Goal: Information Seeking & Learning: Learn about a topic

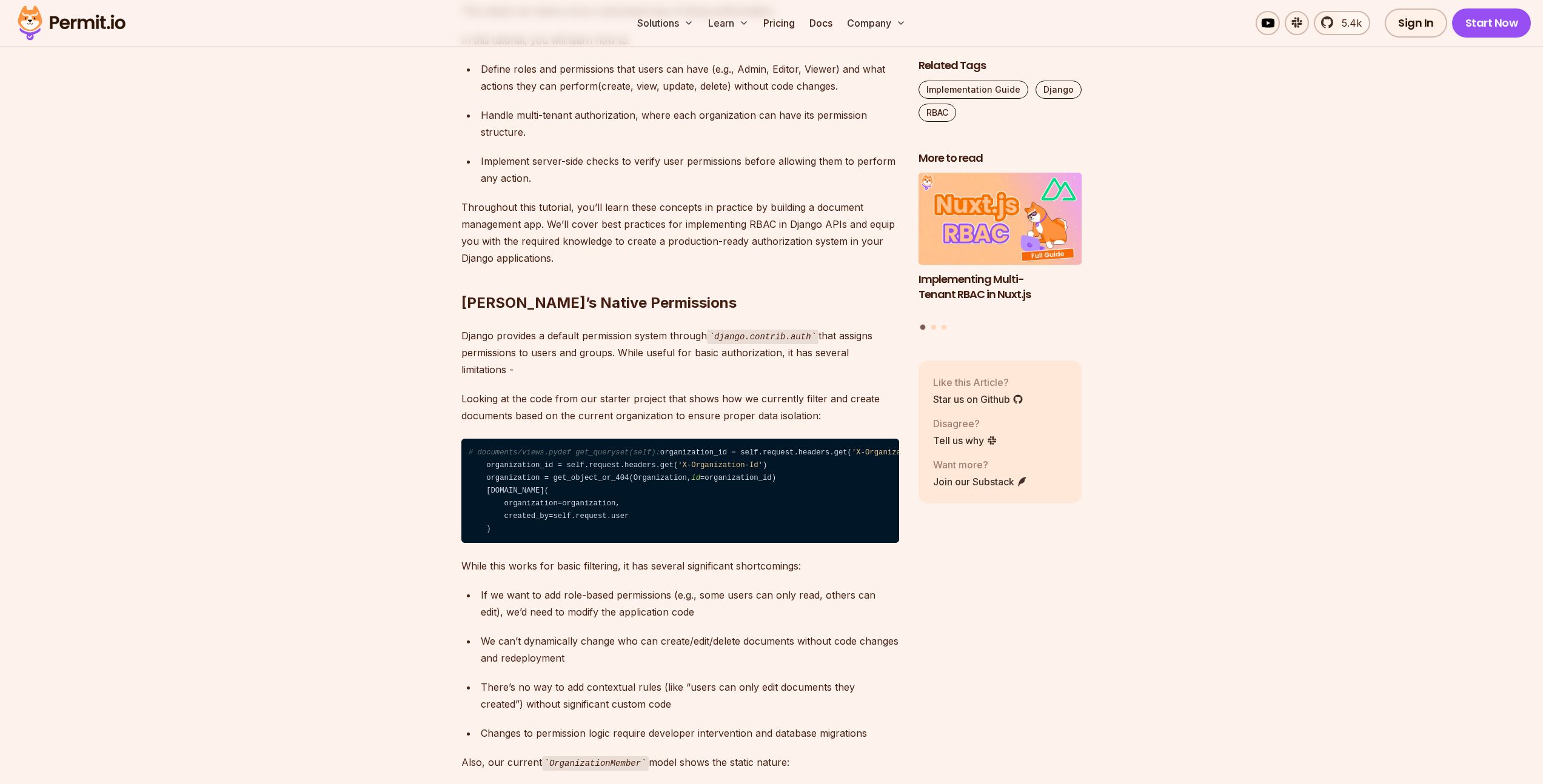
scroll to position [918, 0]
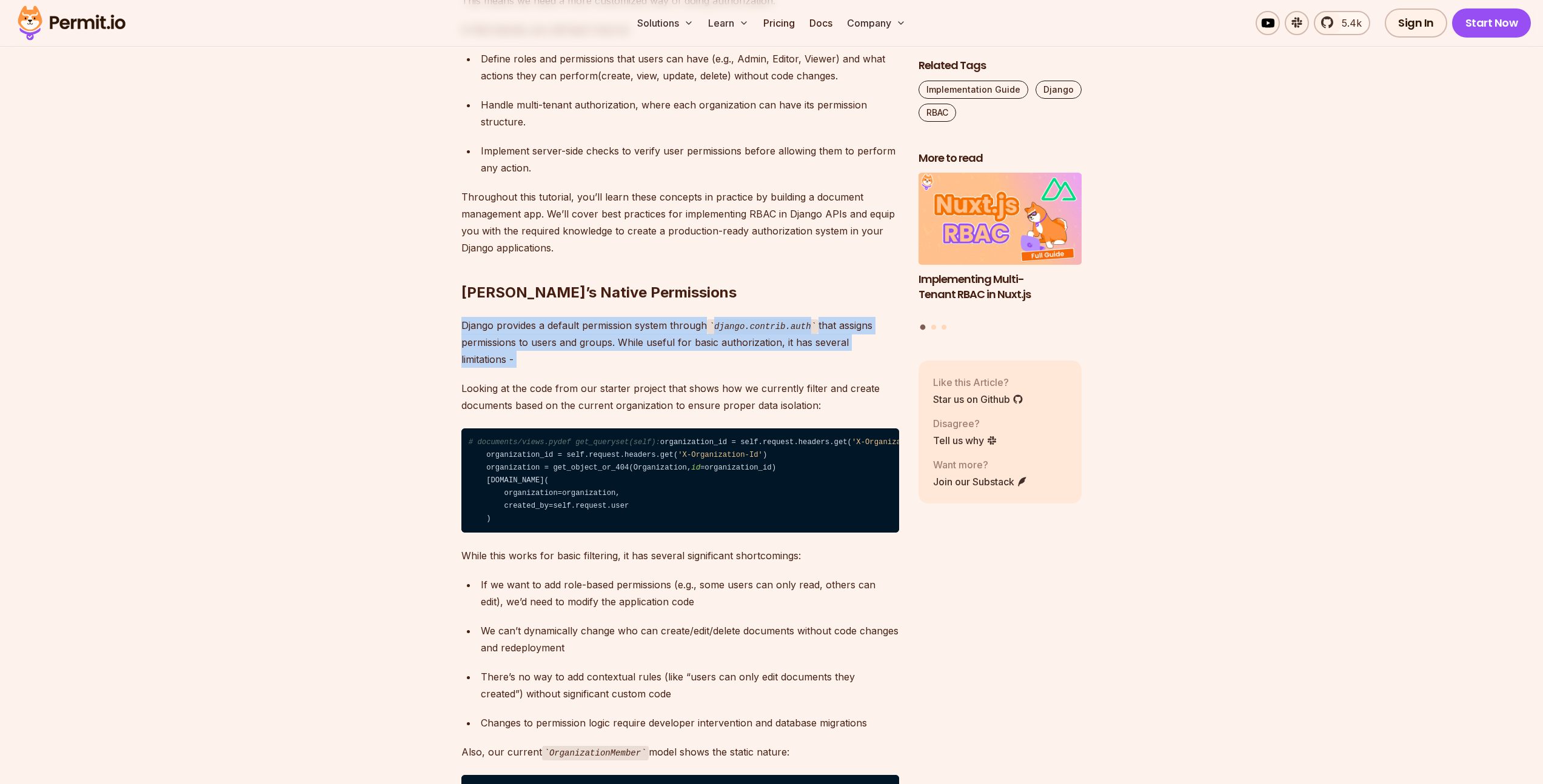
drag, startPoint x: 461, startPoint y: 306, endPoint x: 635, endPoint y: 358, distance: 181.6
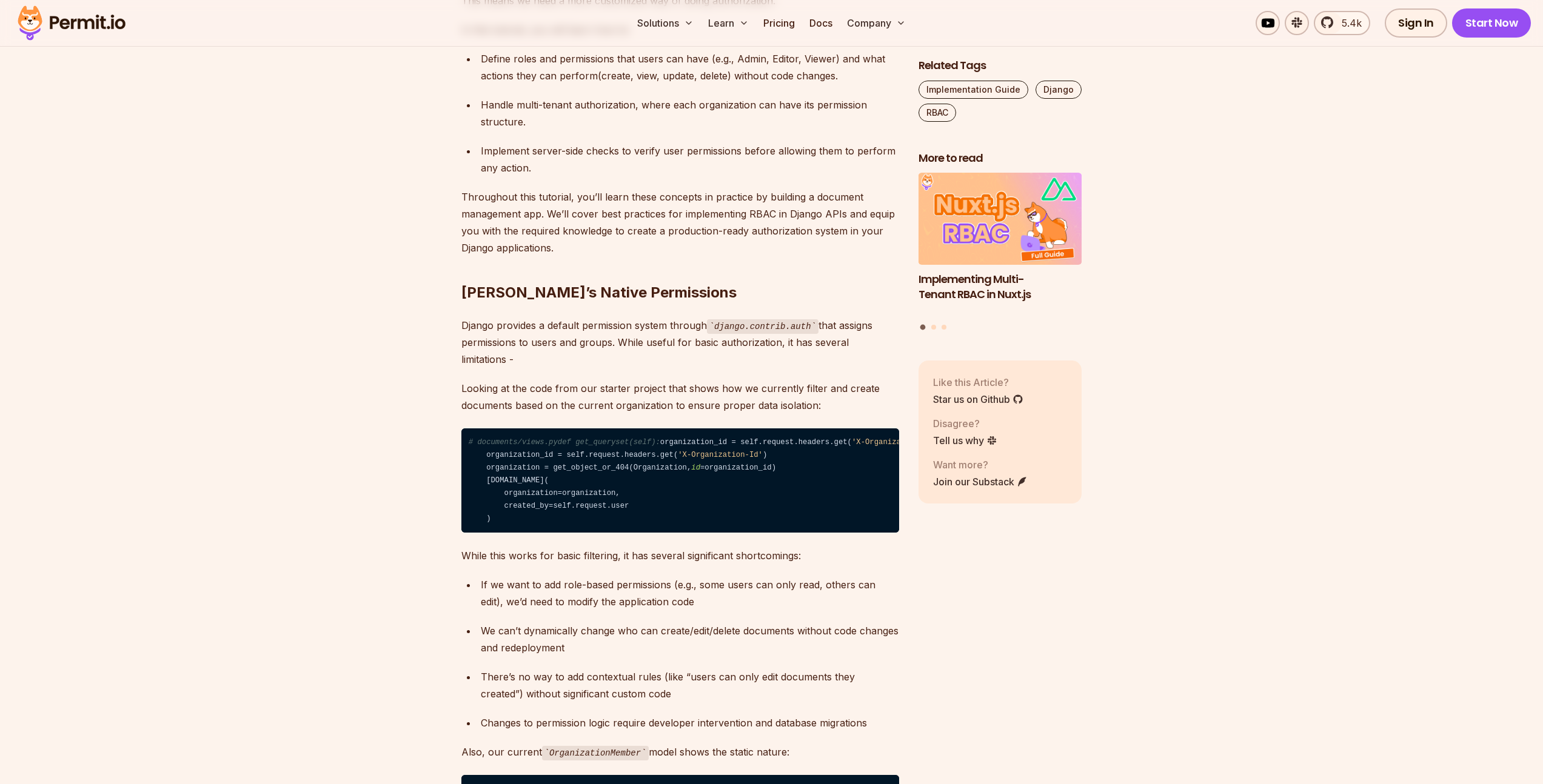
drag, startPoint x: 599, startPoint y: 343, endPoint x: 437, endPoint y: 280, distance: 173.8
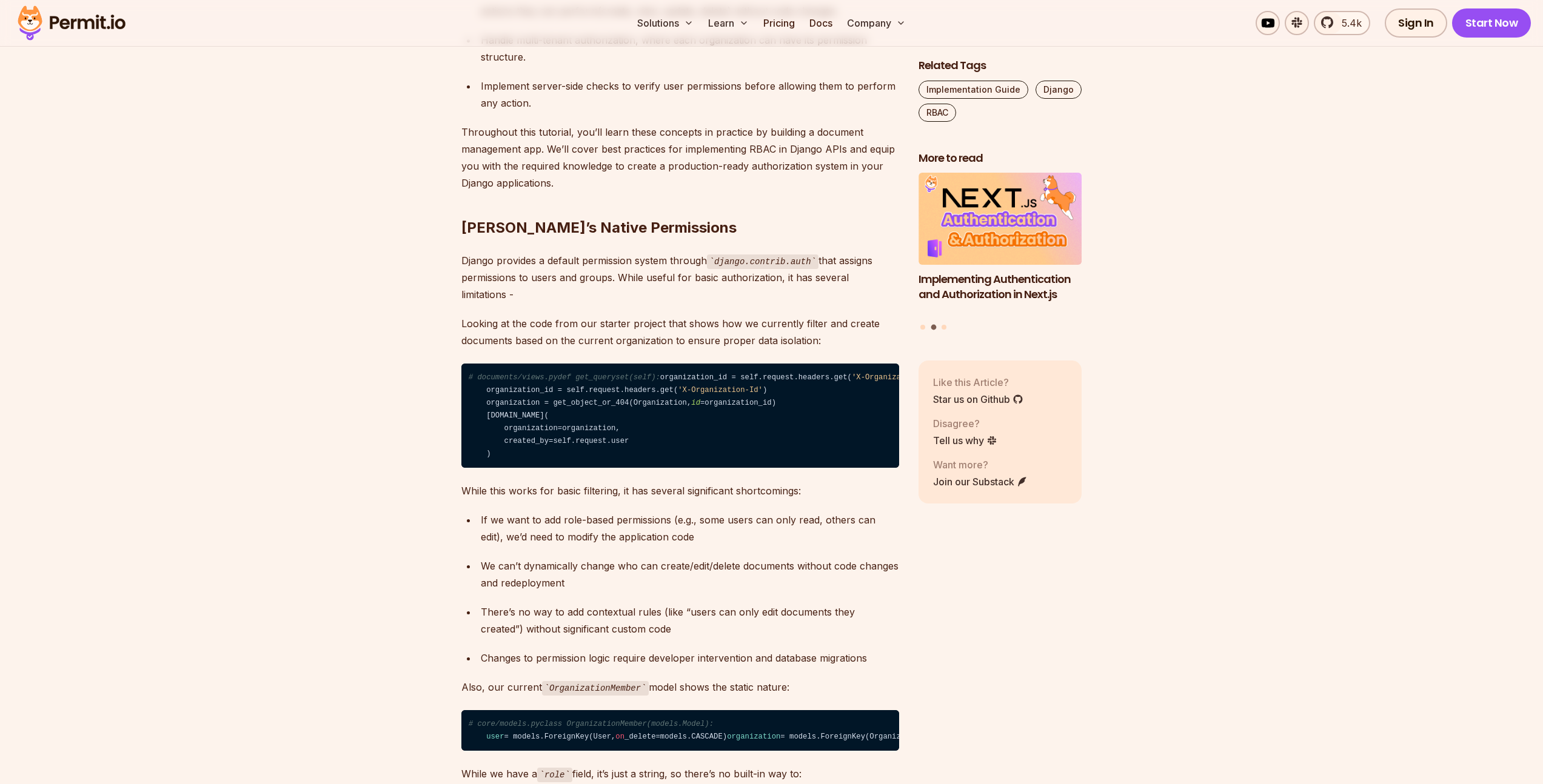
scroll to position [983, 0]
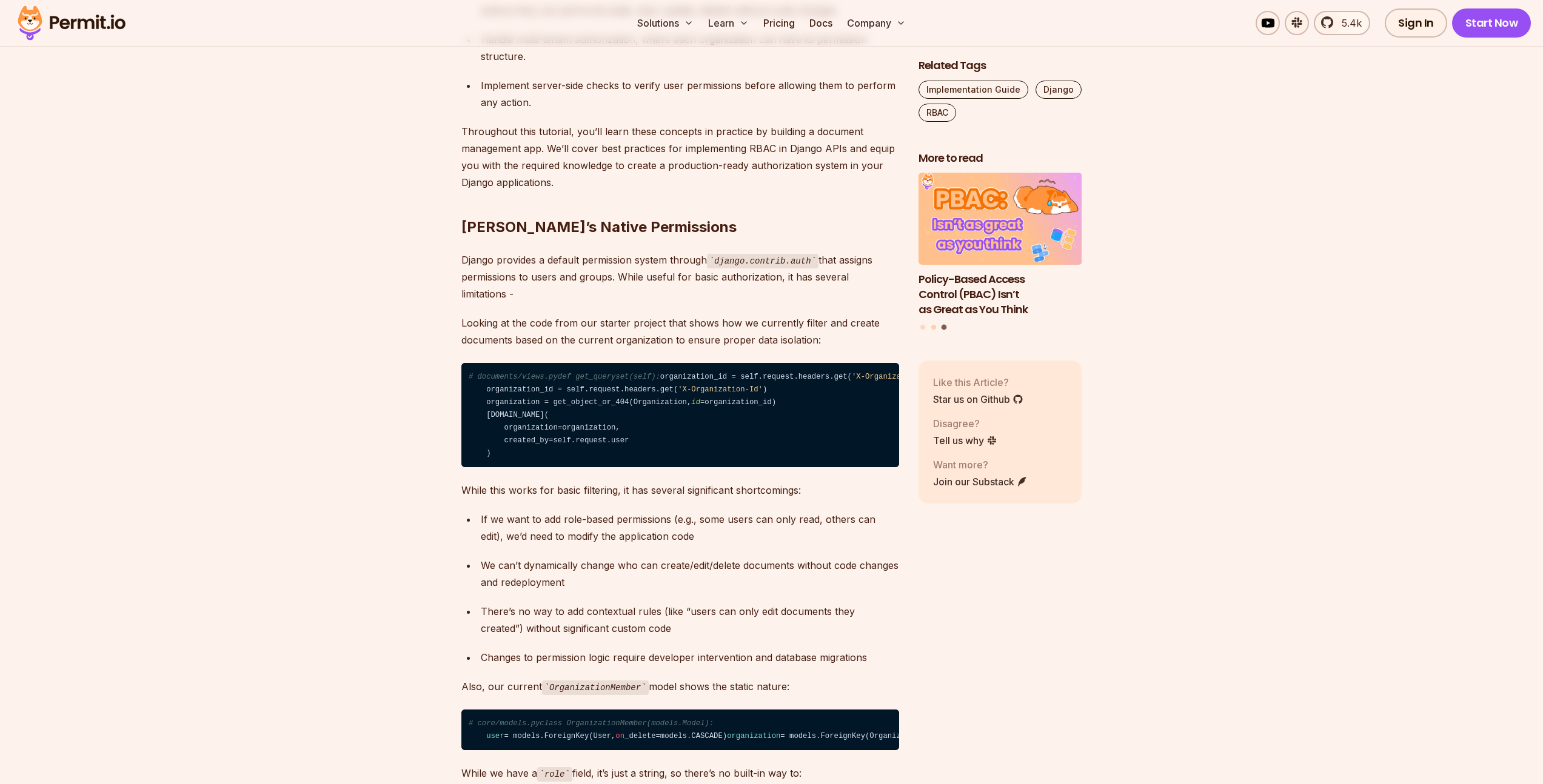
click at [933, 328] on button "Go to slide 2" at bounding box center [934, 327] width 5 height 5
click at [922, 329] on button "Go to slide 1" at bounding box center [922, 327] width 5 height 5
click at [933, 327] on button "Go to slide 2" at bounding box center [934, 327] width 5 height 5
click at [946, 327] on button "Go to slide 3" at bounding box center [944, 327] width 5 height 5
click at [977, 297] on h3 "Policy-Based Access Control (PBAC) Isn’t as Great as You Think" at bounding box center [1000, 295] width 164 height 45
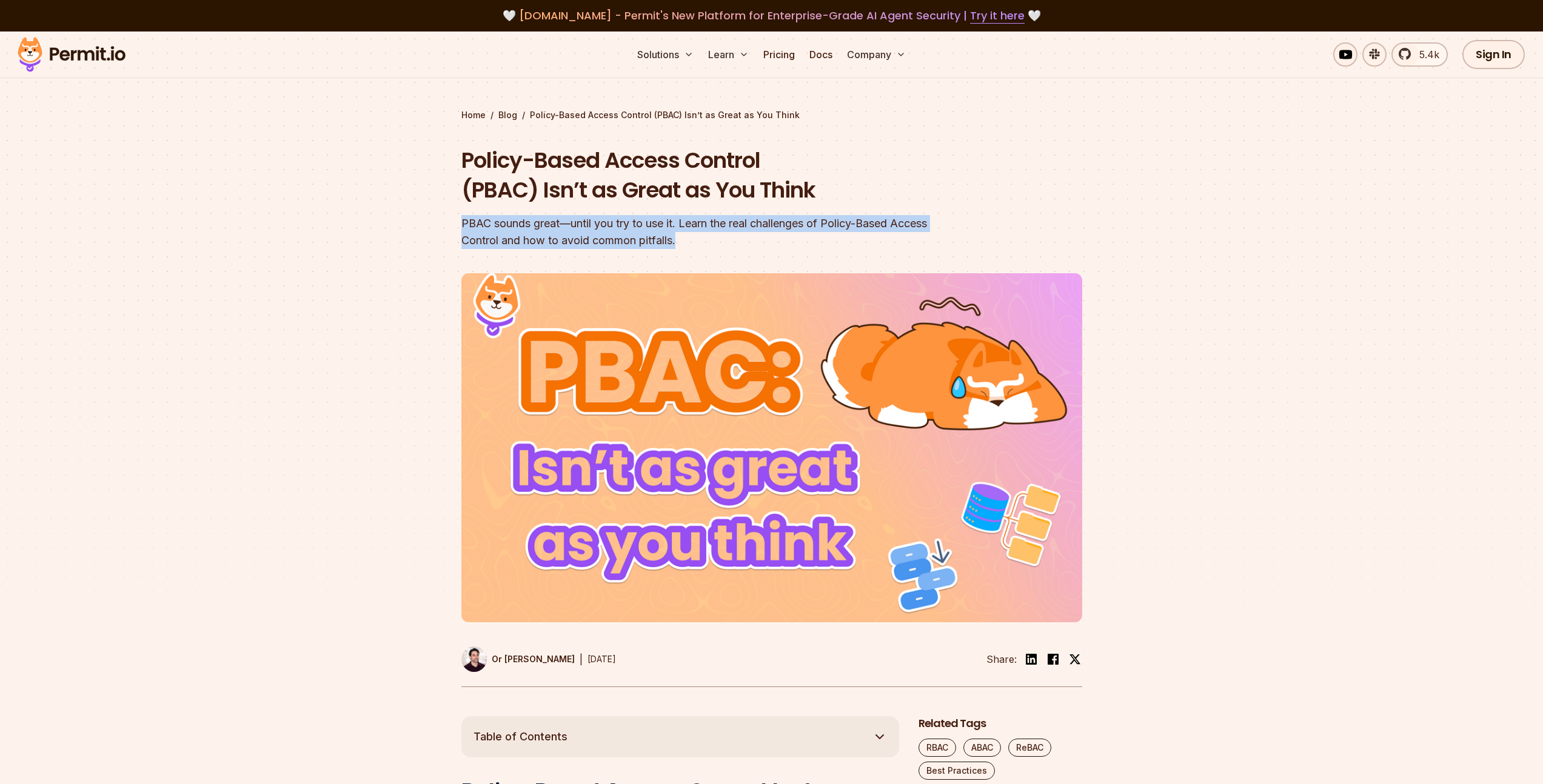
drag, startPoint x: 451, startPoint y: 222, endPoint x: 733, endPoint y: 243, distance: 282.8
click at [733, 243] on section "Home / Blog / Policy-Based Access Control (PBAC) Isn’t as Great as You Think Po…" at bounding box center [771, 374] width 1543 height 685
click at [735, 243] on div "PBAC sounds great—until you try to use it. Learn the real challenges of Policy-…" at bounding box center [694, 232] width 465 height 34
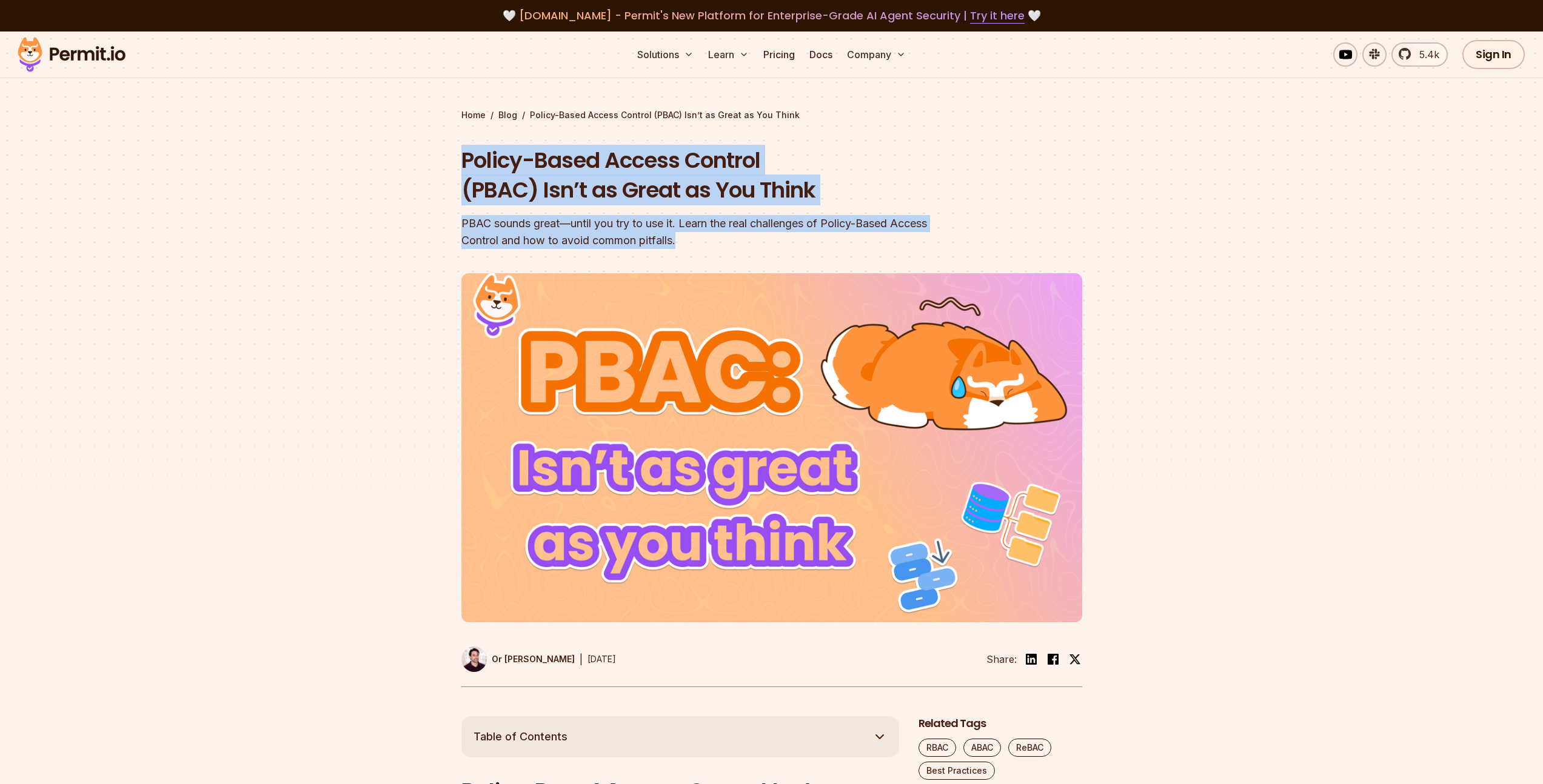
drag, startPoint x: 750, startPoint y: 244, endPoint x: 406, endPoint y: 162, distance: 353.6
click at [406, 162] on section "Home / Blog / Policy-Based Access Control (PBAC) Isn’t as Great as You Think Po…" at bounding box center [771, 374] width 1543 height 685
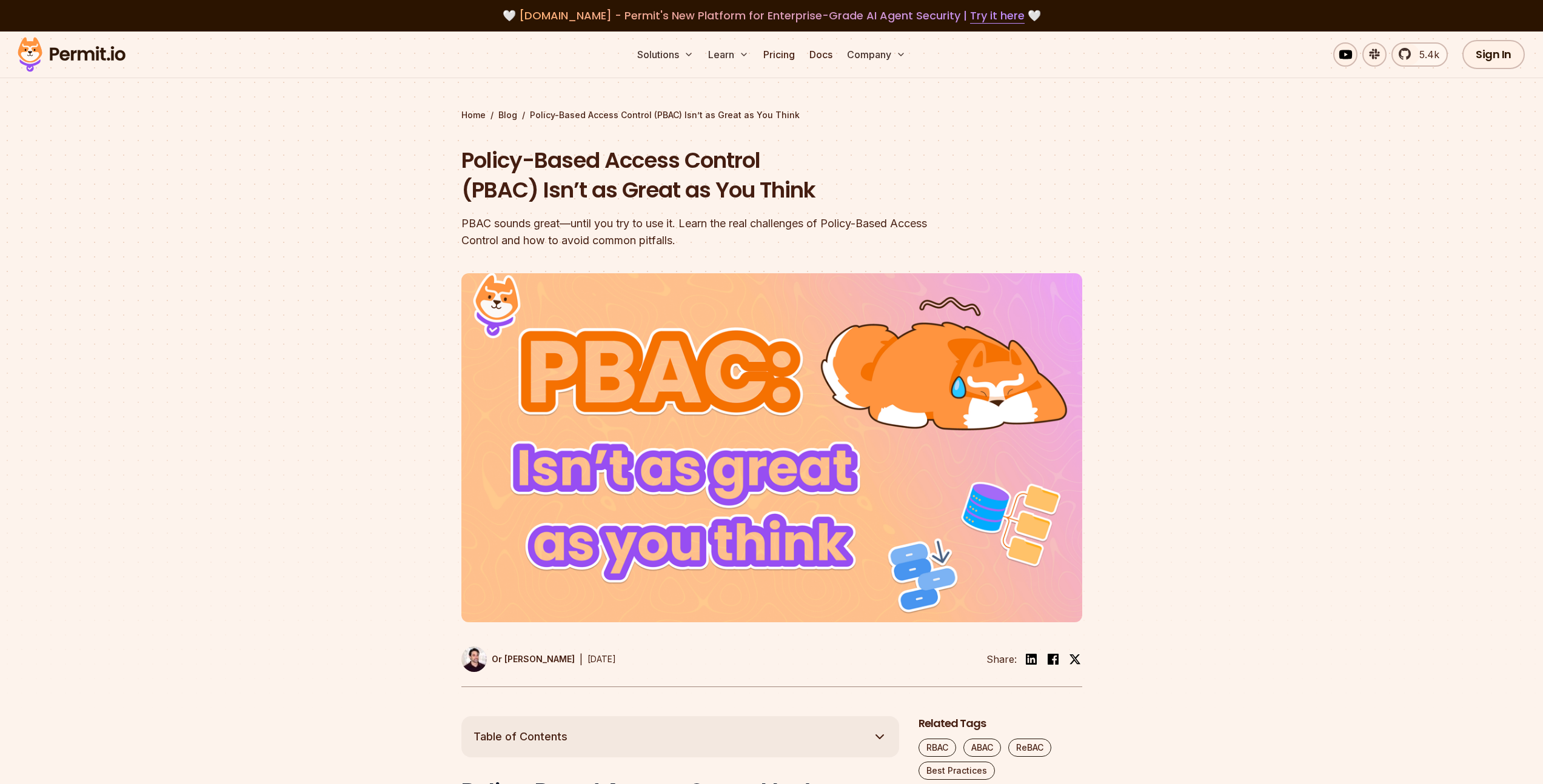
click at [455, 313] on div at bounding box center [771, 494] width 1543 height 445
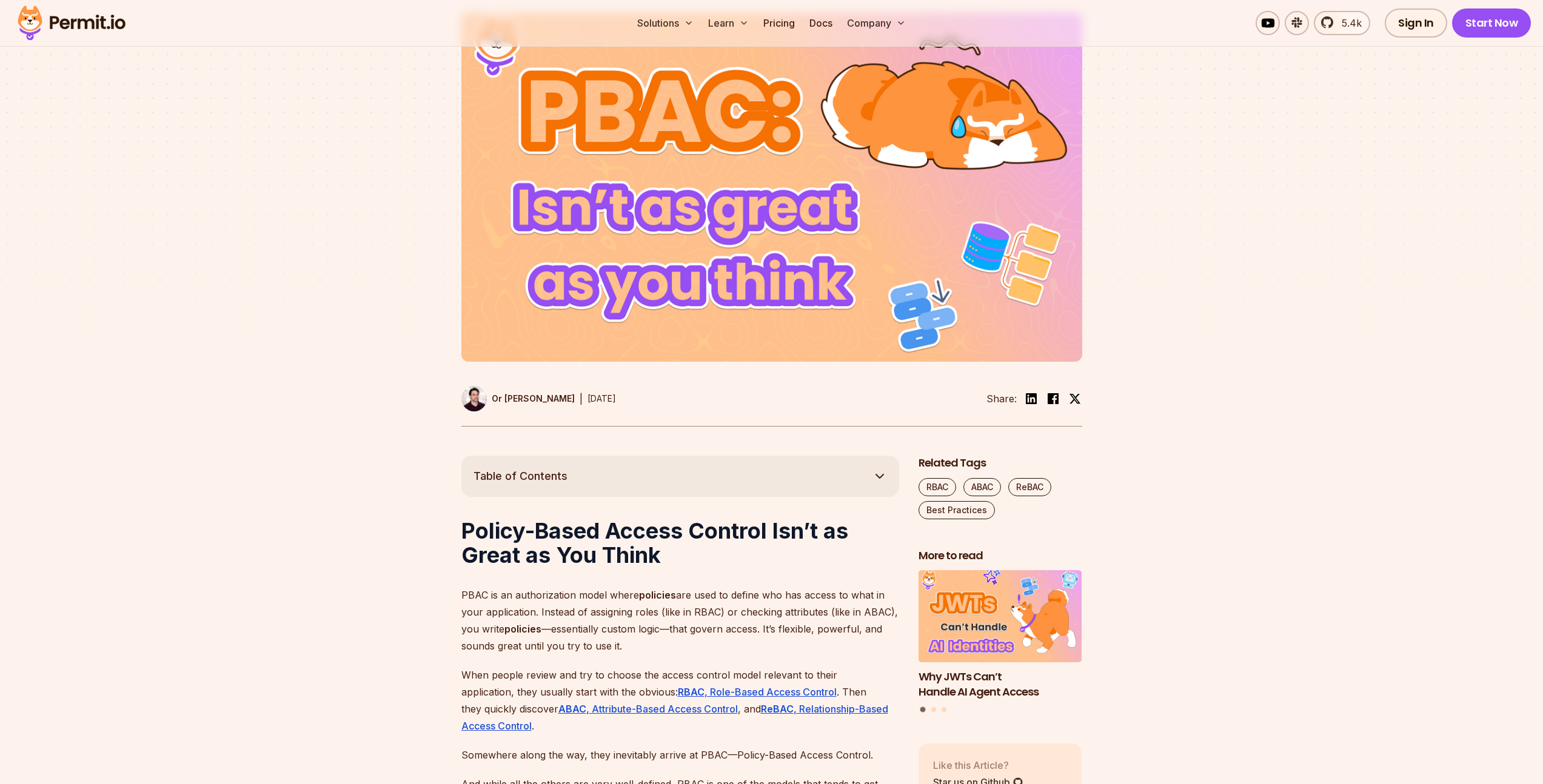
scroll to position [524, 0]
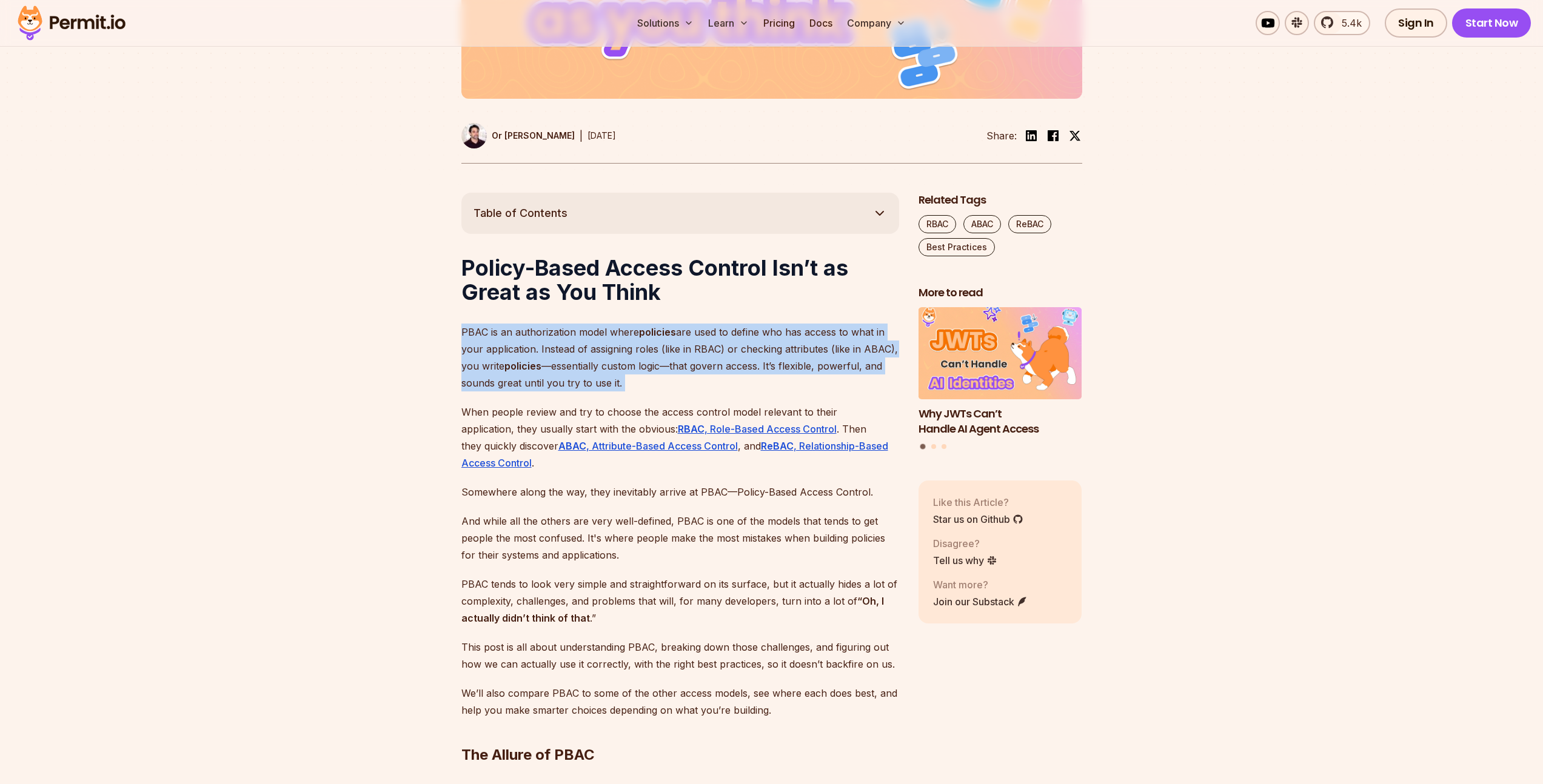
drag, startPoint x: 453, startPoint y: 331, endPoint x: 713, endPoint y: 398, distance: 268.5
drag, startPoint x: 688, startPoint y: 398, endPoint x: 436, endPoint y: 336, distance: 259.5
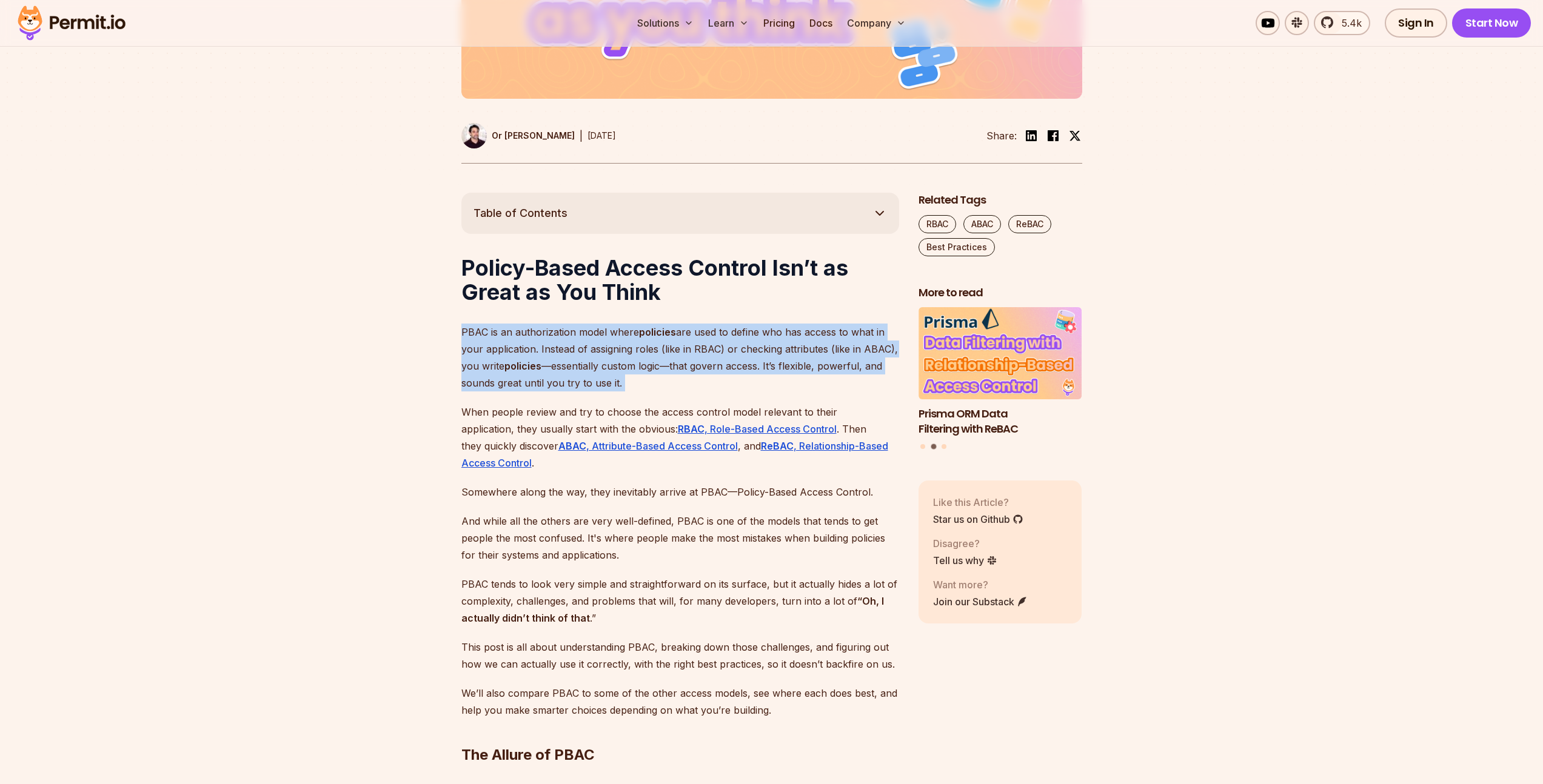
drag, startPoint x: 452, startPoint y: 329, endPoint x: 666, endPoint y: 358, distance: 216.0
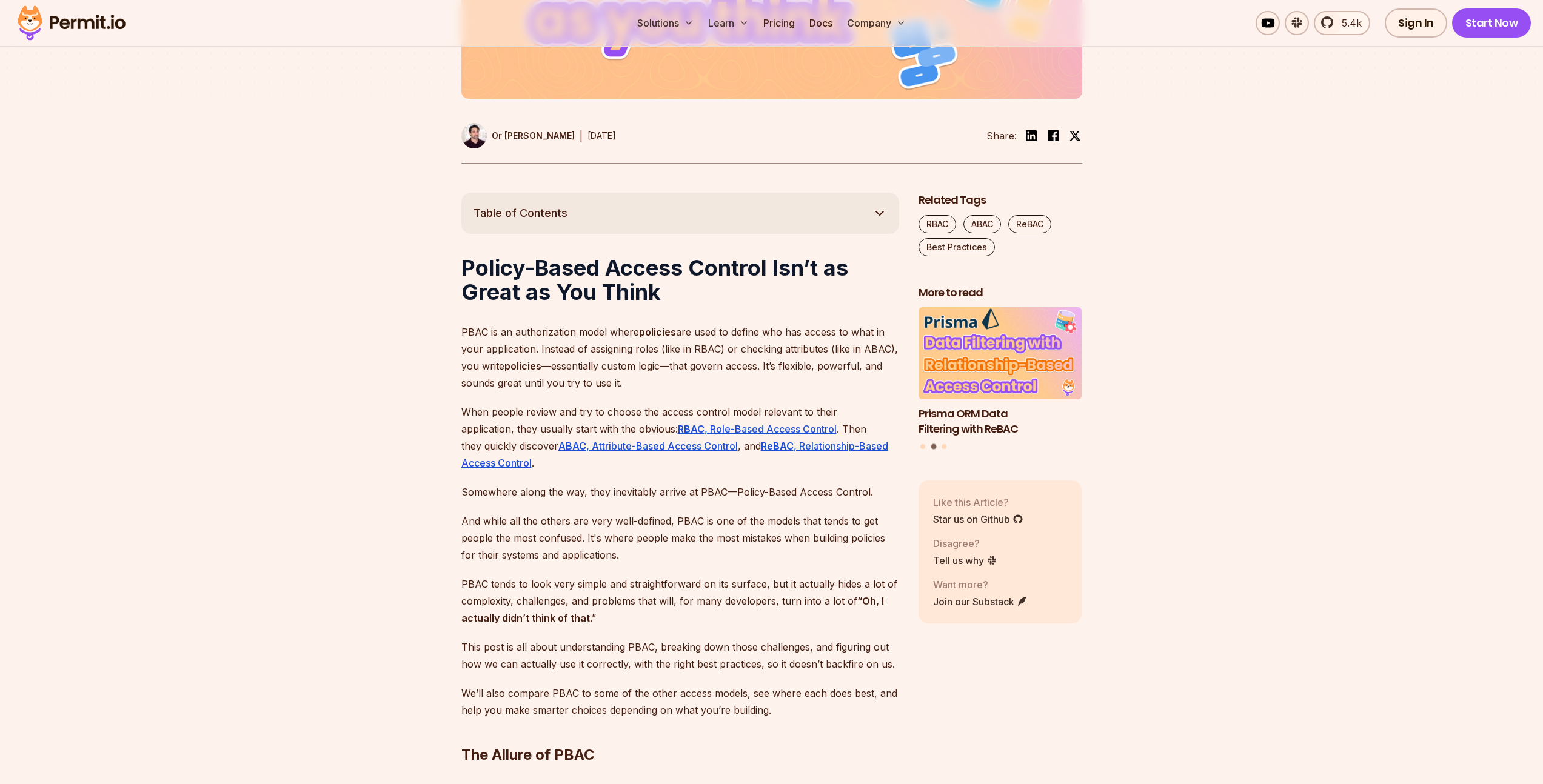
click at [635, 380] on p "PBAC is an authorization model where policies are used to define who has access…" at bounding box center [680, 357] width 438 height 68
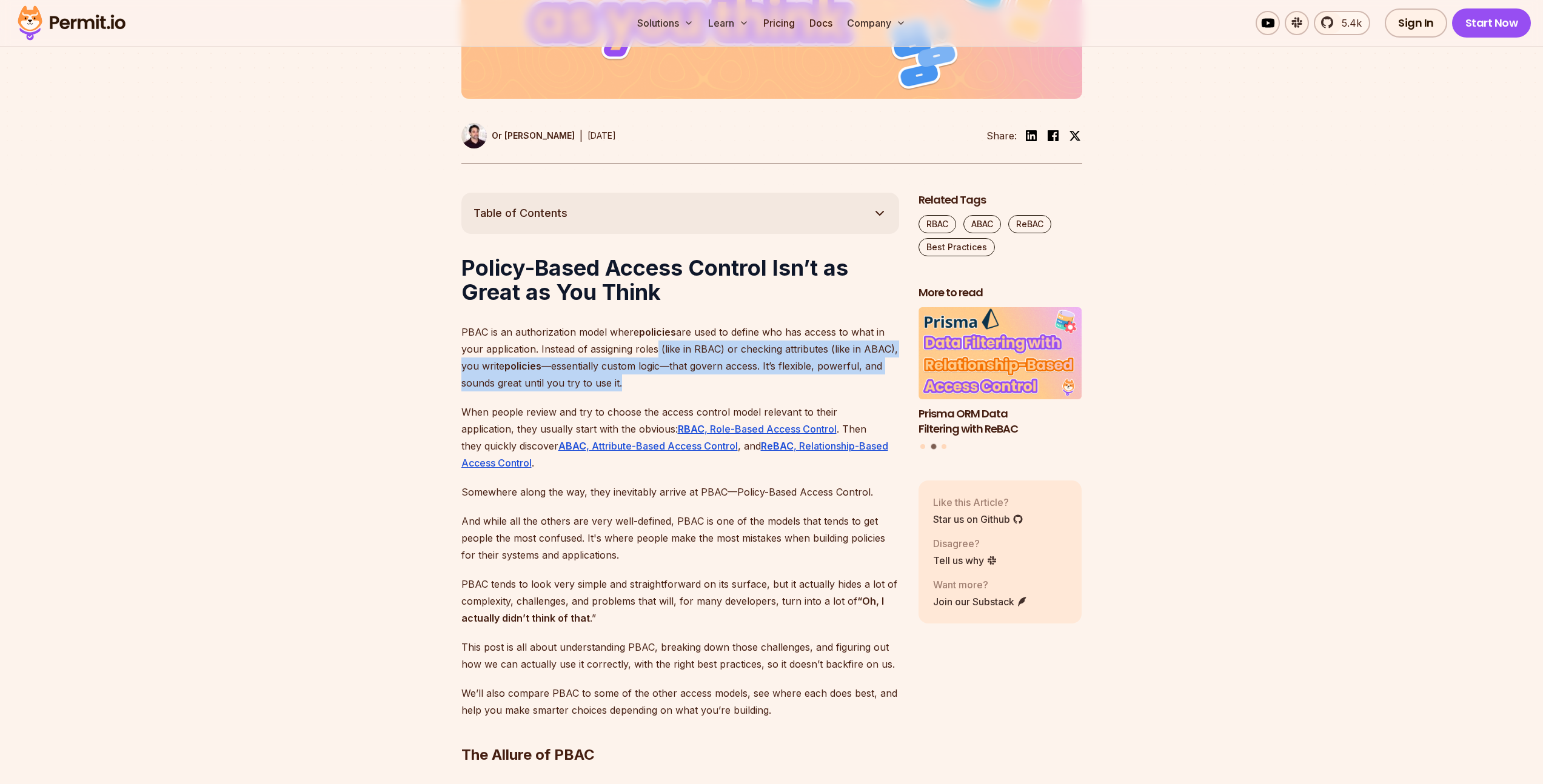
drag, startPoint x: 651, startPoint y: 351, endPoint x: 633, endPoint y: 382, distance: 35.8
click at [633, 382] on p "PBAC is an authorization model where policies are used to define who has access…" at bounding box center [680, 357] width 438 height 68
click at [645, 374] on p "PBAC is an authorization model where policies are used to define who has access…" at bounding box center [680, 357] width 438 height 68
drag, startPoint x: 627, startPoint y: 382, endPoint x: 455, endPoint y: 318, distance: 183.5
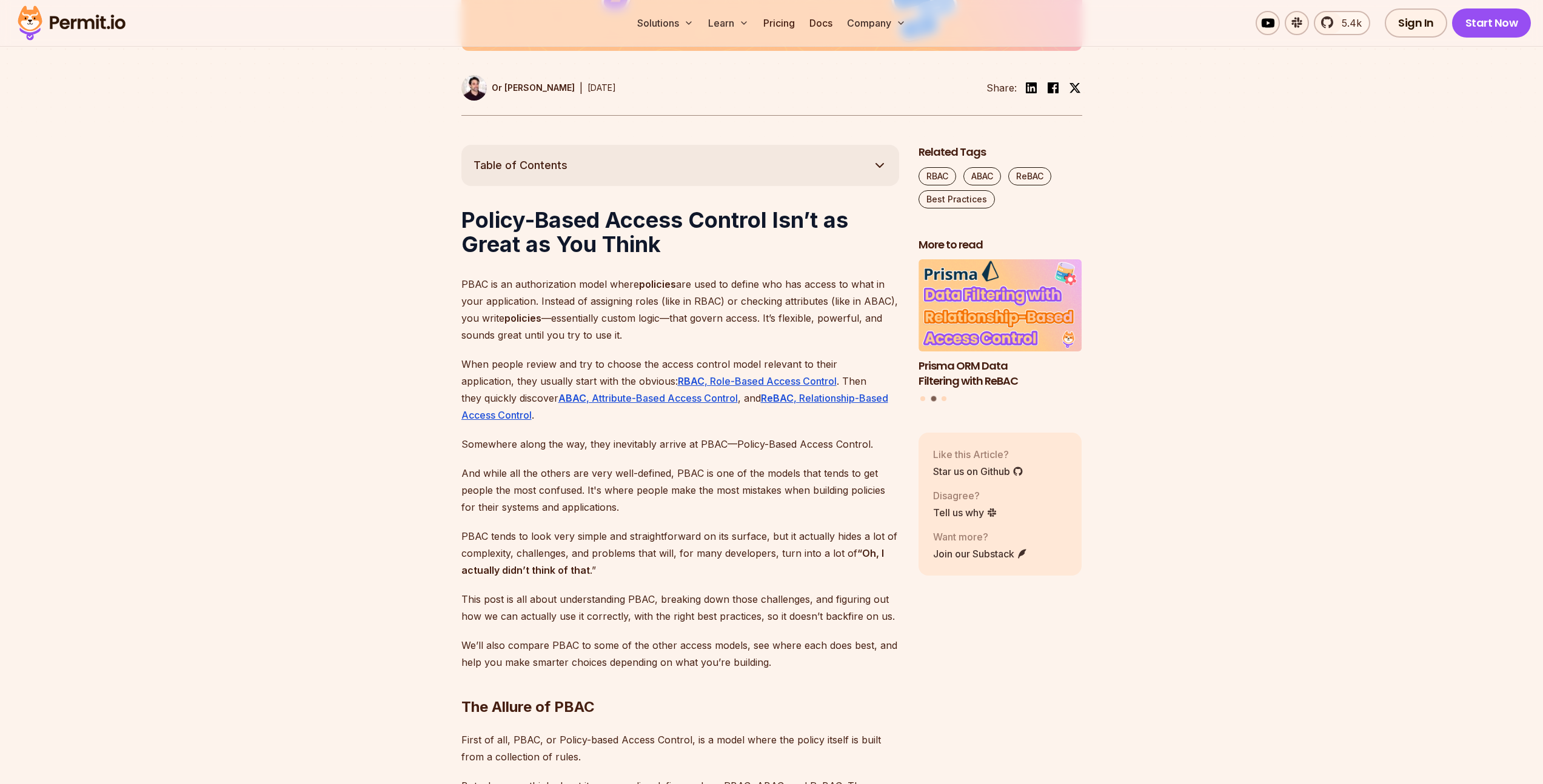
scroll to position [565, 0]
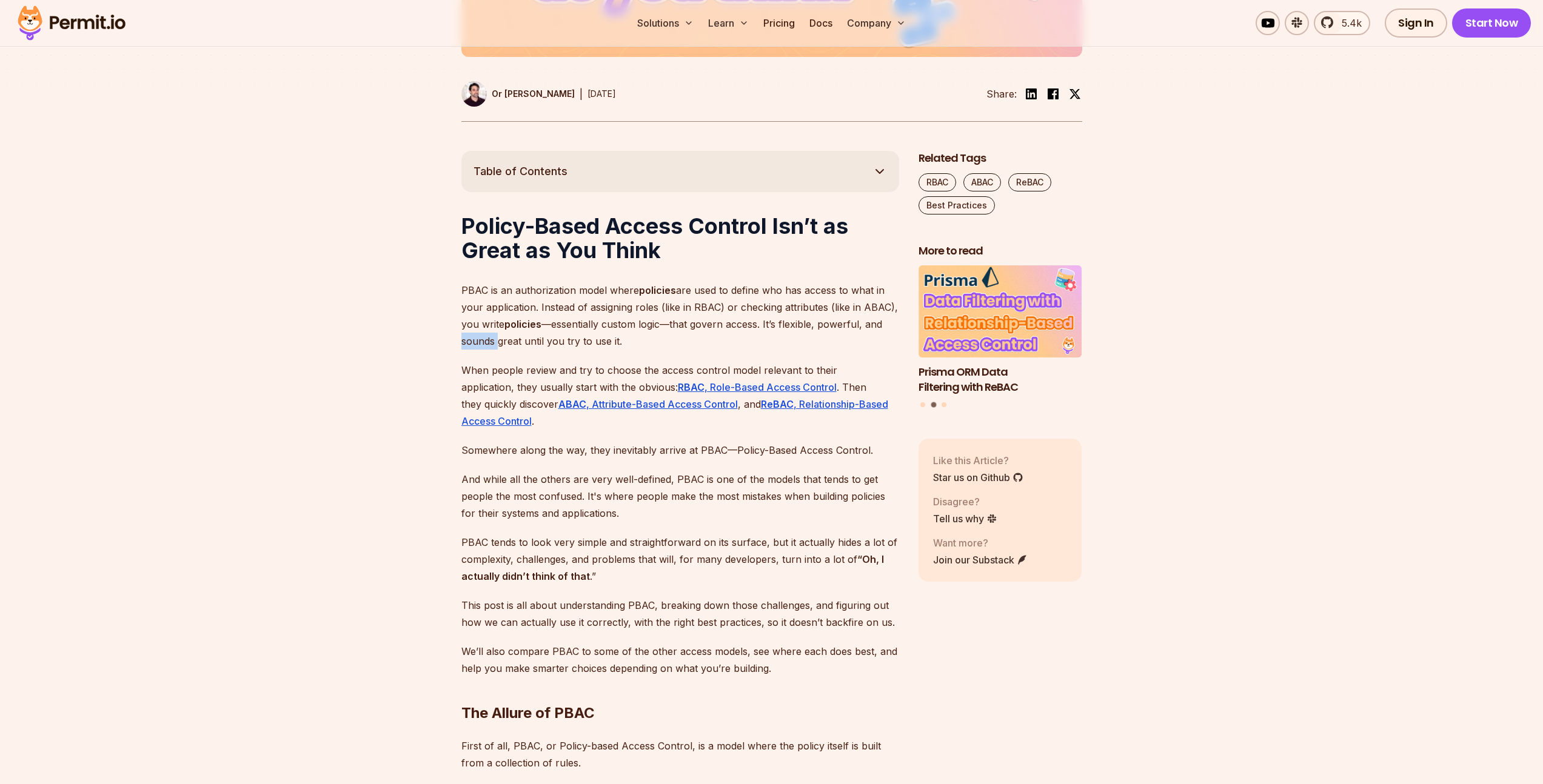
drag, startPoint x: 451, startPoint y: 337, endPoint x: 525, endPoint y: 353, distance: 75.7
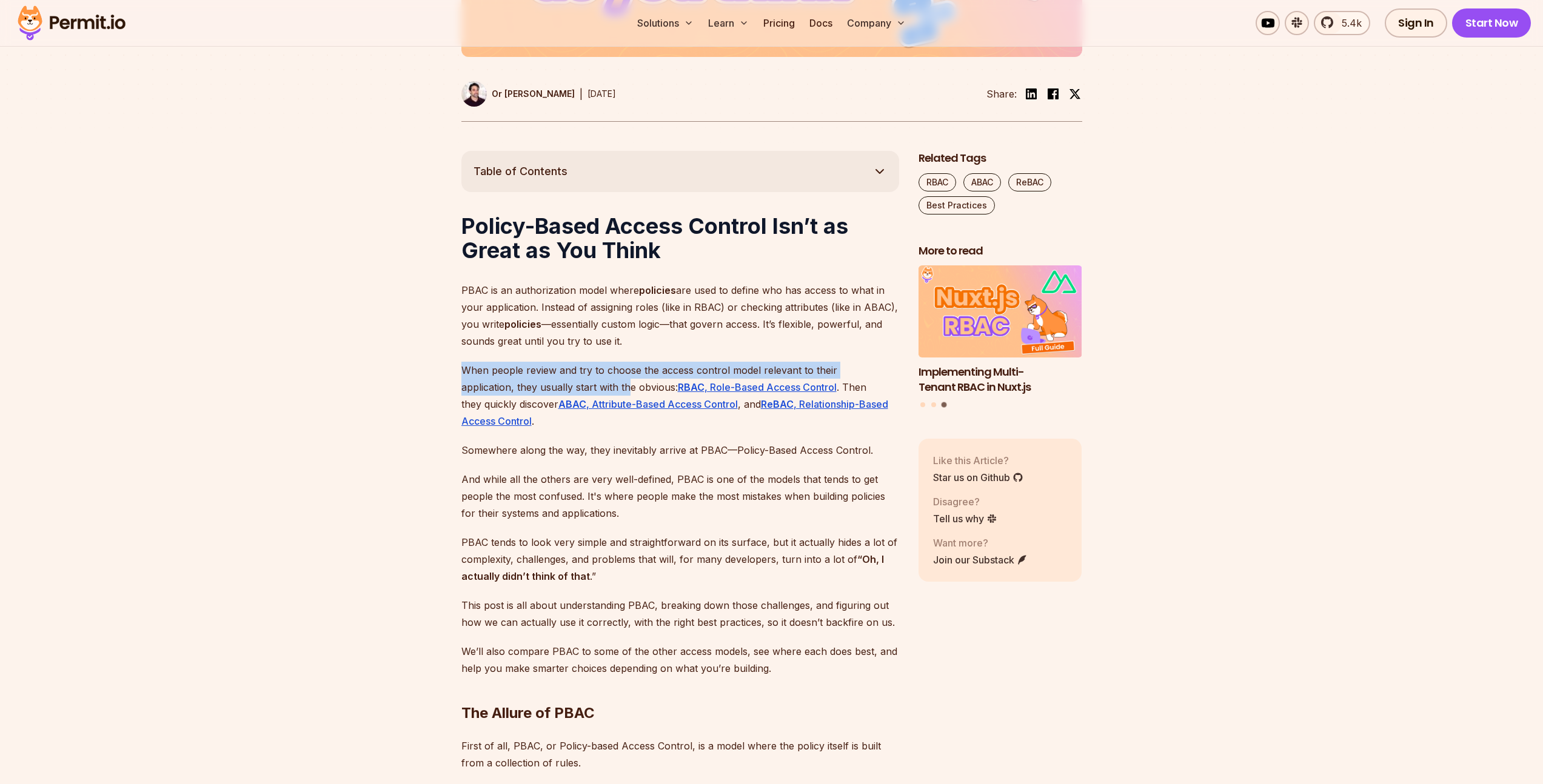
drag, startPoint x: 457, startPoint y: 365, endPoint x: 573, endPoint y: 389, distance: 118.5
click at [573, 389] on p "When people review and try to choose the access control model relevant to their…" at bounding box center [680, 396] width 438 height 68
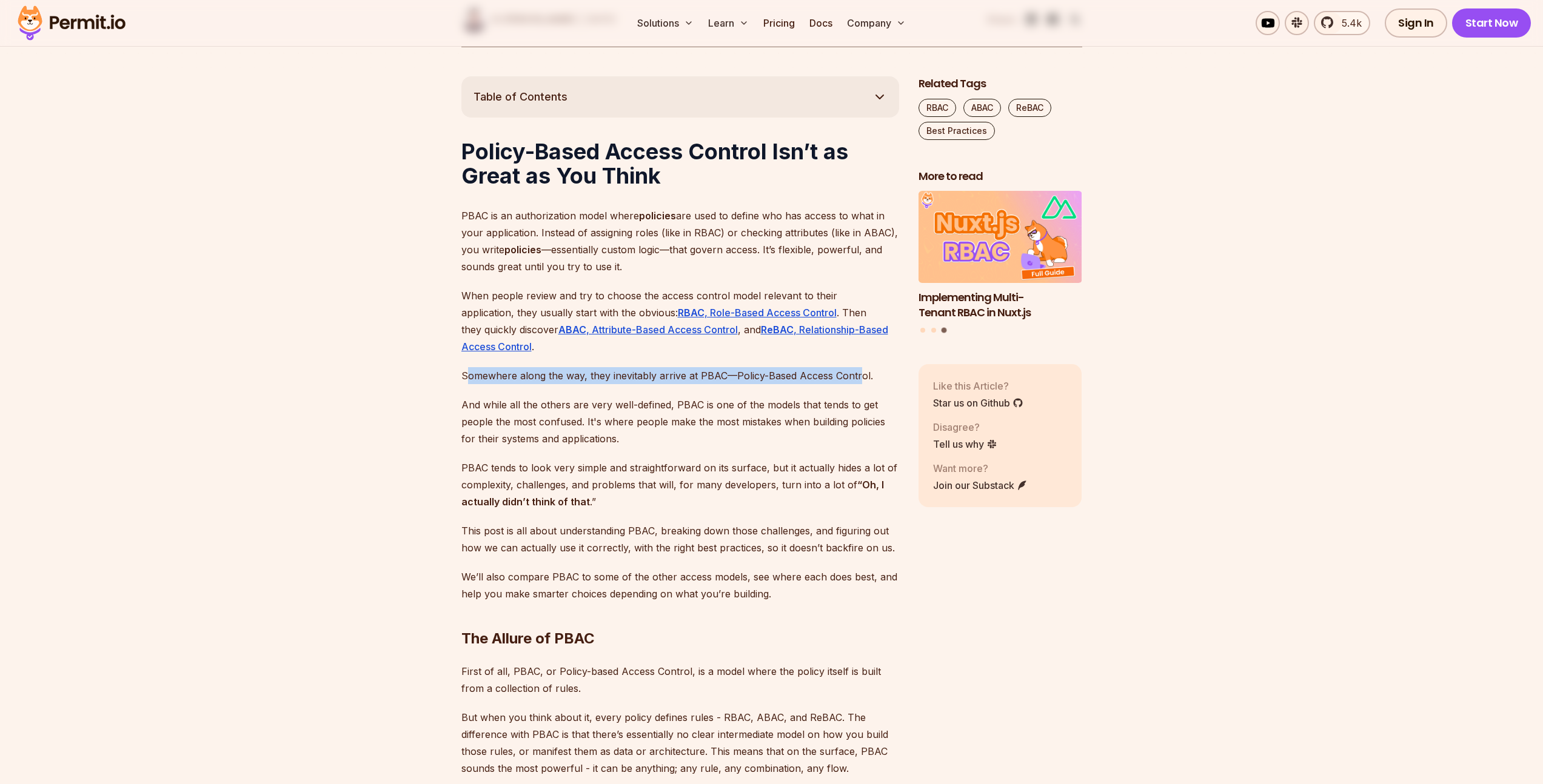
drag, startPoint x: 469, startPoint y: 372, endPoint x: 857, endPoint y: 372, distance: 388.0
click at [857, 372] on p "Somewhere along the way, they inevitably arrive at PBAC—Policy-Based Access Con…" at bounding box center [680, 376] width 438 height 17
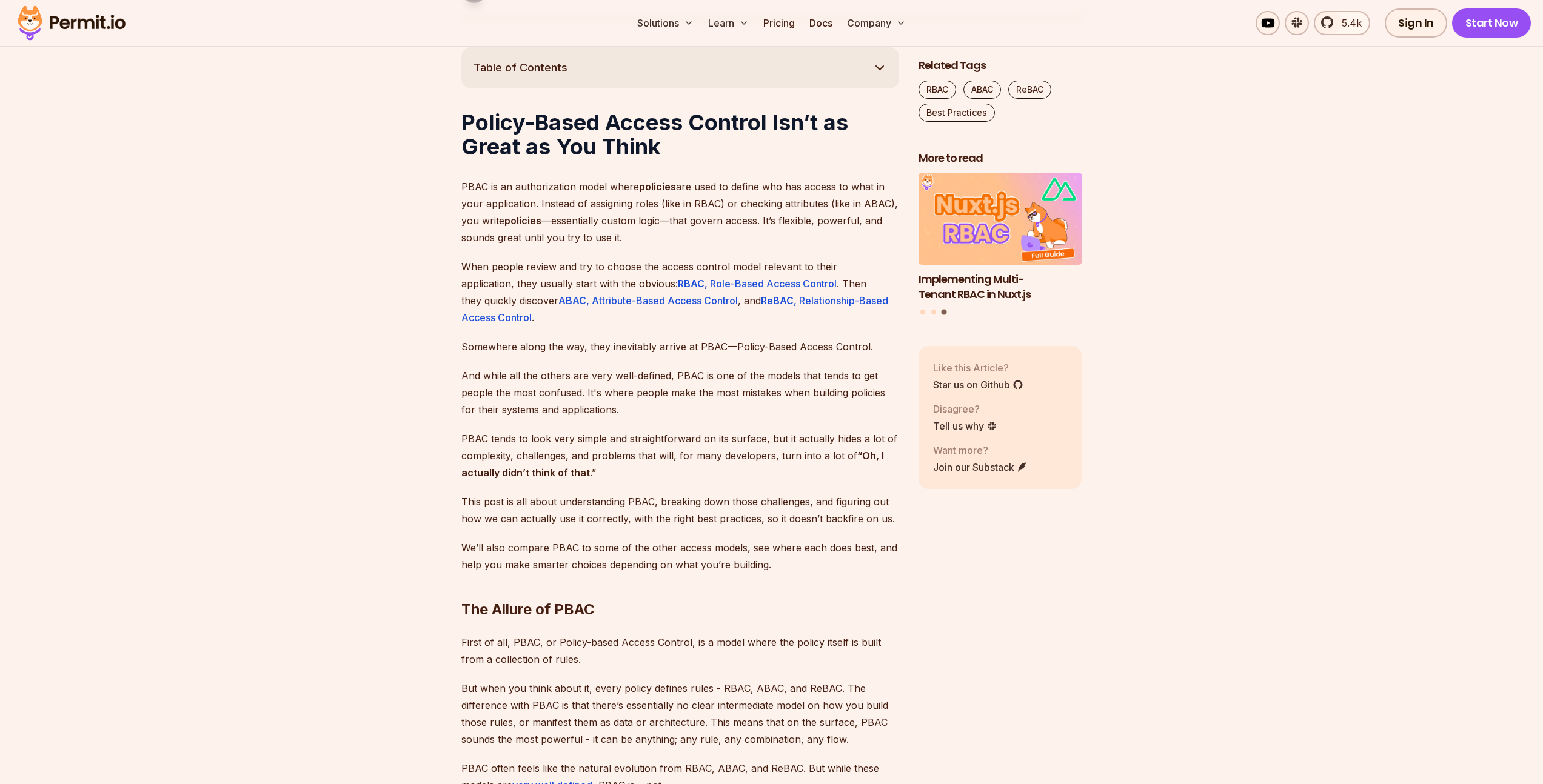
scroll to position [726, 0]
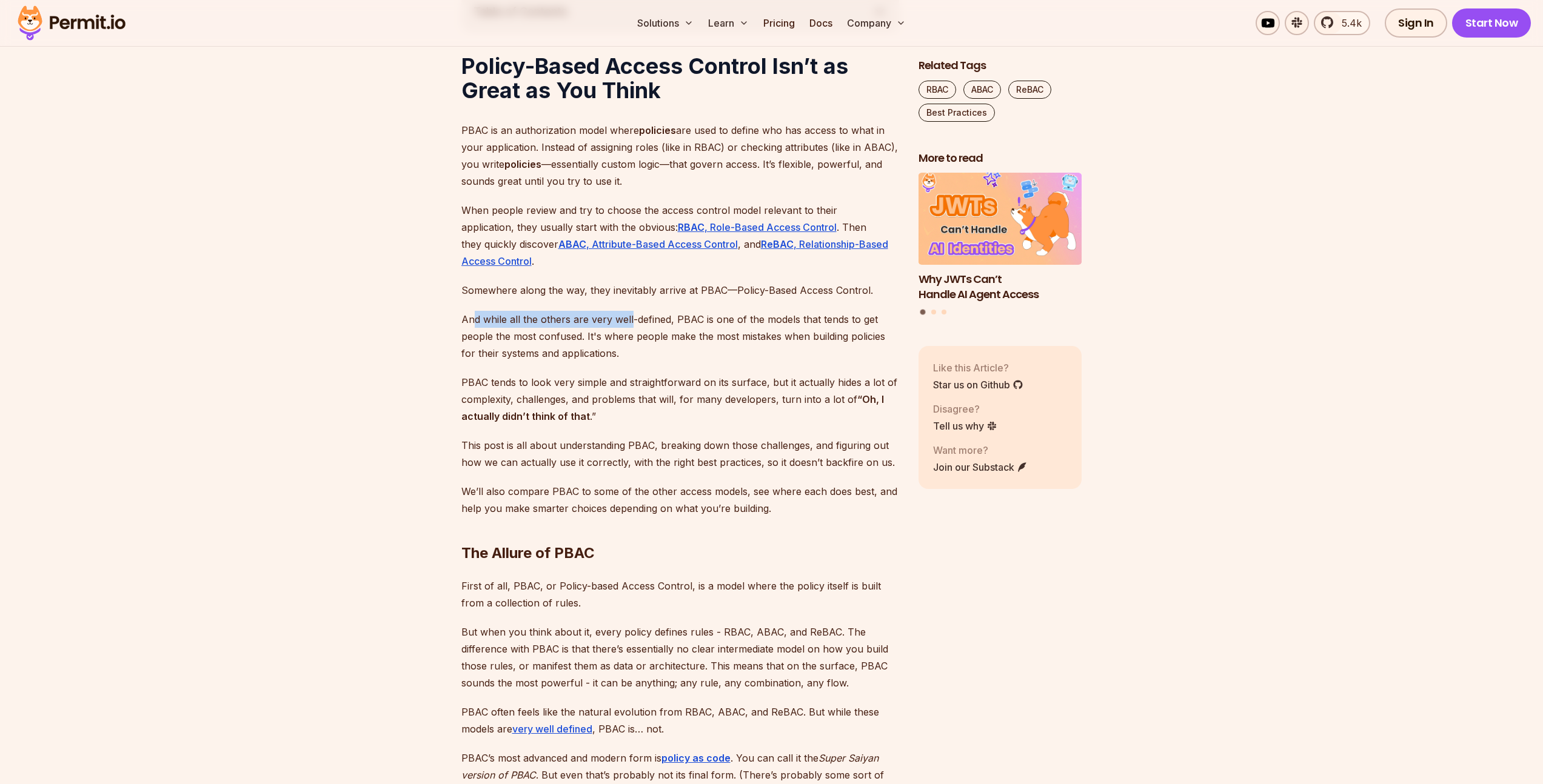
drag, startPoint x: 473, startPoint y: 315, endPoint x: 628, endPoint y: 324, distance: 155.3
click at [628, 324] on p "And while all the others are very well-defined, PBAC is one of the models that …" at bounding box center [680, 336] width 438 height 51
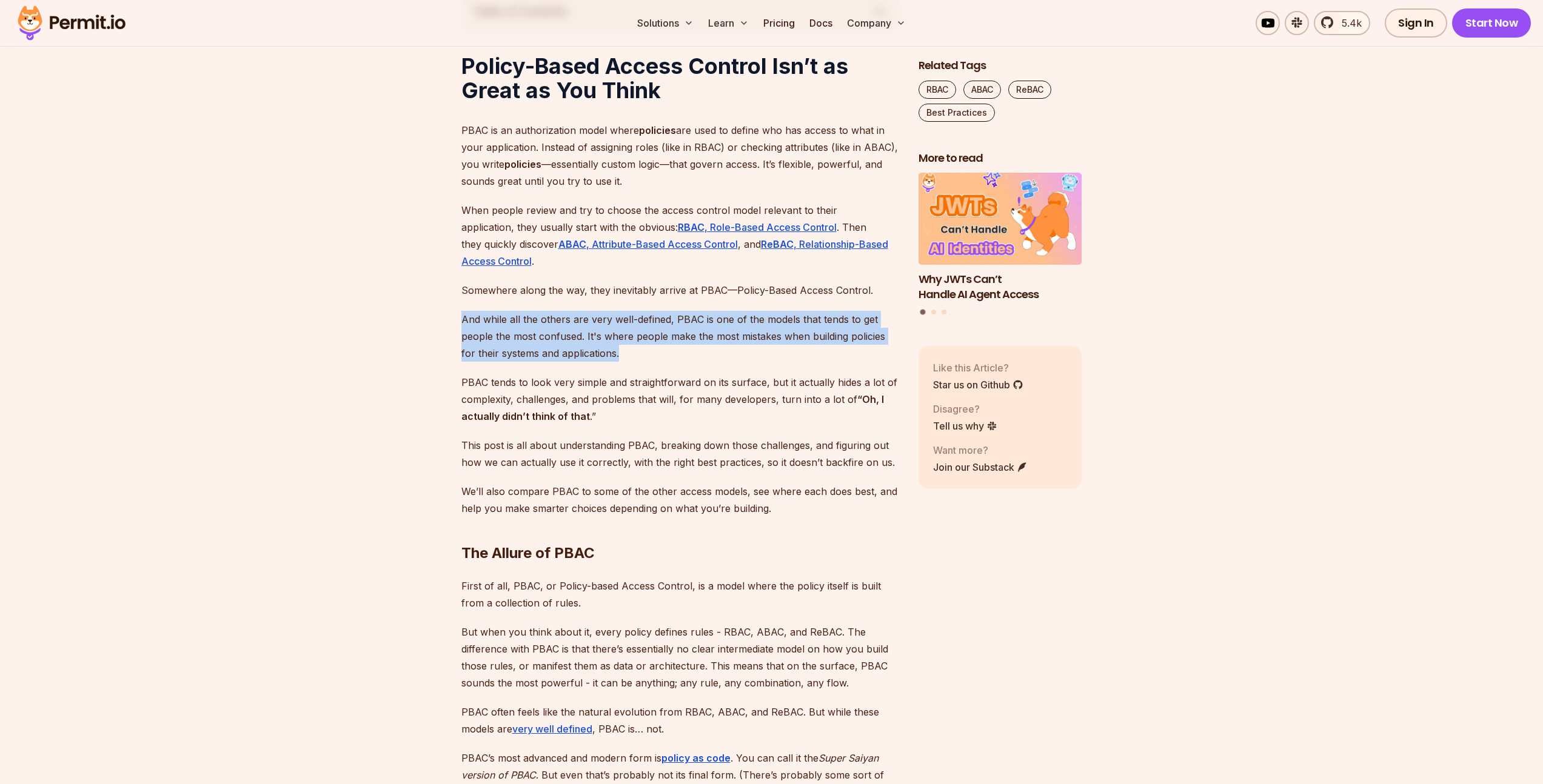
drag, startPoint x: 641, startPoint y: 347, endPoint x: 428, endPoint y: 322, distance: 214.5
click at [686, 322] on p "And while all the others are very well-defined, PBAC is one of the models that …" at bounding box center [680, 336] width 438 height 51
drag, startPoint x: 686, startPoint y: 322, endPoint x: 700, endPoint y: 359, distance: 39.6
click at [700, 359] on p "And while all the others are very well-defined, PBAC is one of the models that …" at bounding box center [680, 336] width 438 height 51
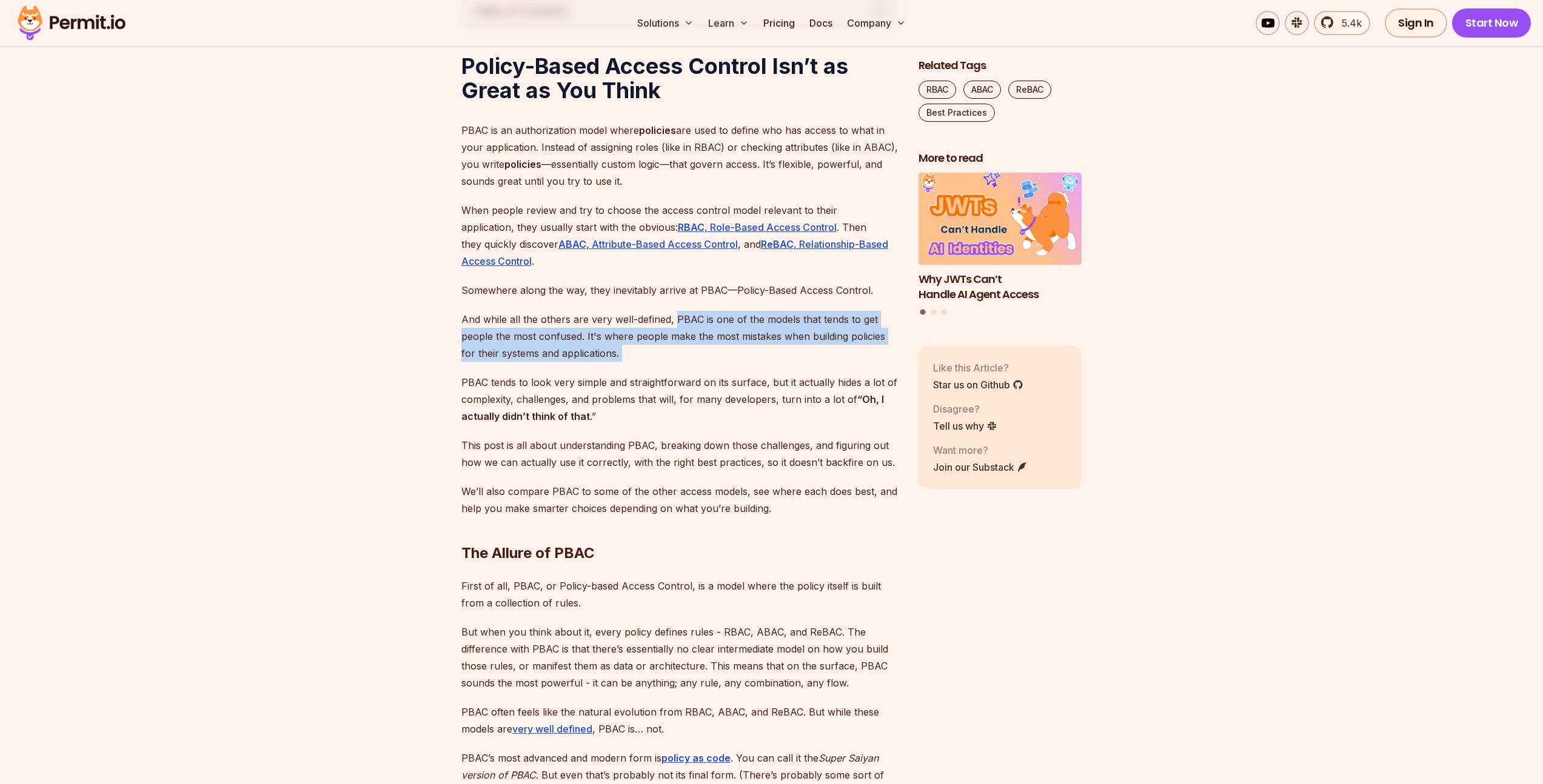
click at [700, 359] on p "And while all the others are very well-defined, PBAC is one of the models that …" at bounding box center [680, 336] width 438 height 51
drag, startPoint x: 630, startPoint y: 355, endPoint x: 448, endPoint y: 302, distance: 189.6
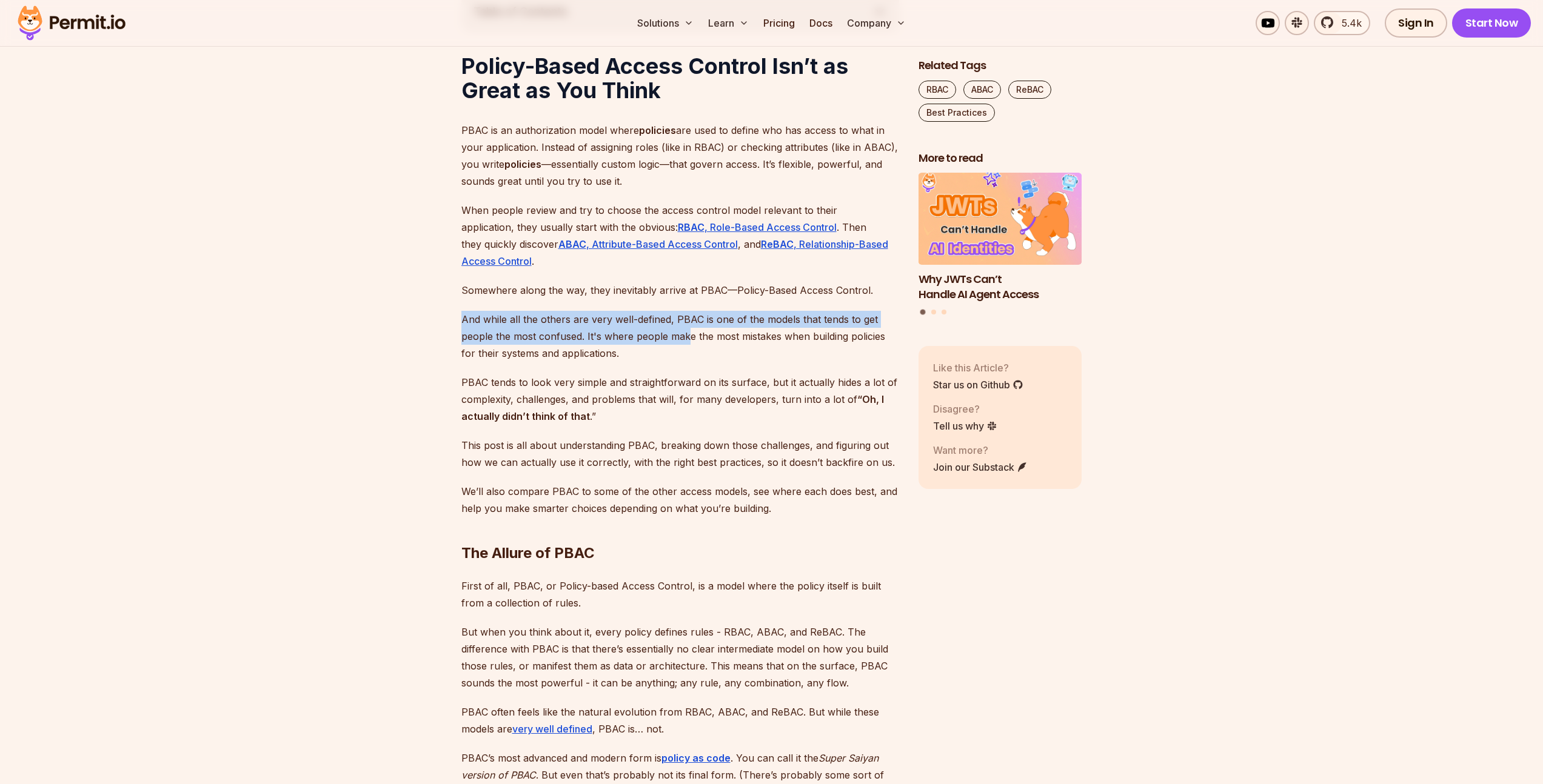
drag, startPoint x: 464, startPoint y: 306, endPoint x: 686, endPoint y: 343, distance: 225.1
click at [684, 374] on p "PBAC tends to look very simple and straightforward on its surface, but it actua…" at bounding box center [680, 399] width 438 height 51
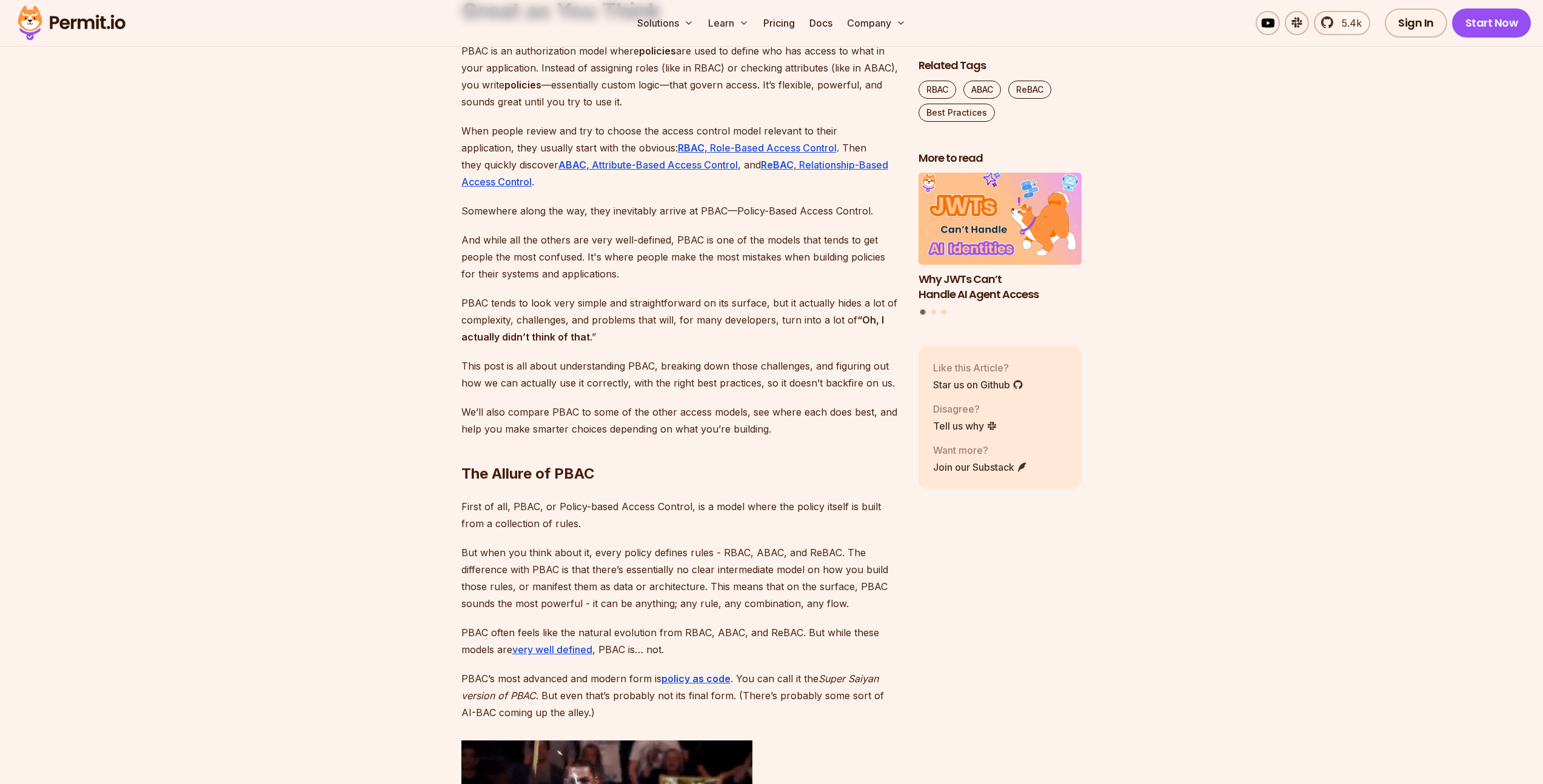
scroll to position [818, 0]
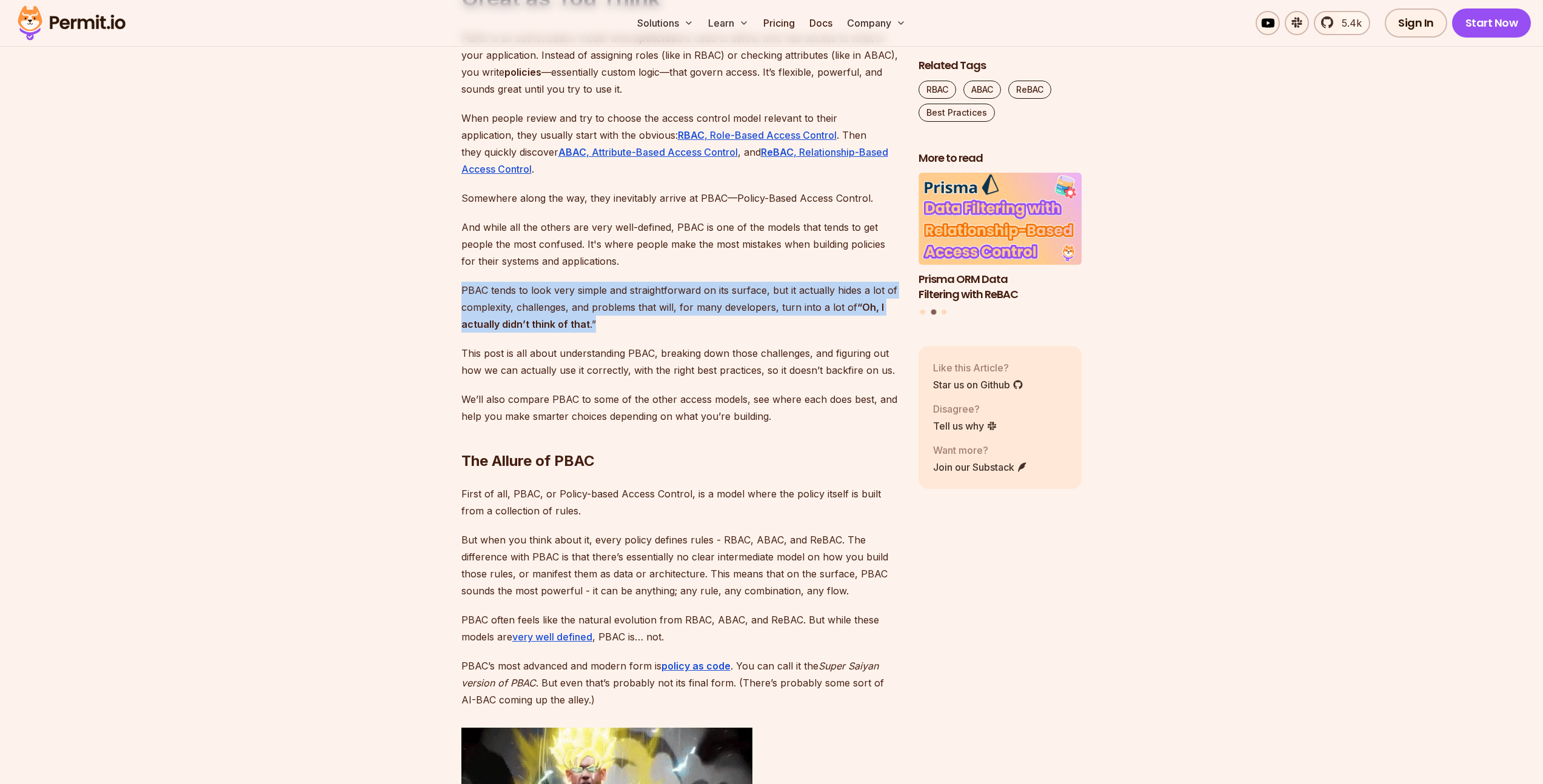
drag, startPoint x: 461, startPoint y: 293, endPoint x: 719, endPoint y: 322, distance: 259.6
click at [719, 322] on p "PBAC tends to look very simple and straightforward on its surface, but it actua…" at bounding box center [680, 307] width 438 height 51
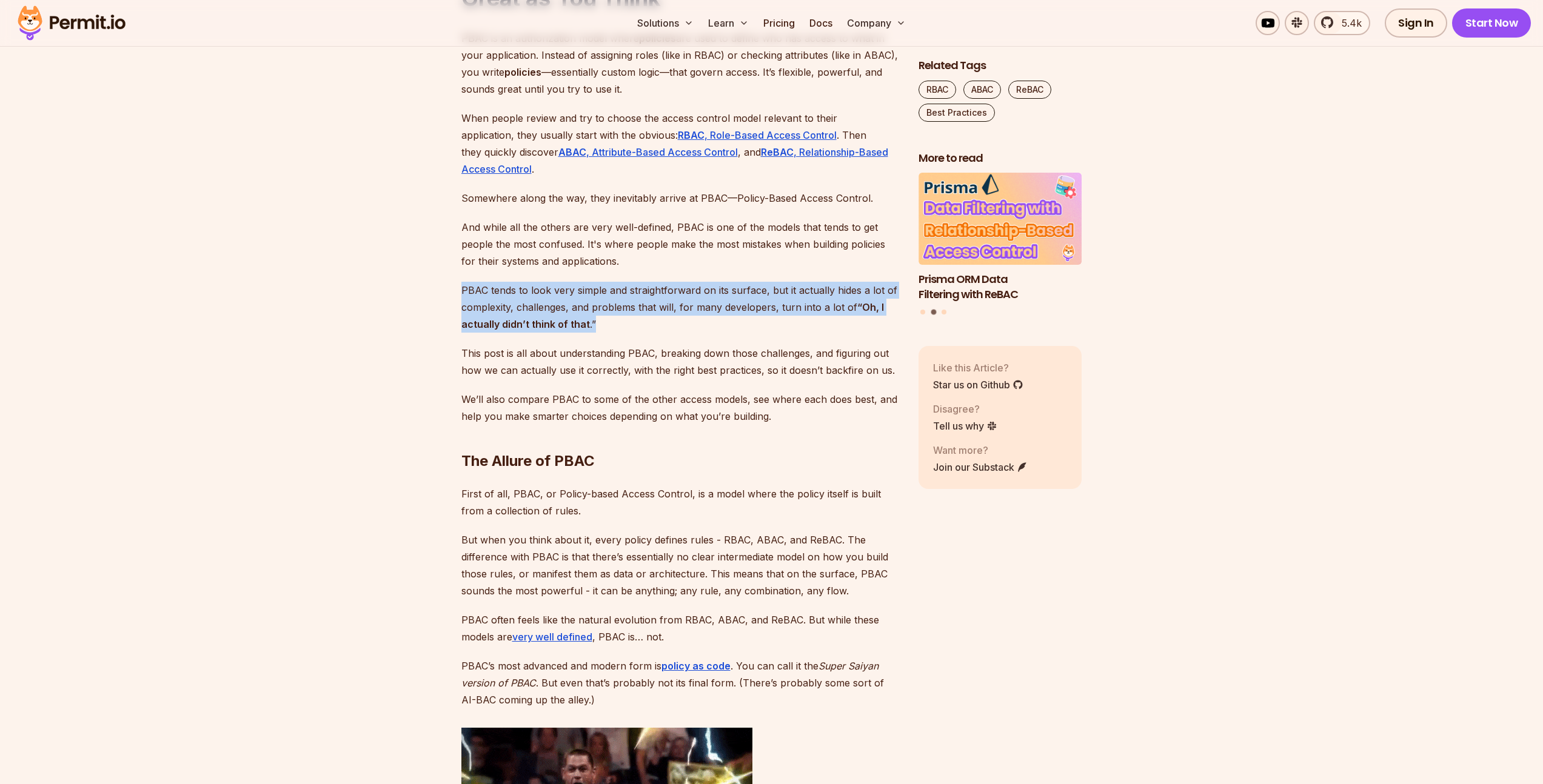
click at [719, 322] on p "PBAC tends to look very simple and straightforward on its surface, but it actua…" at bounding box center [680, 307] width 438 height 51
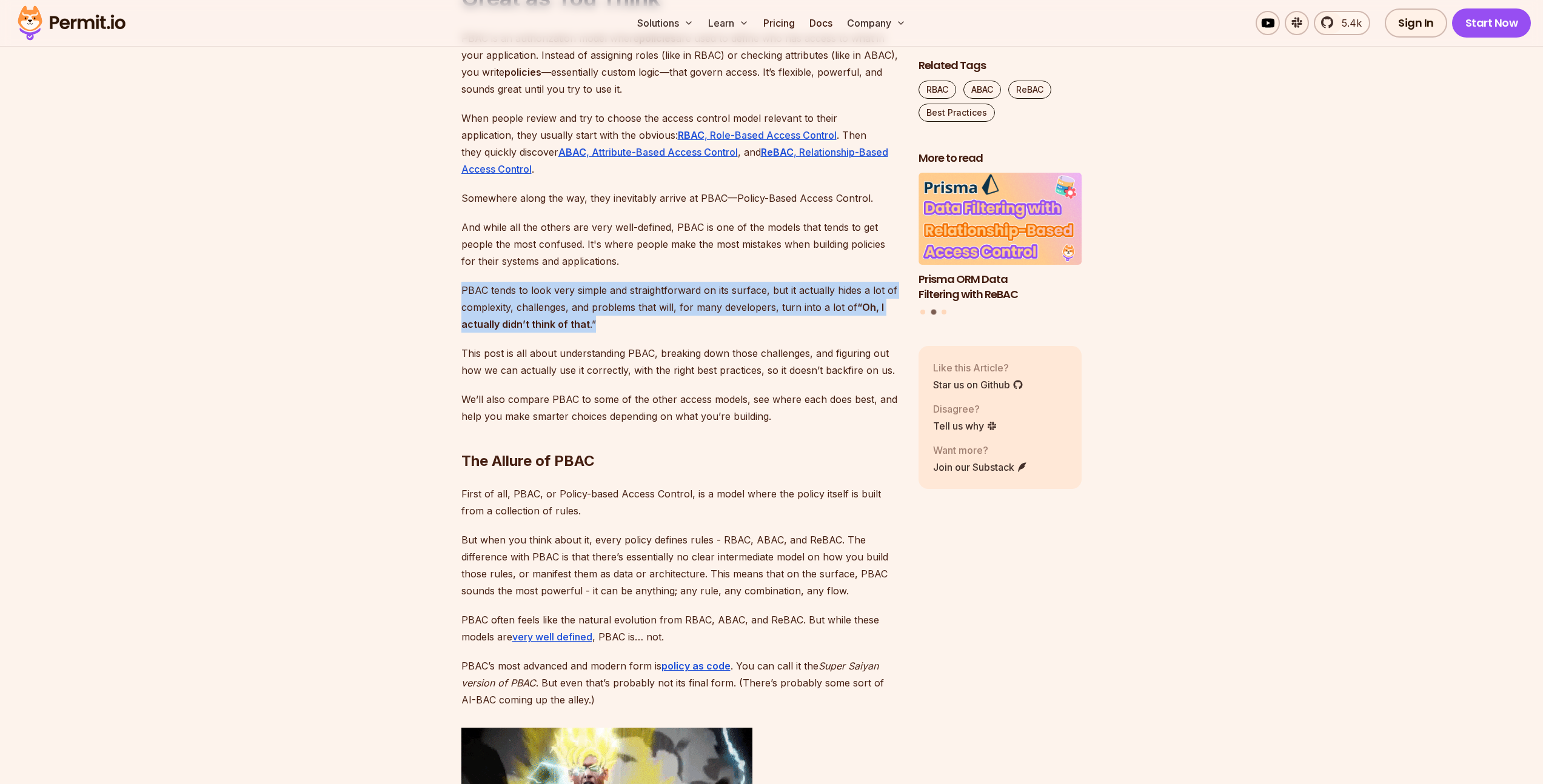
drag, startPoint x: 658, startPoint y: 306, endPoint x: 450, endPoint y: 286, distance: 209.0
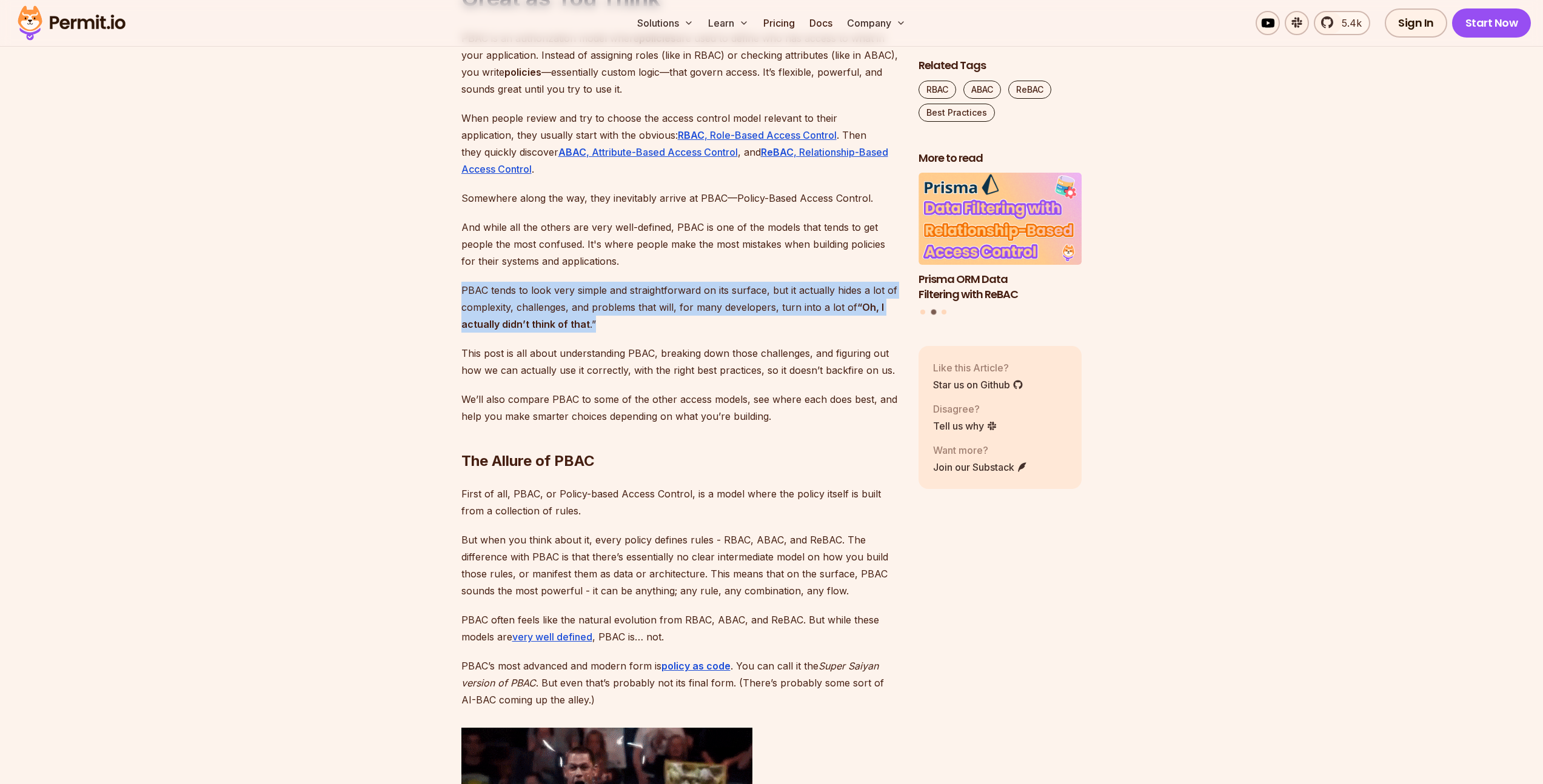
drag, startPoint x: 460, startPoint y: 286, endPoint x: 637, endPoint y: 323, distance: 180.8
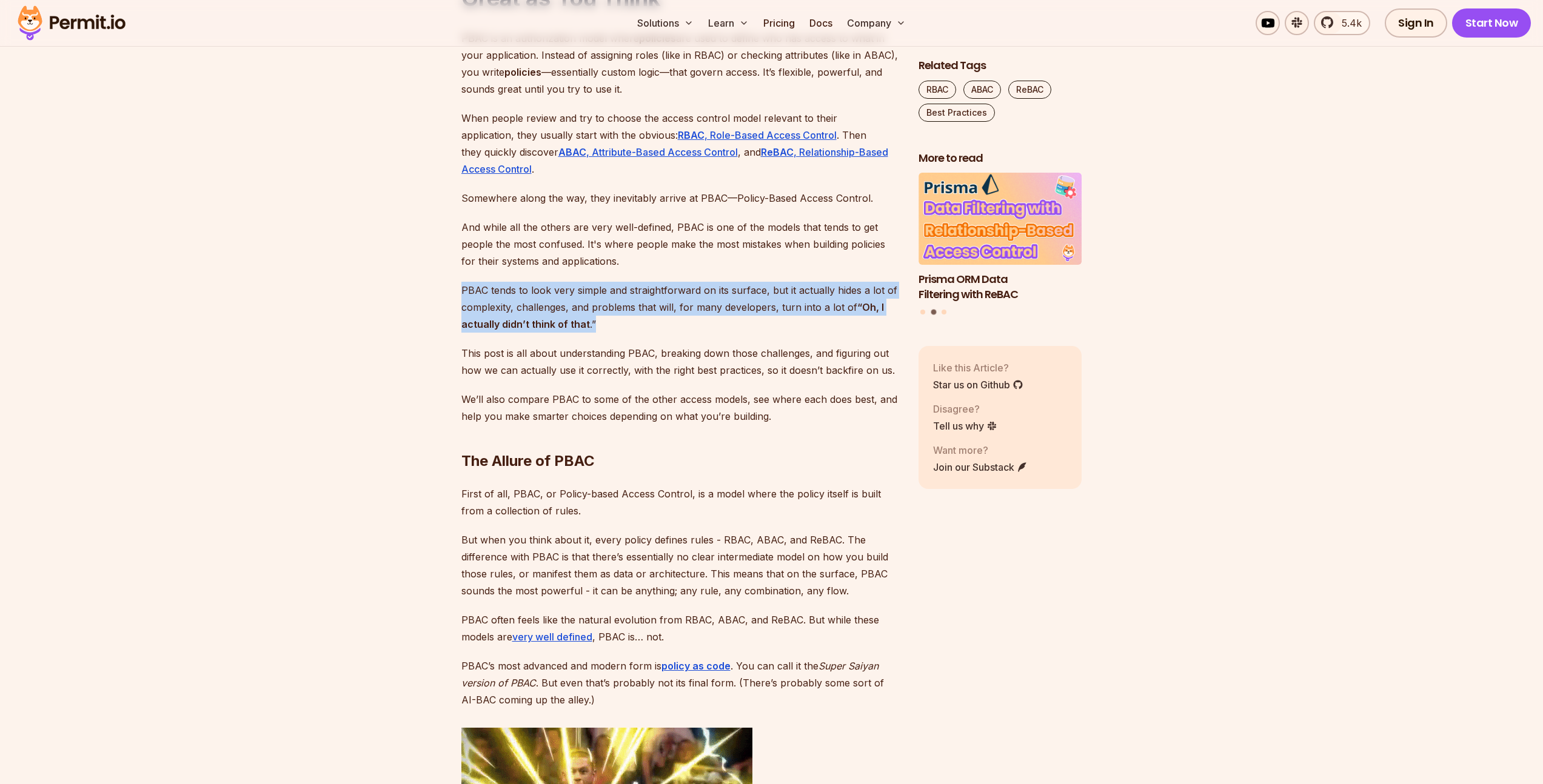
click at [637, 323] on p "PBAC tends to look very simple and straightforward on its surface, but it actua…" at bounding box center [680, 307] width 438 height 51
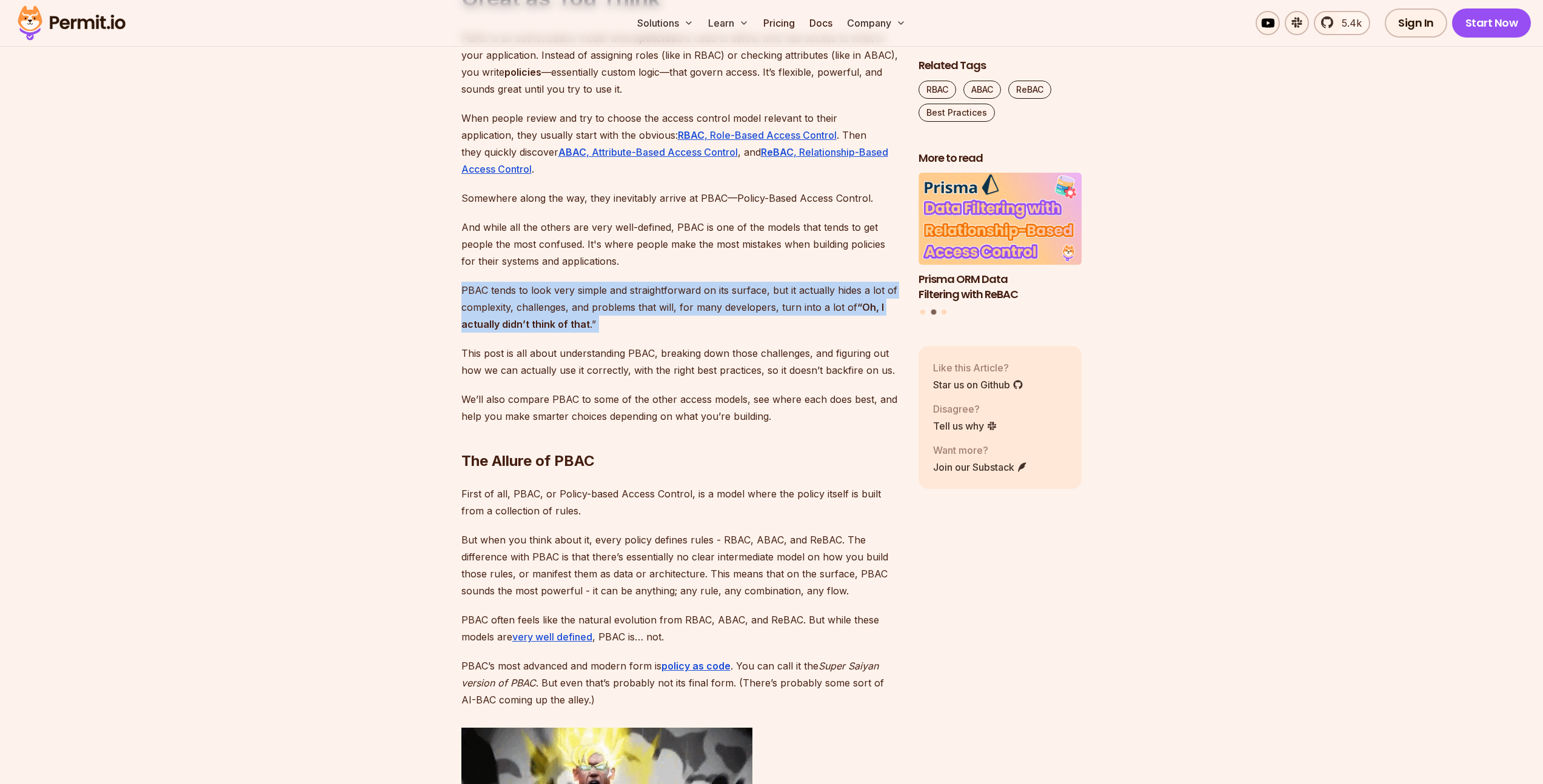
drag, startPoint x: 637, startPoint y: 323, endPoint x: 462, endPoint y: 278, distance: 180.7
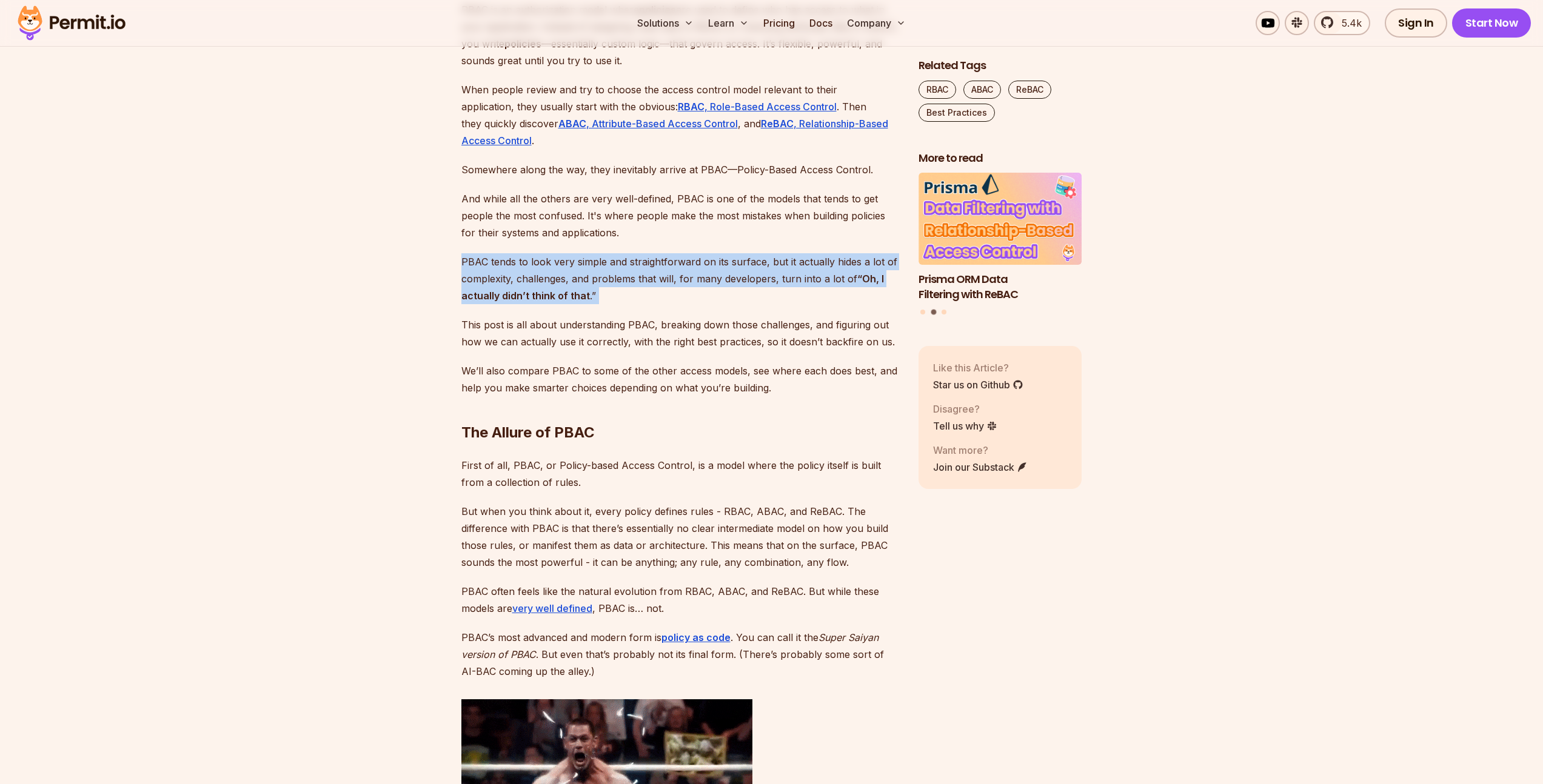
scroll to position [837, 0]
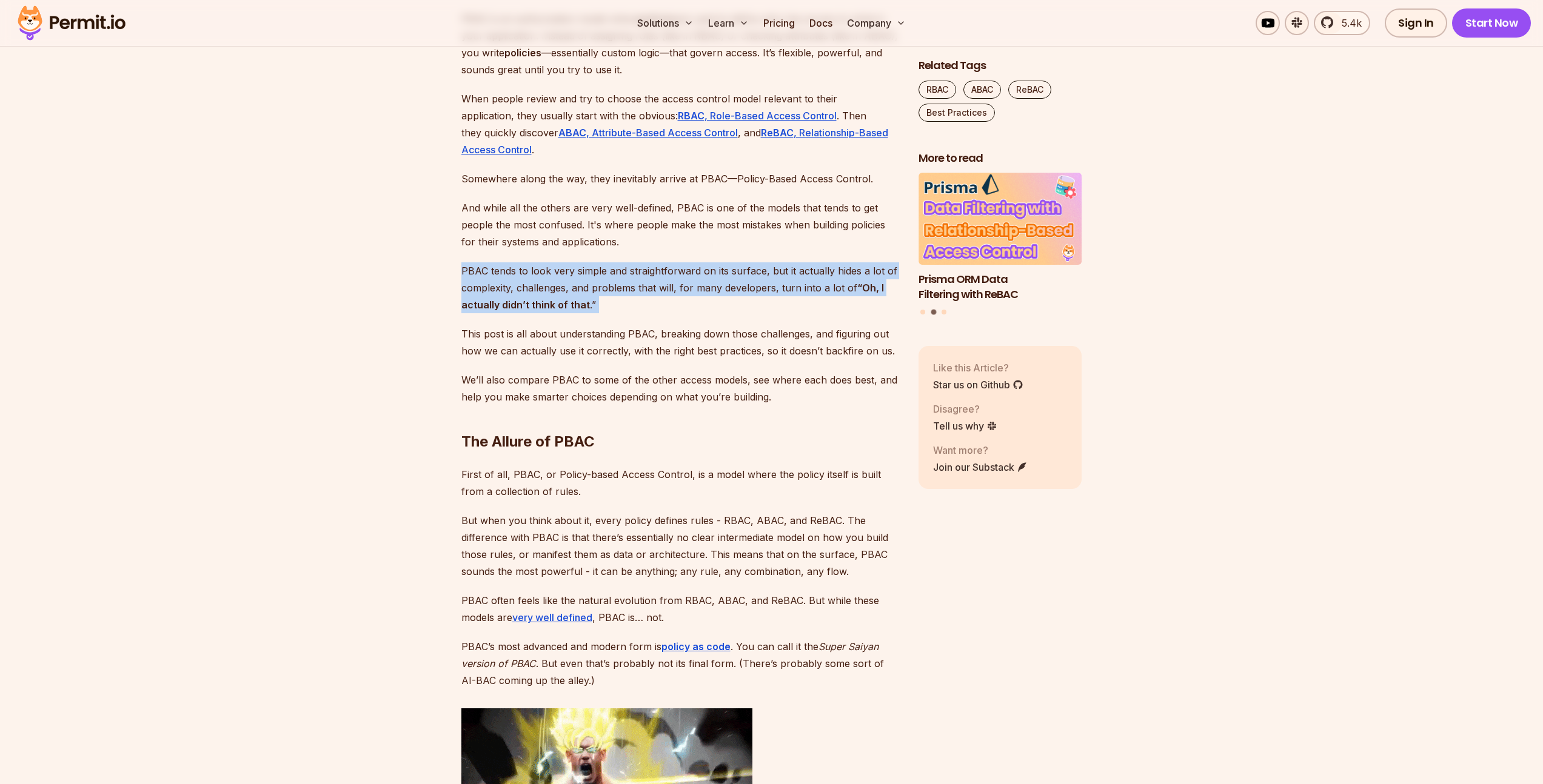
click at [491, 304] on strong "“Oh, I actually didn’t think of that" at bounding box center [672, 296] width 422 height 29
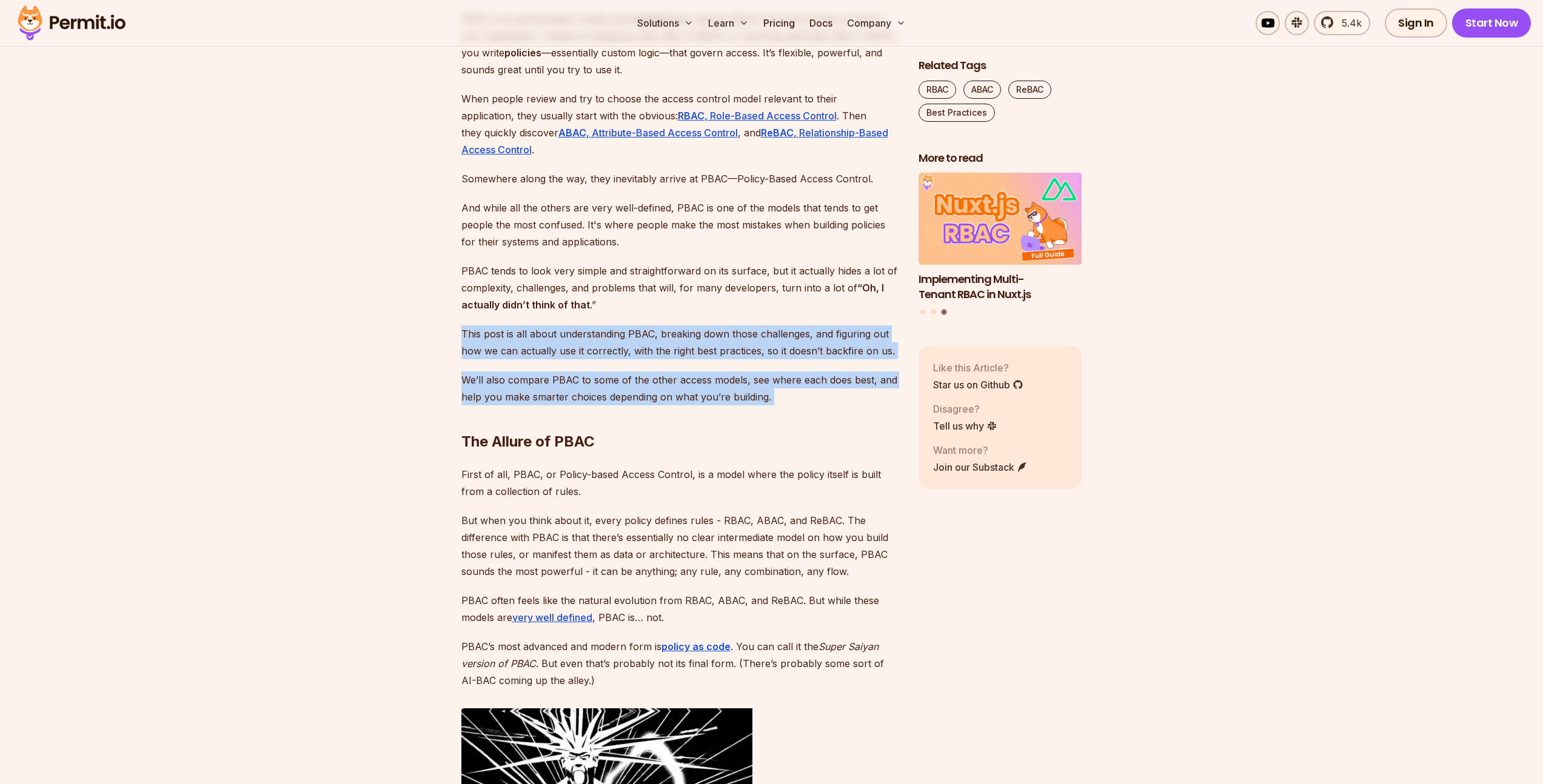
drag, startPoint x: 456, startPoint y: 336, endPoint x: 796, endPoint y: 411, distance: 348.2
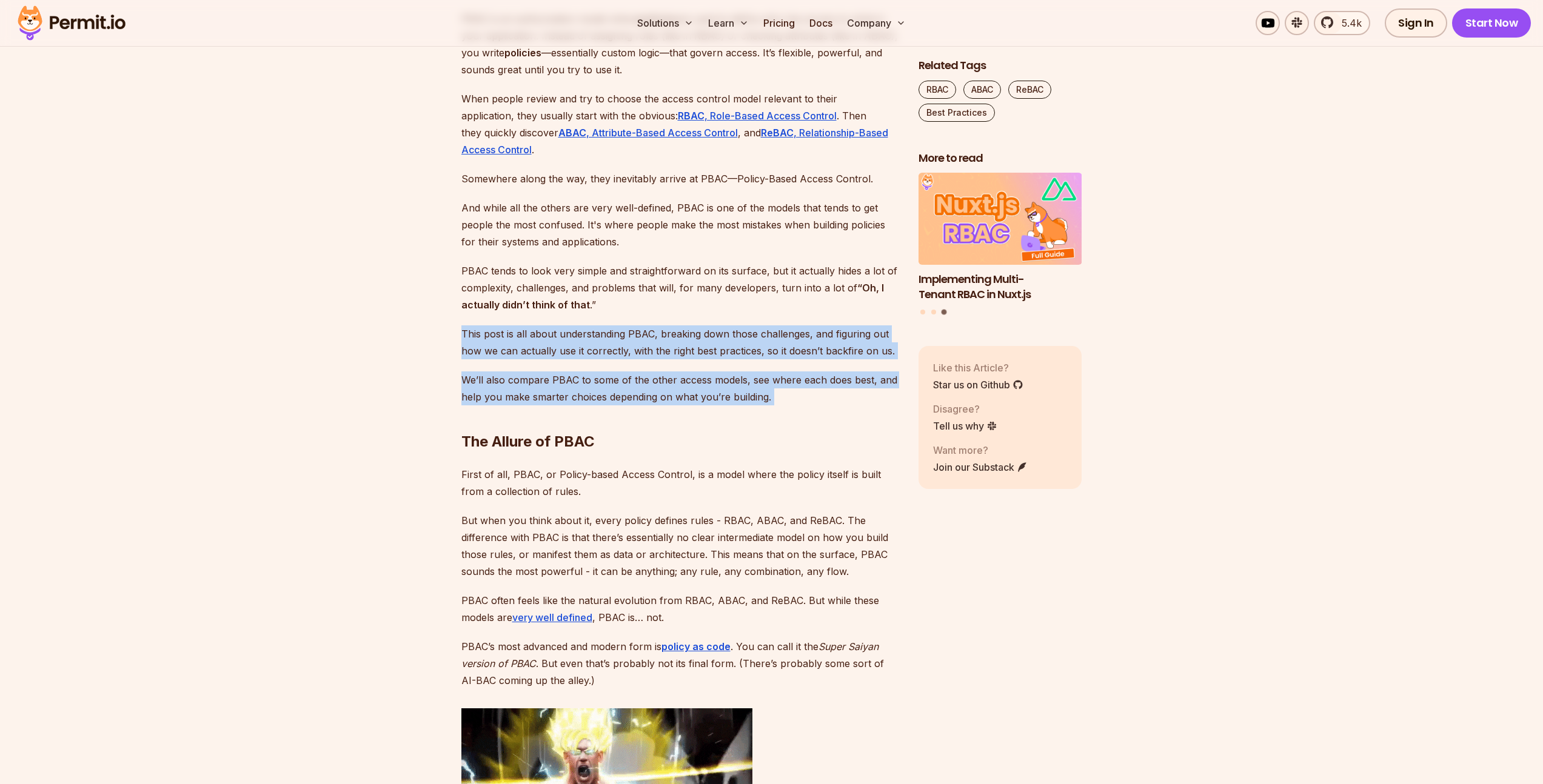
click at [796, 411] on h2 "The Allure of PBAC" at bounding box center [680, 418] width 438 height 68
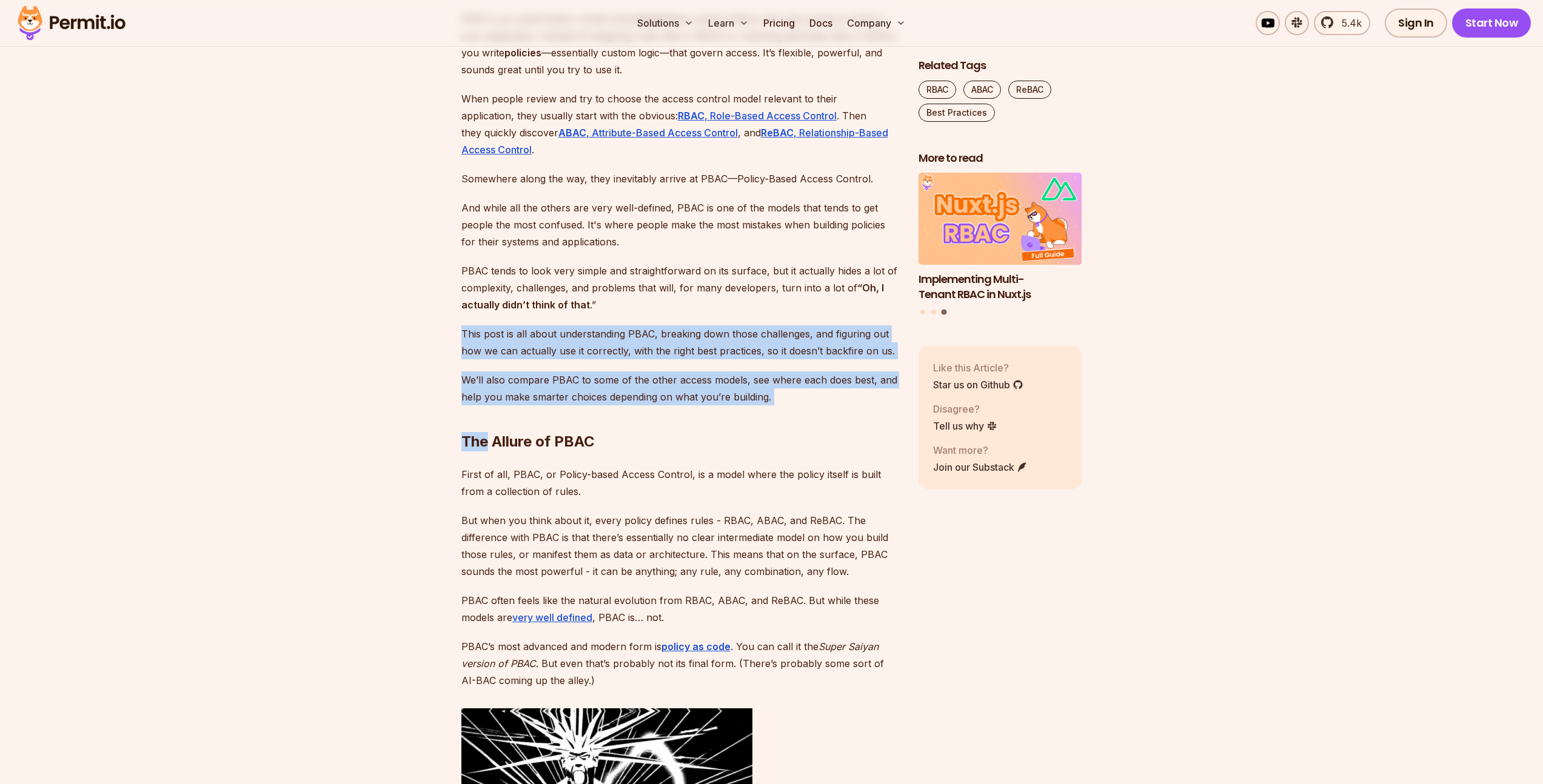
drag, startPoint x: 796, startPoint y: 411, endPoint x: 457, endPoint y: 325, distance: 349.7
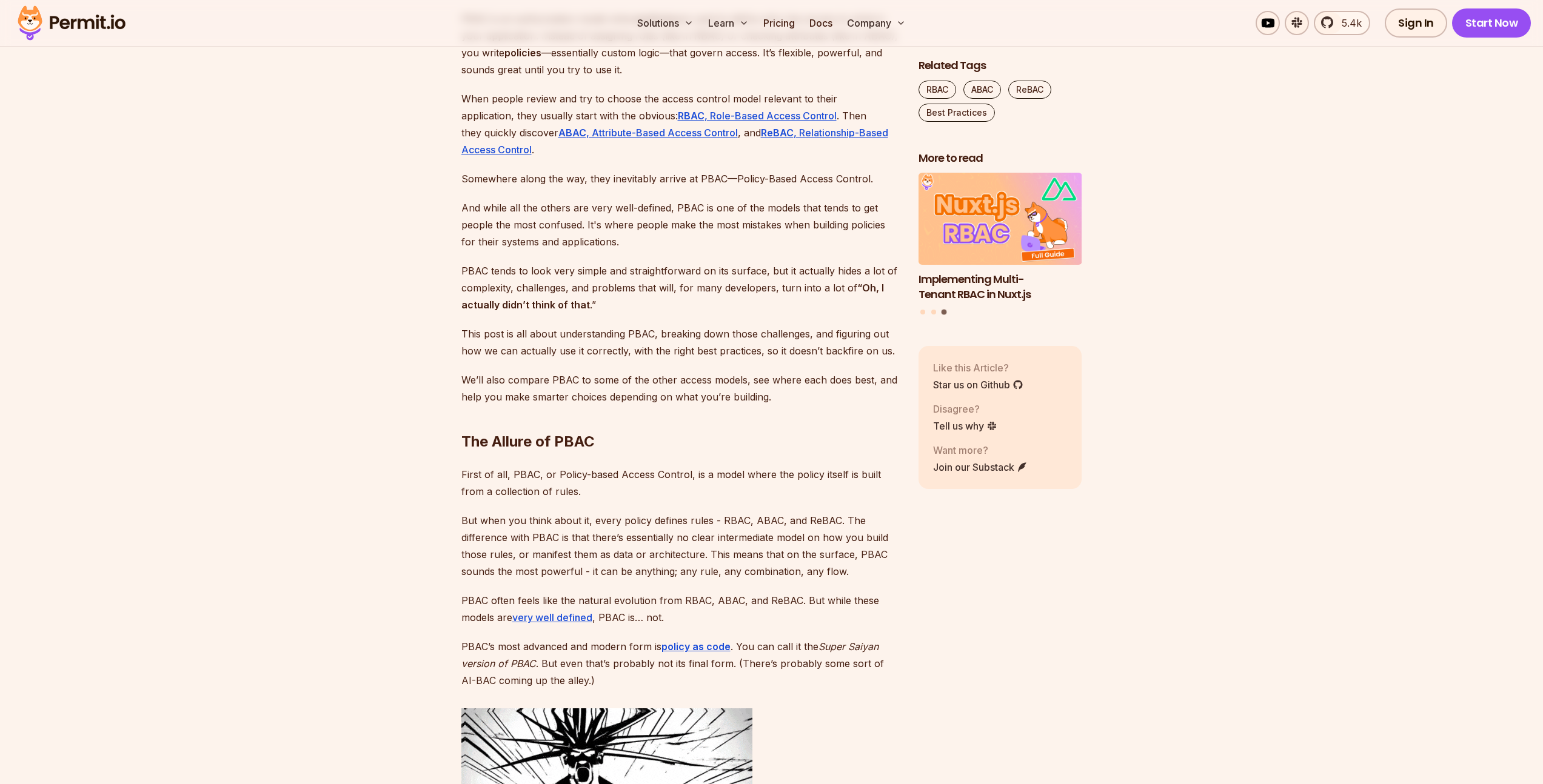
click at [467, 384] on p "We’ll also compare PBAC to some of the other access models, see where each does…" at bounding box center [680, 388] width 438 height 34
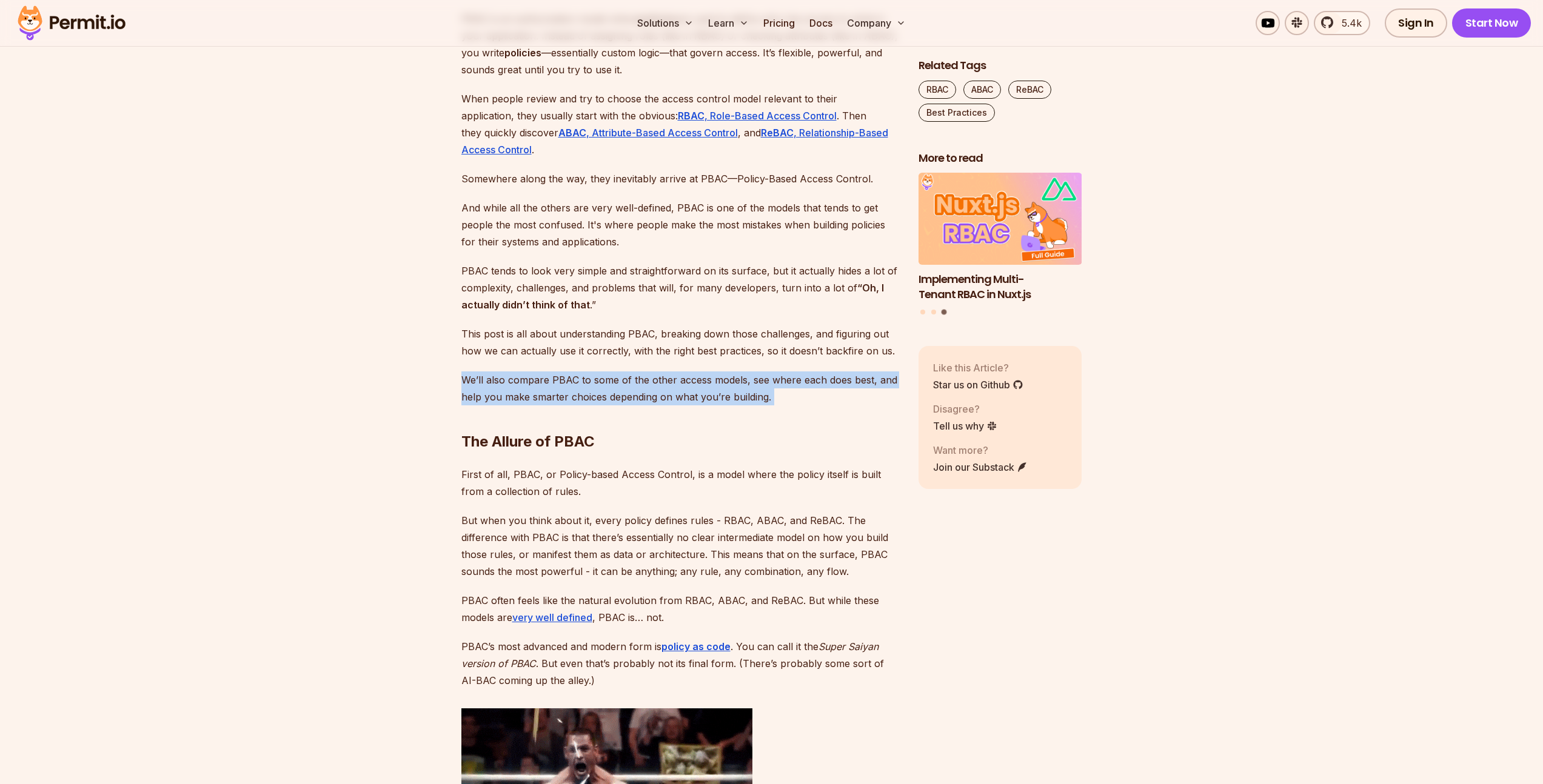
drag, startPoint x: 453, startPoint y: 374, endPoint x: 808, endPoint y: 396, distance: 355.7
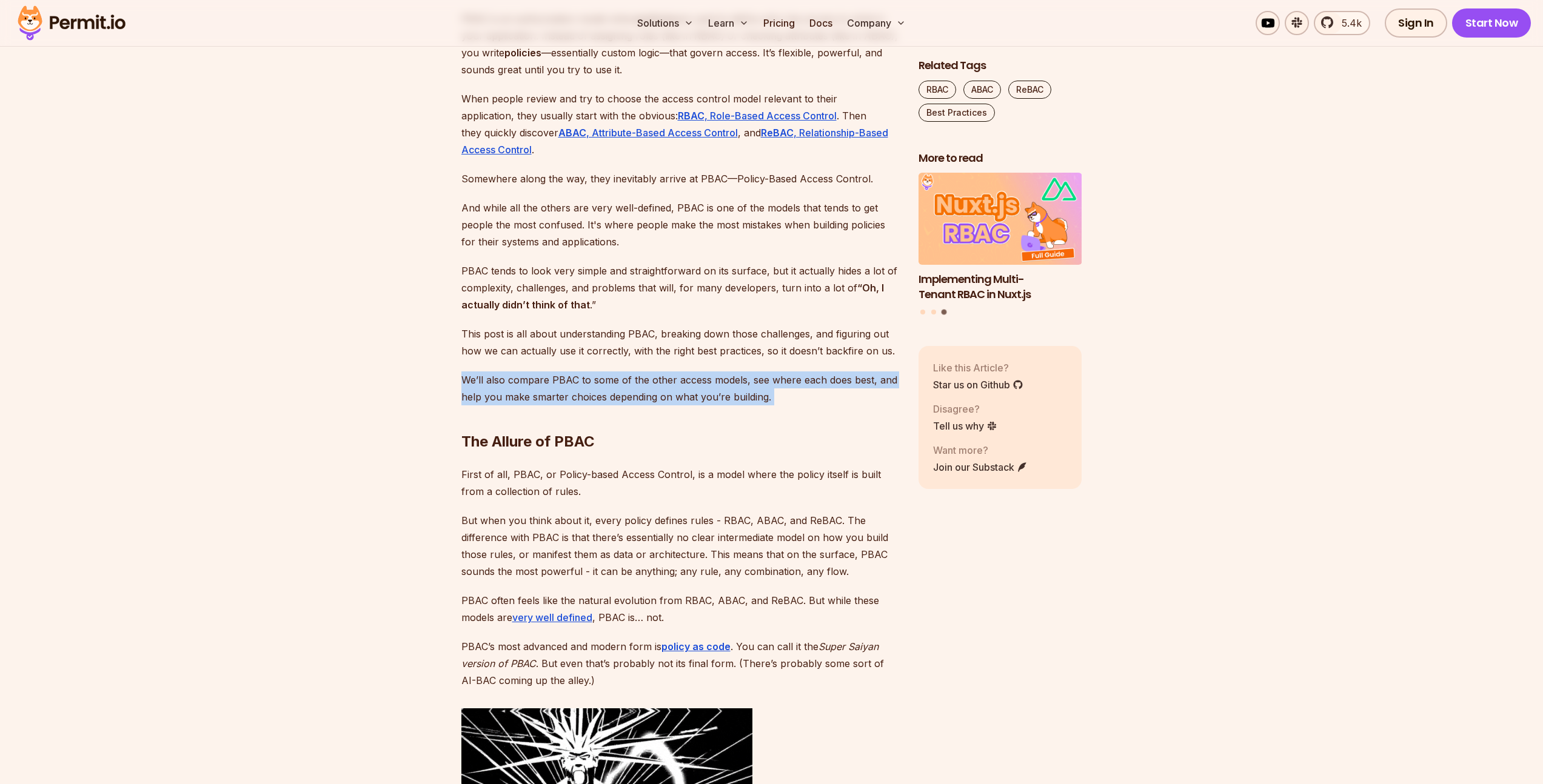
click at [808, 396] on h2 "The Allure of PBAC" at bounding box center [680, 418] width 438 height 68
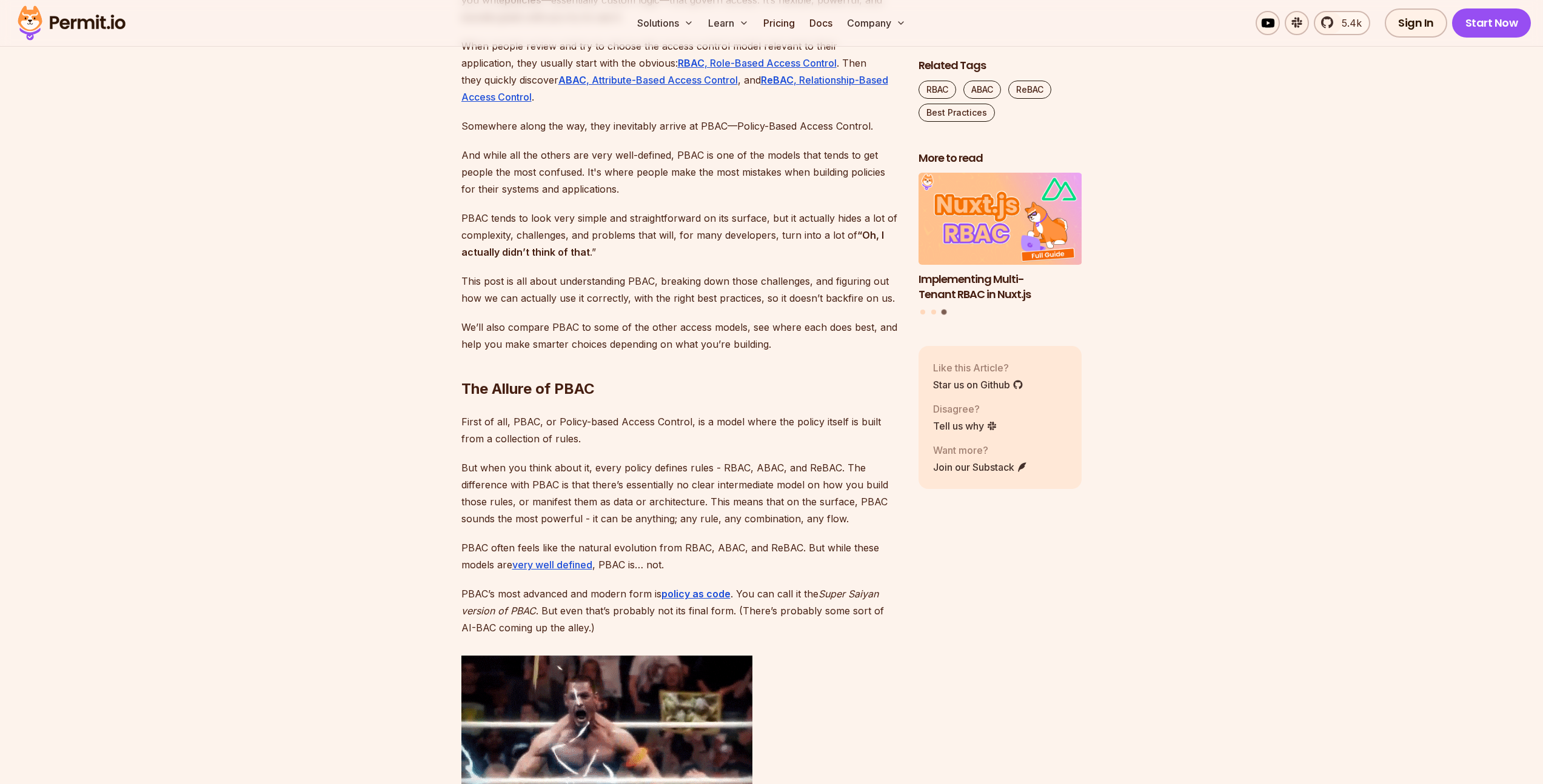
scroll to position [915, 0]
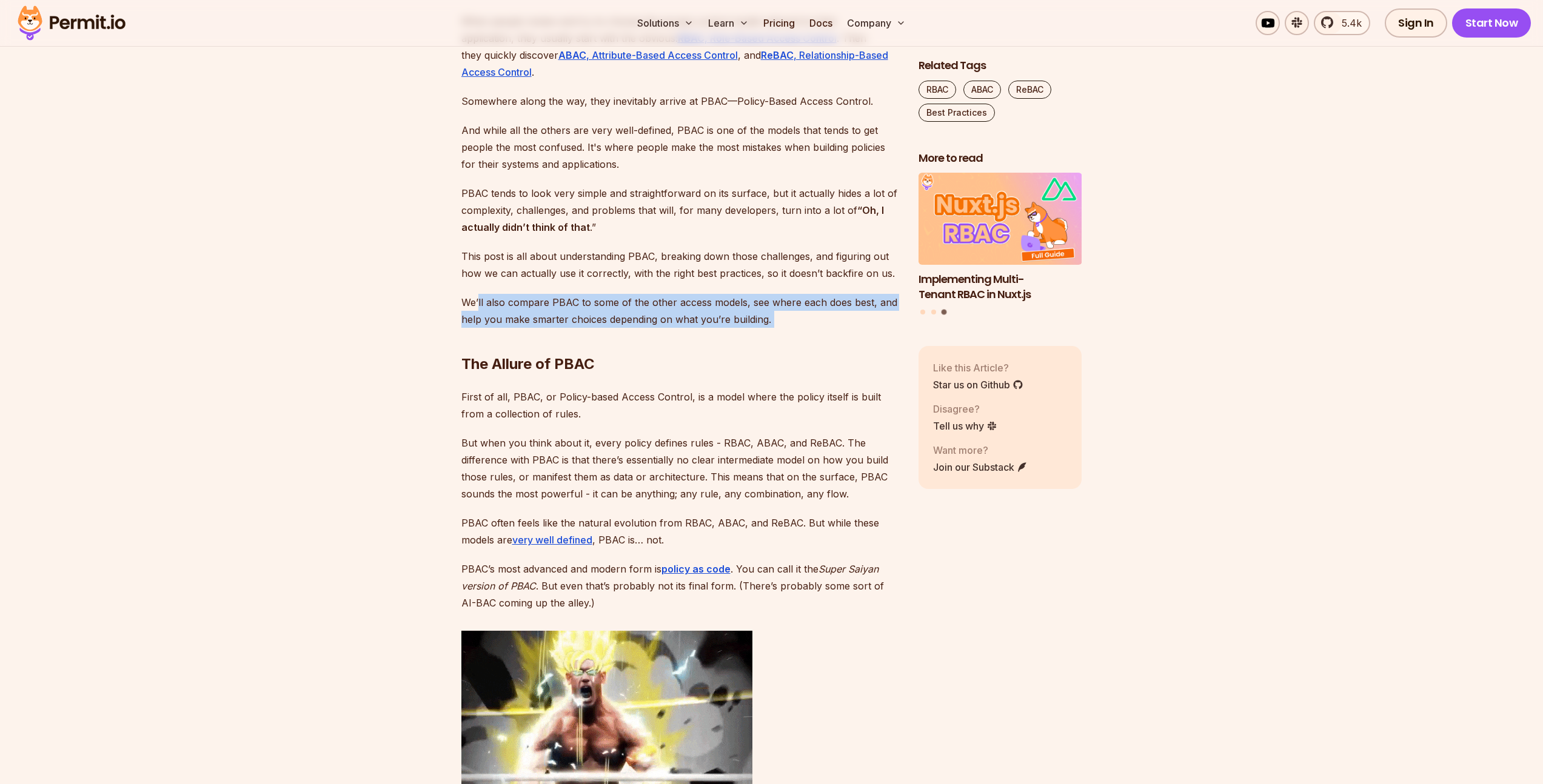
drag, startPoint x: 782, startPoint y: 320, endPoint x: 479, endPoint y: 302, distance: 303.5
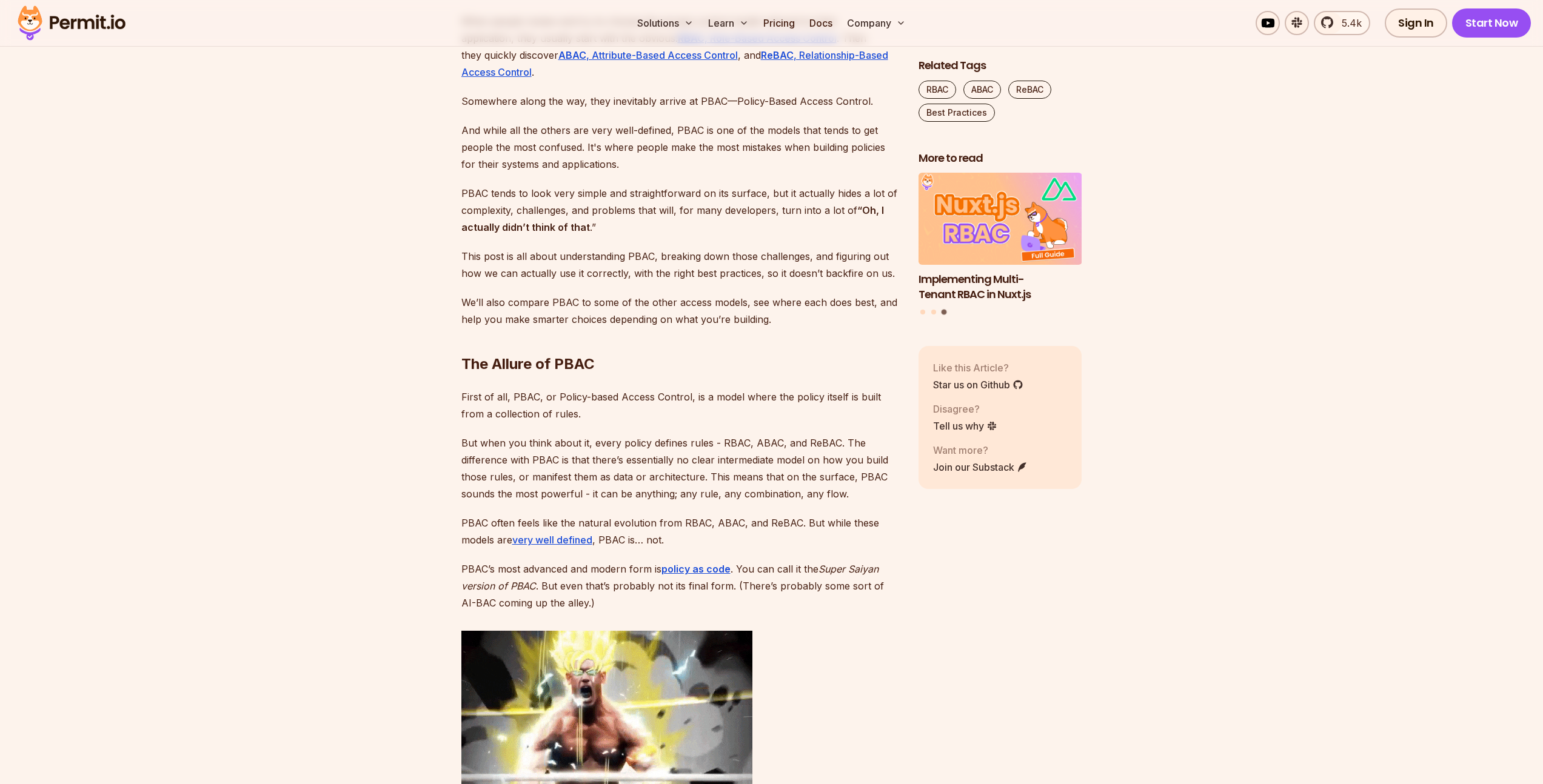
scroll to position [1069, 0]
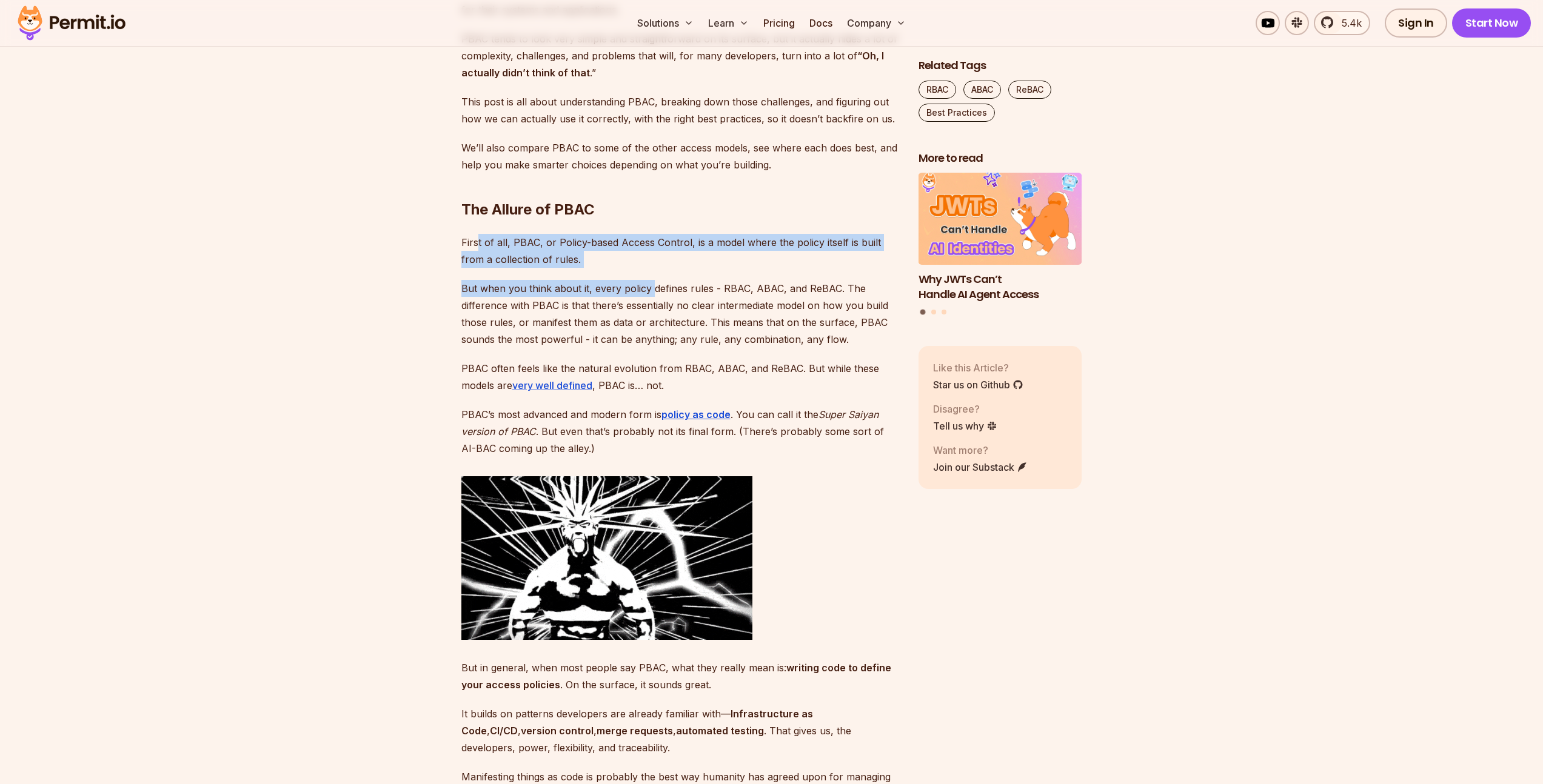
drag, startPoint x: 478, startPoint y: 243, endPoint x: 648, endPoint y: 288, distance: 175.9
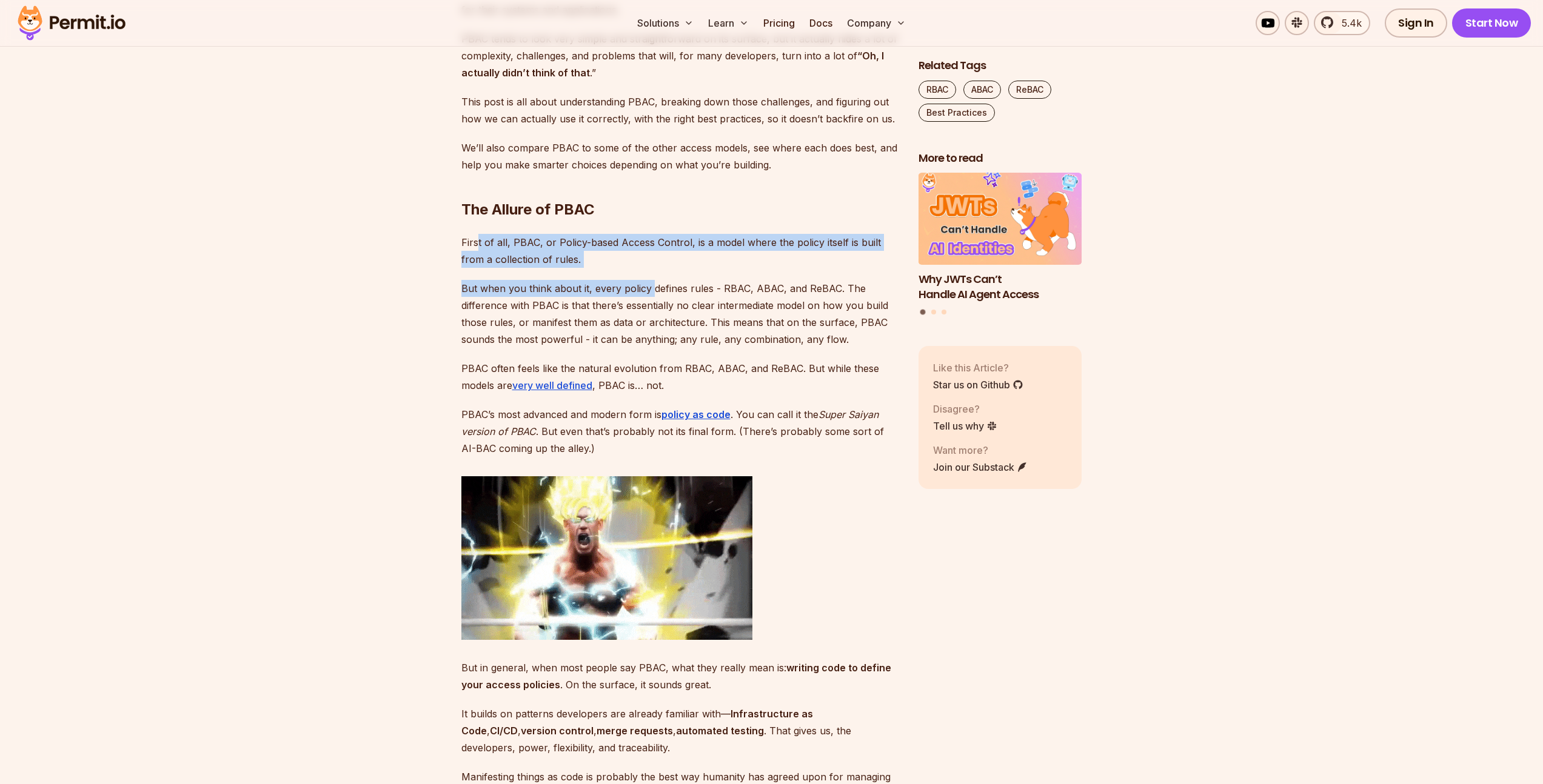
click at [648, 288] on p "But when you think about it, every policy defines rules - RBAC, ABAC, and ReBAC…" at bounding box center [680, 313] width 438 height 68
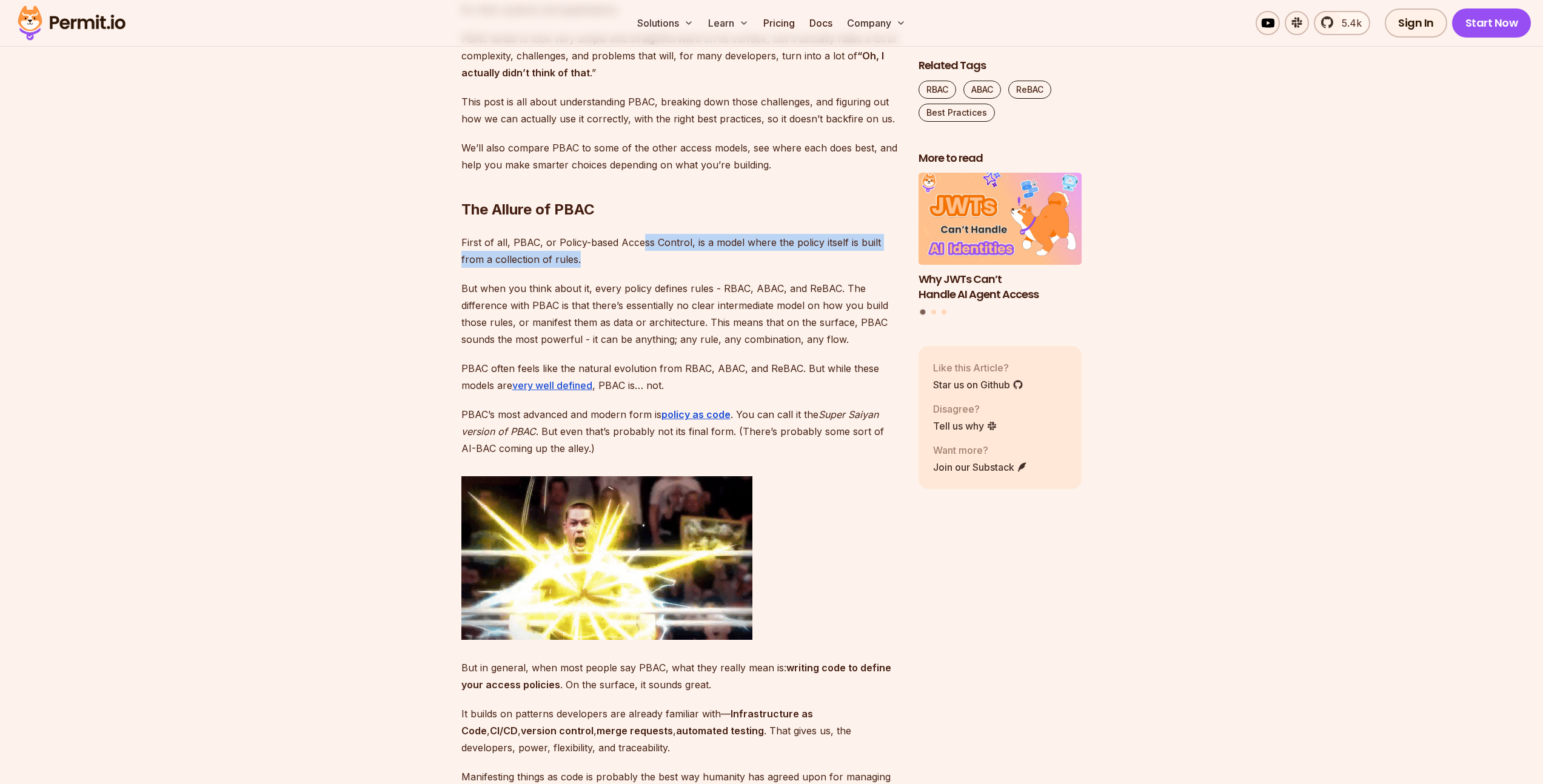
drag, startPoint x: 641, startPoint y: 237, endPoint x: 645, endPoint y: 258, distance: 21.4
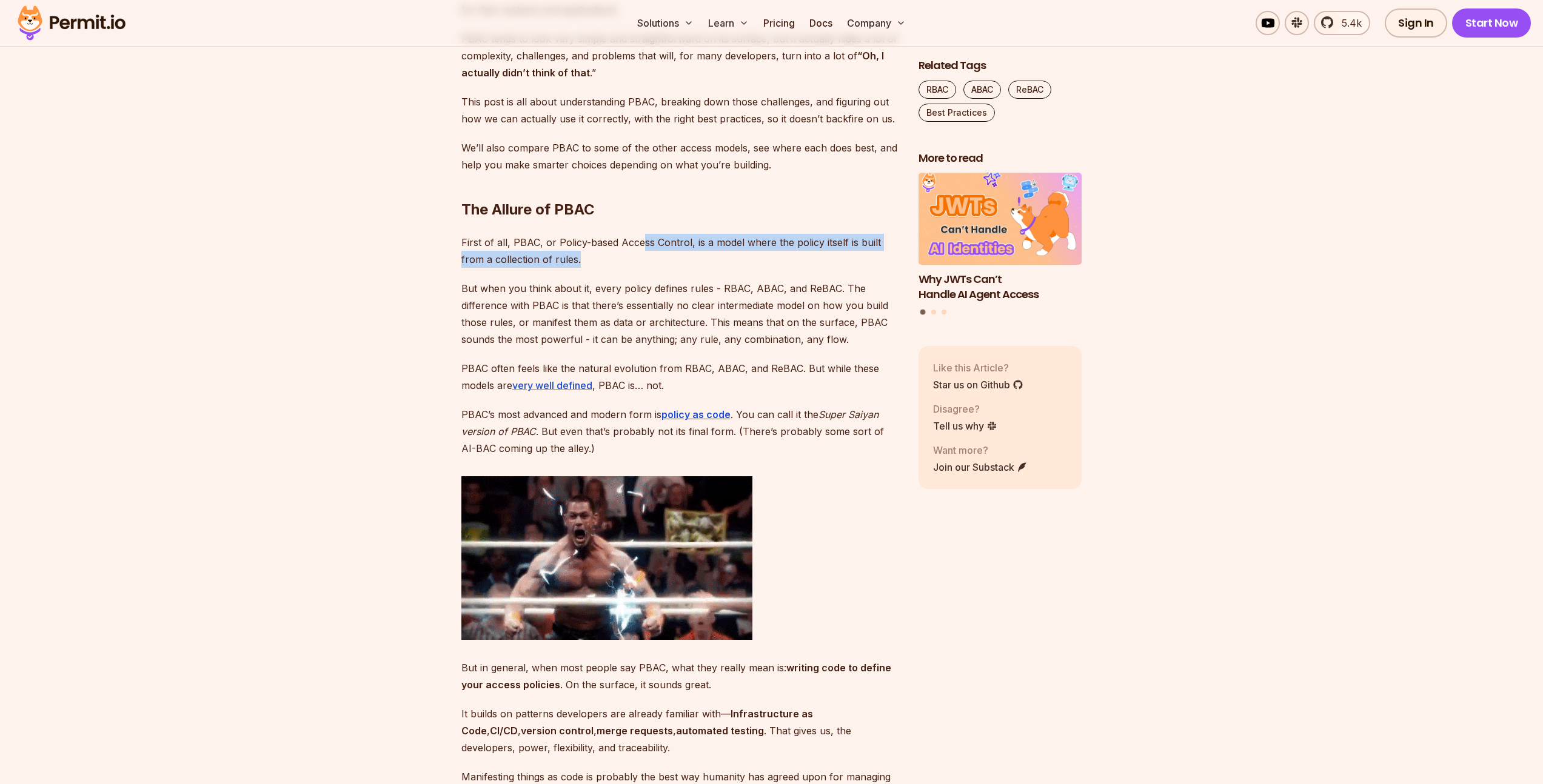
click at [645, 258] on p "First of all, PBAC, or Policy-based Access Control, is a model where the policy…" at bounding box center [680, 251] width 438 height 34
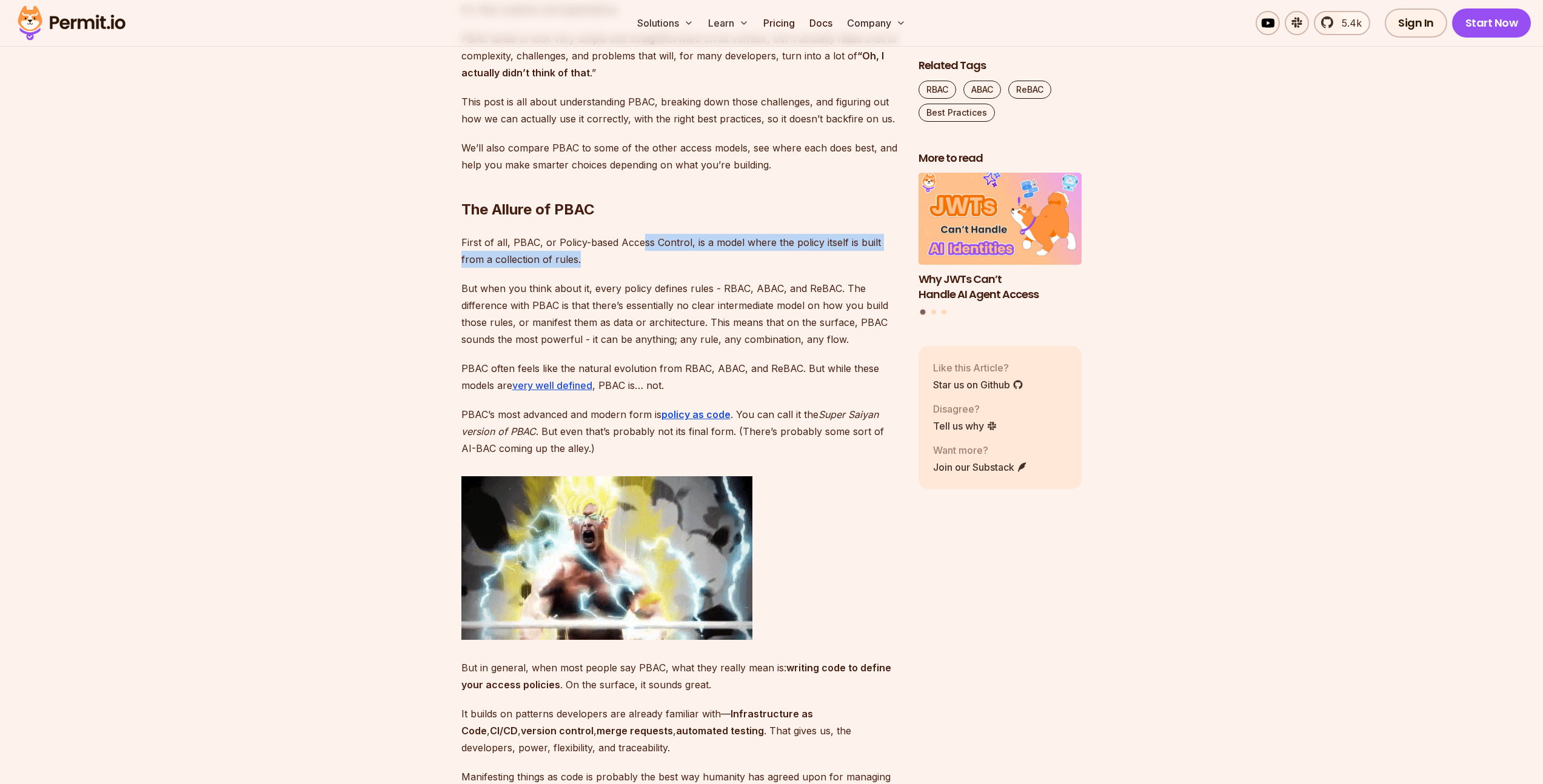
click at [644, 258] on p "First of all, PBAC, or Policy-based Access Control, is a model where the policy…" at bounding box center [680, 251] width 438 height 34
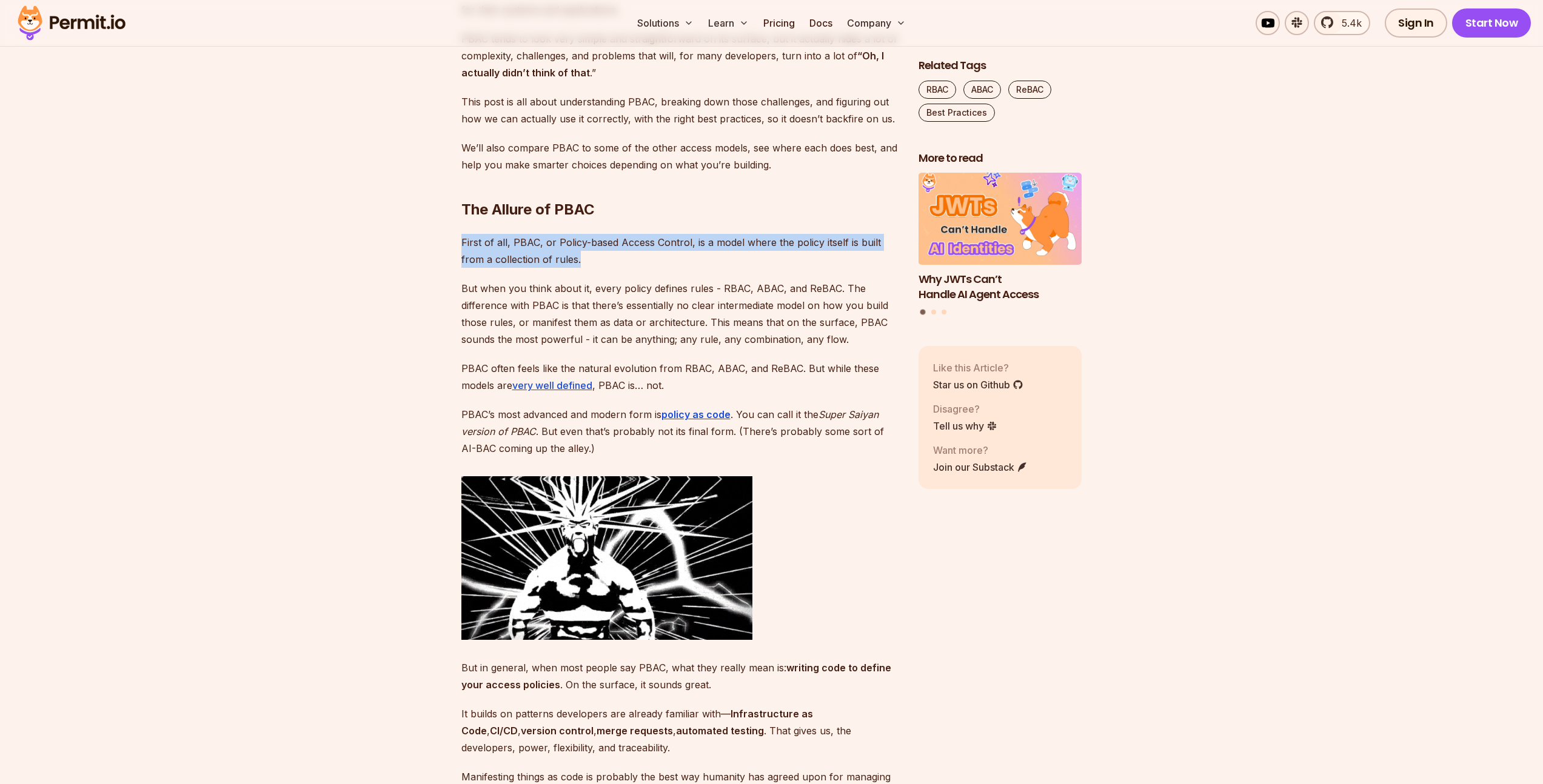
drag, startPoint x: 634, startPoint y: 260, endPoint x: 444, endPoint y: 237, distance: 191.4
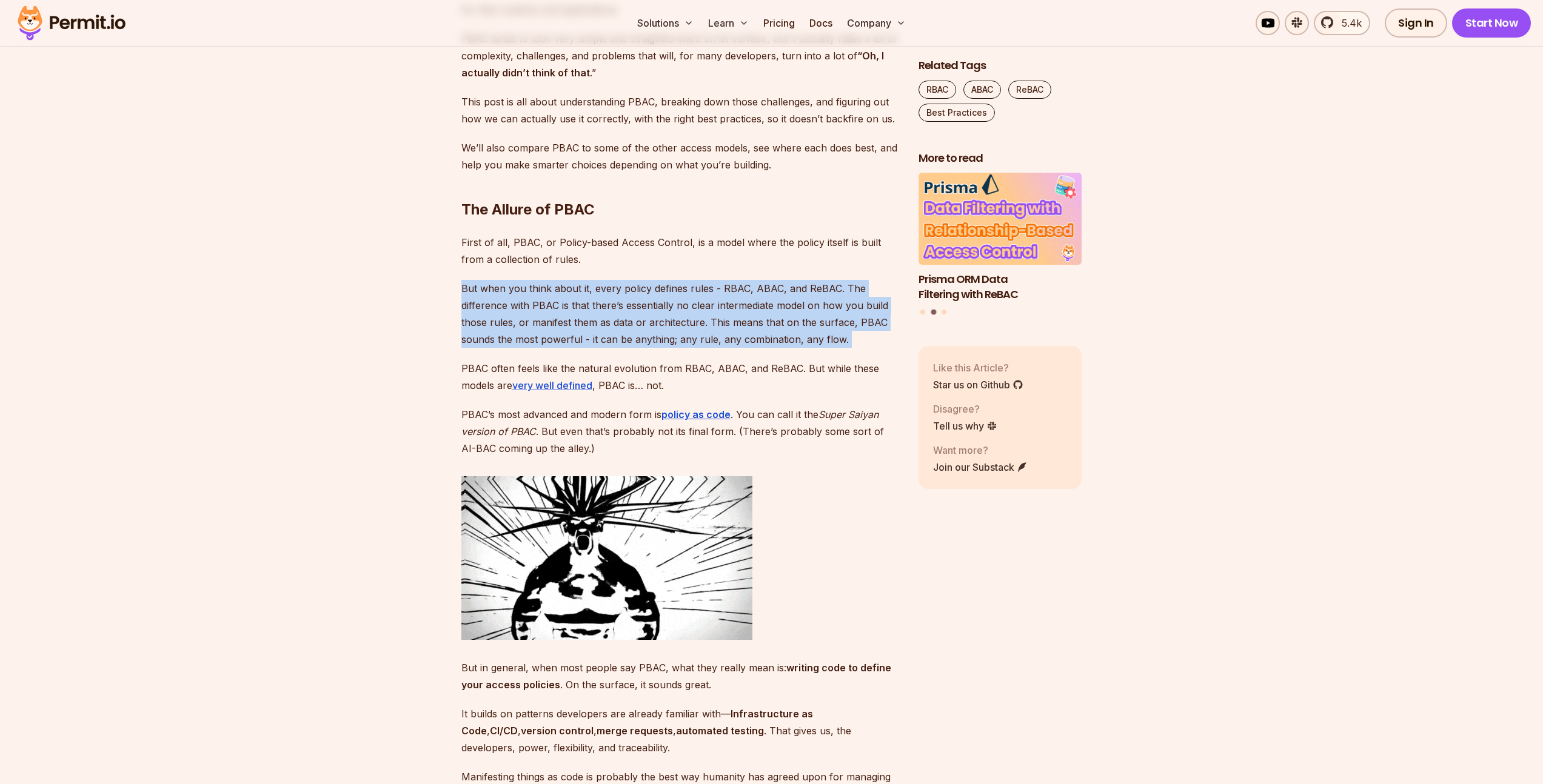
drag, startPoint x: 460, startPoint y: 289, endPoint x: 704, endPoint y: 351, distance: 251.8
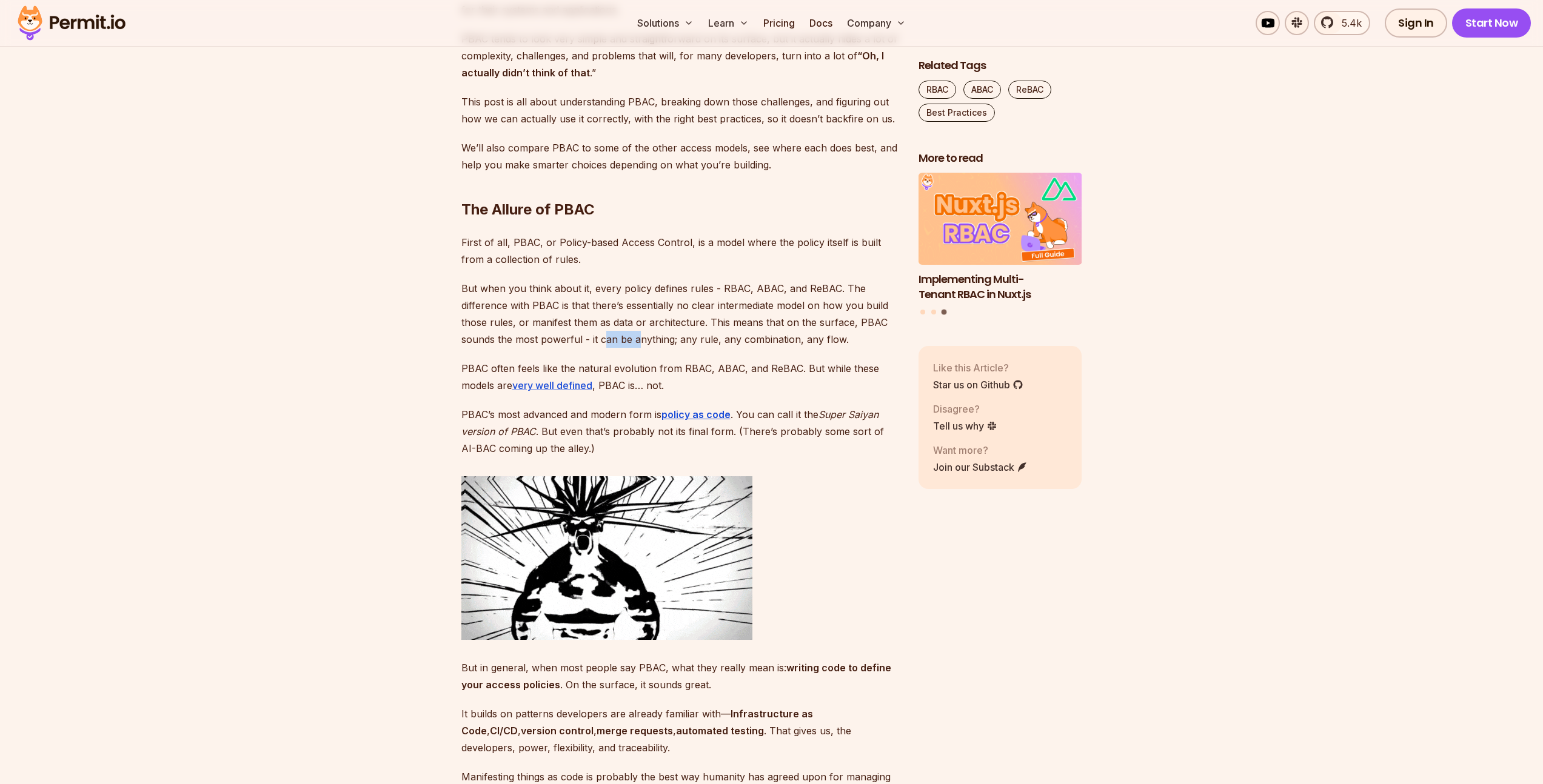
drag, startPoint x: 605, startPoint y: 337, endPoint x: 648, endPoint y: 335, distance: 43.0
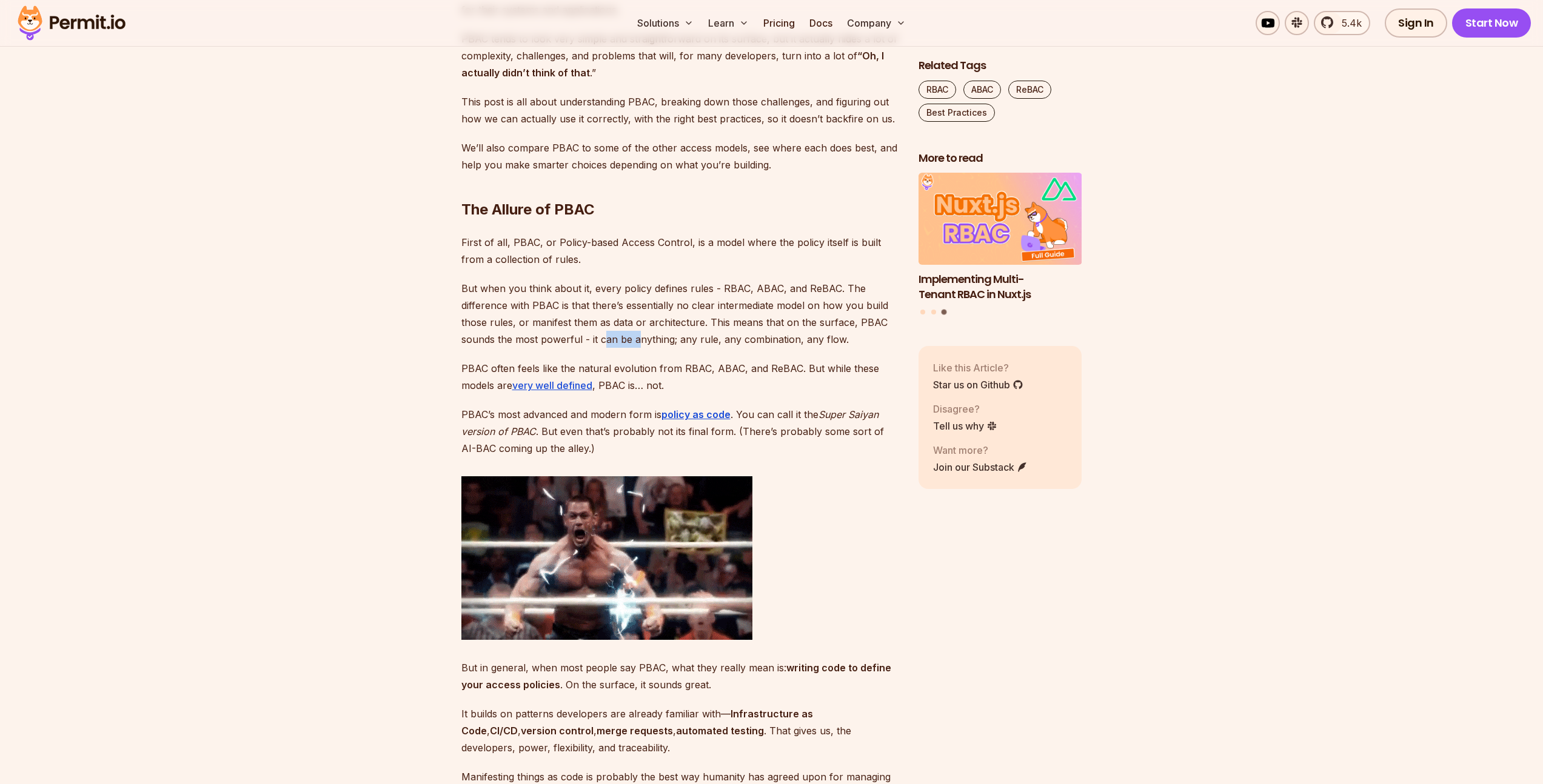
click at [643, 335] on p "But when you think about it, every policy defines rules - RBAC, ABAC, and ReBAC…" at bounding box center [680, 313] width 438 height 68
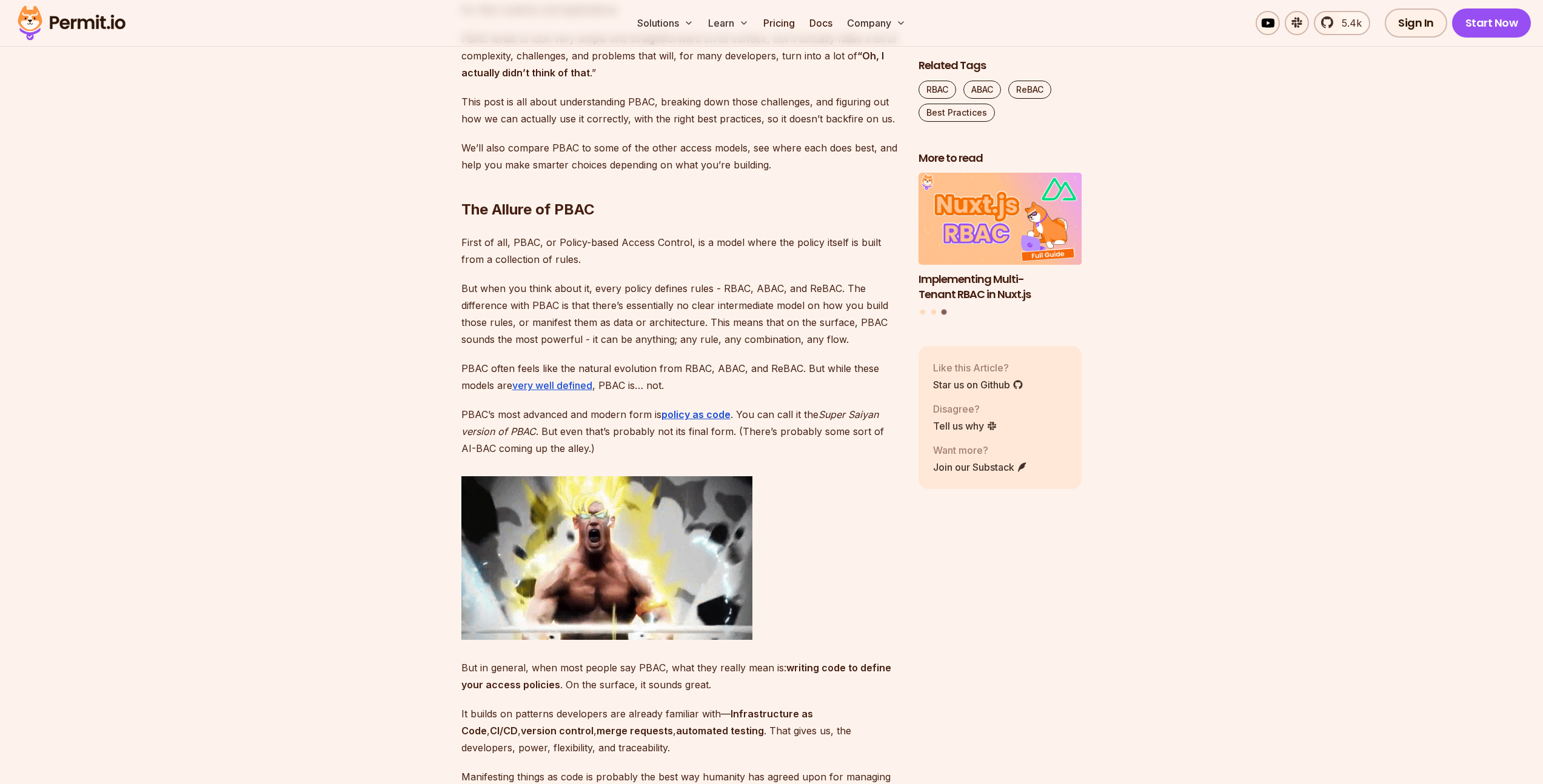
click at [655, 336] on p "But when you think about it, every policy defines rules - RBAC, ABAC, and ReBAC…" at bounding box center [680, 313] width 438 height 68
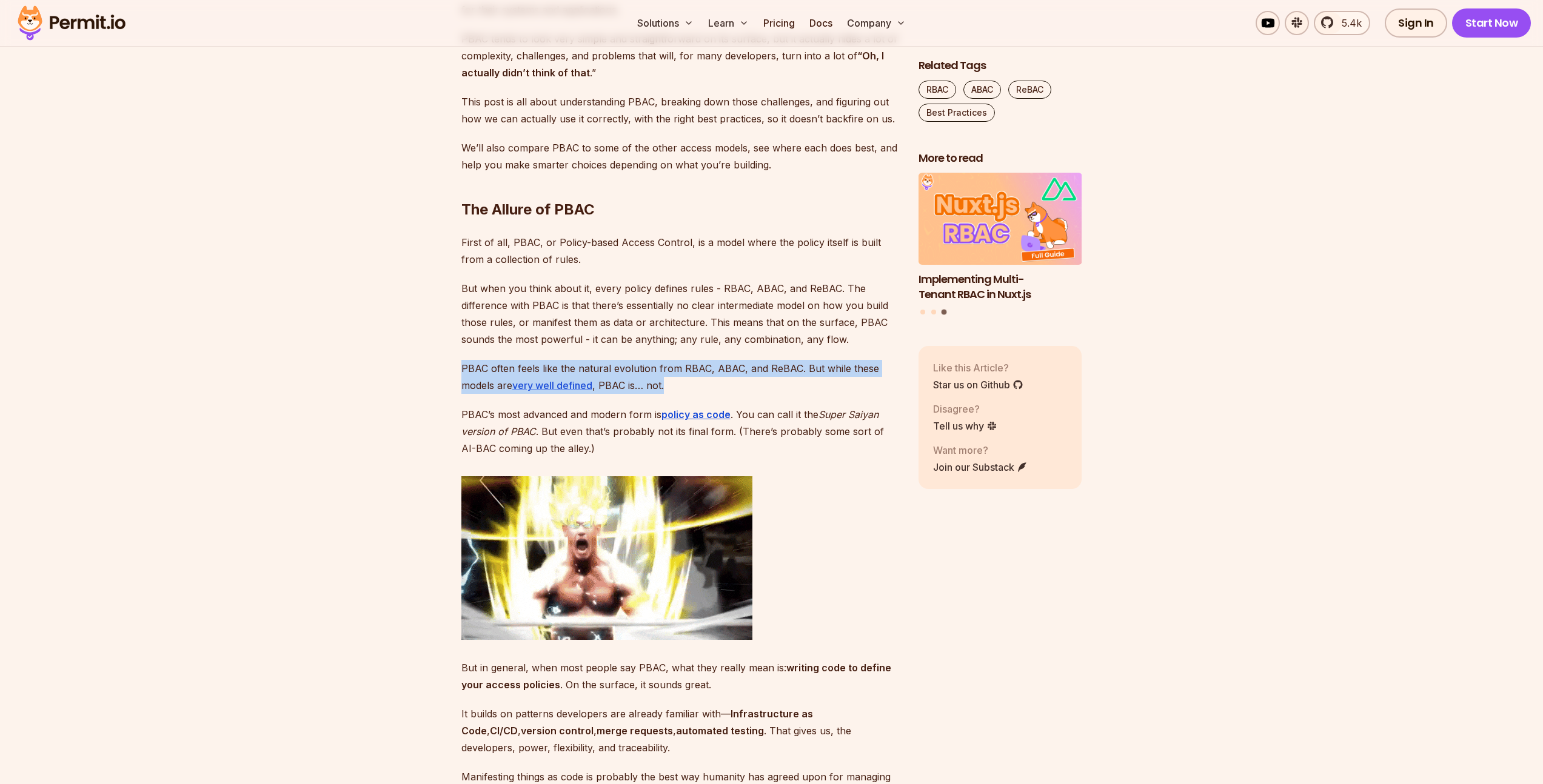
drag, startPoint x: 462, startPoint y: 368, endPoint x: 668, endPoint y: 386, distance: 206.8
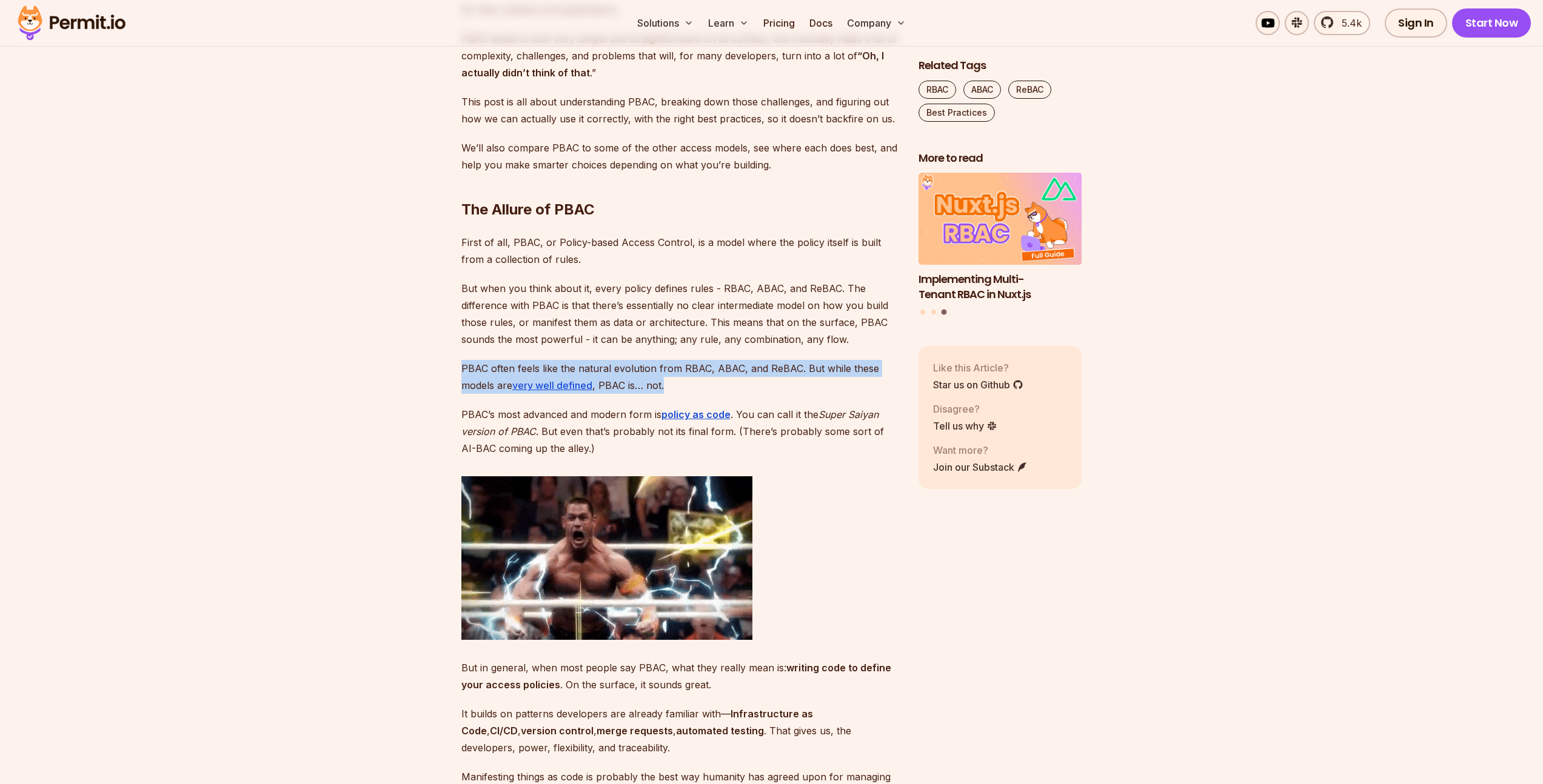
click at [668, 386] on p "PBAC often feels like the natural evolution from RBAC, ABAC, and ReBAC. But whi…" at bounding box center [680, 376] width 438 height 34
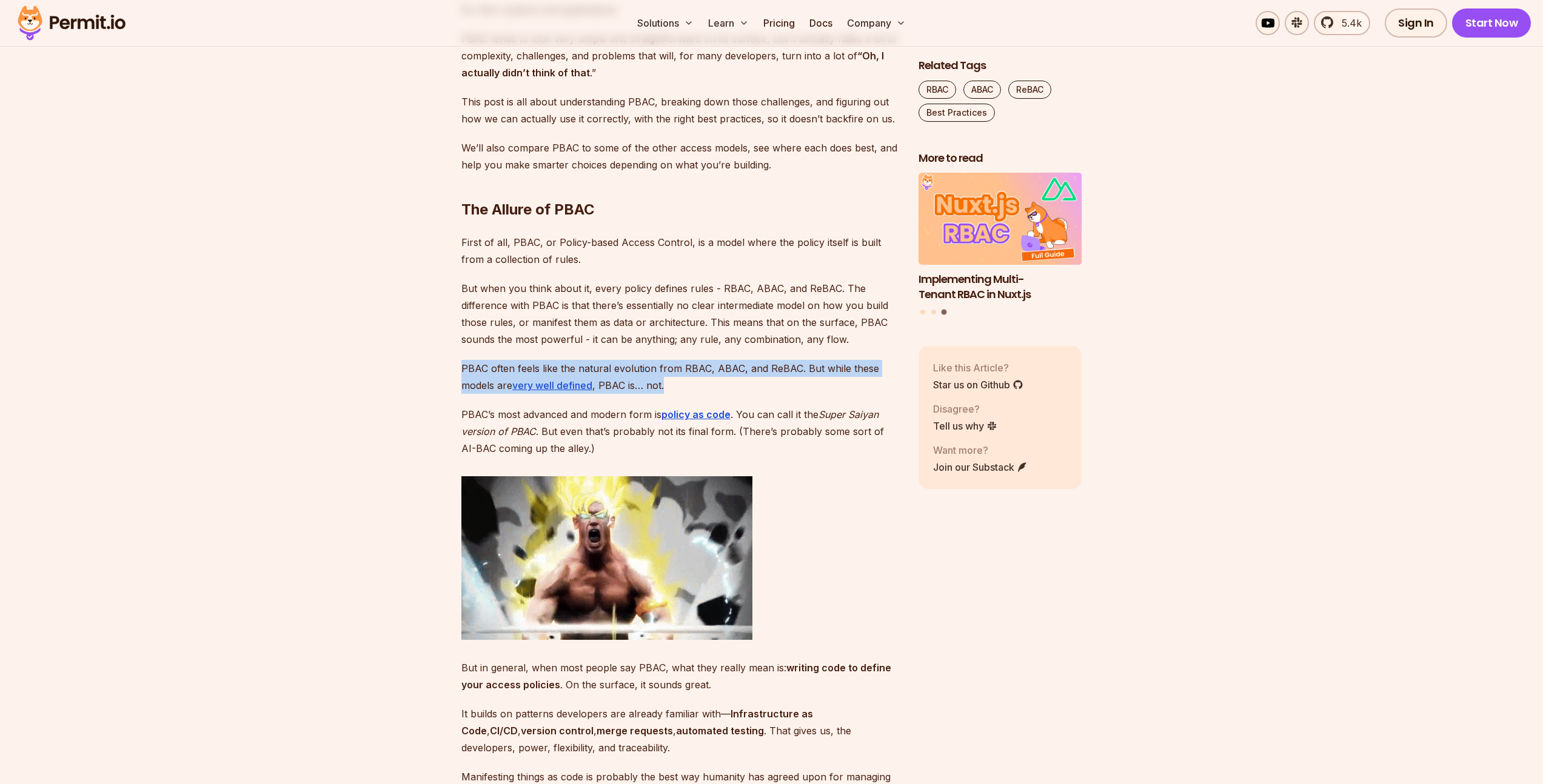
click at [668, 386] on p "PBAC often feels like the natural evolution from RBAC, ABAC, and ReBAC. But whi…" at bounding box center [680, 376] width 438 height 34
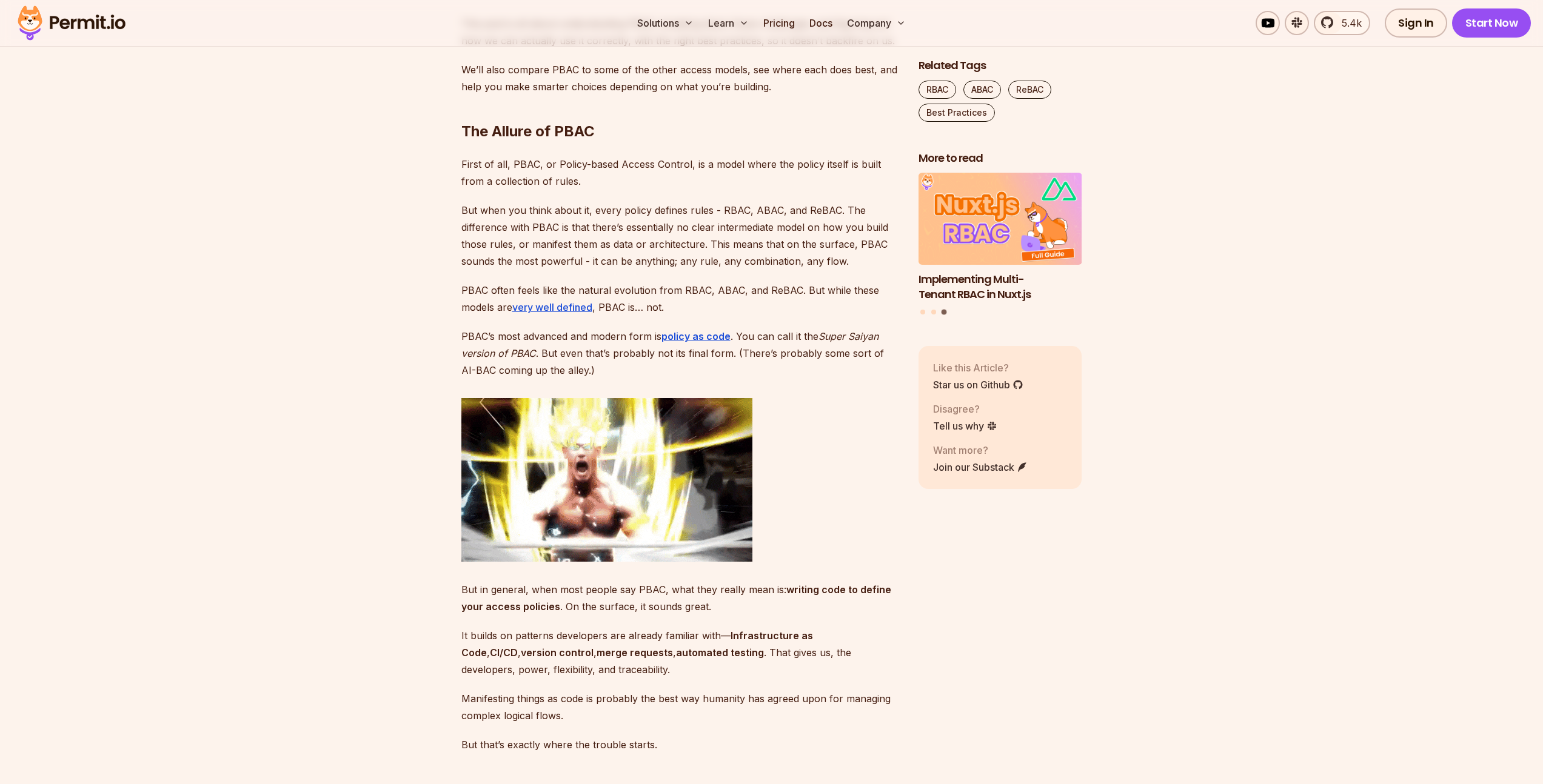
scroll to position [1148, 0]
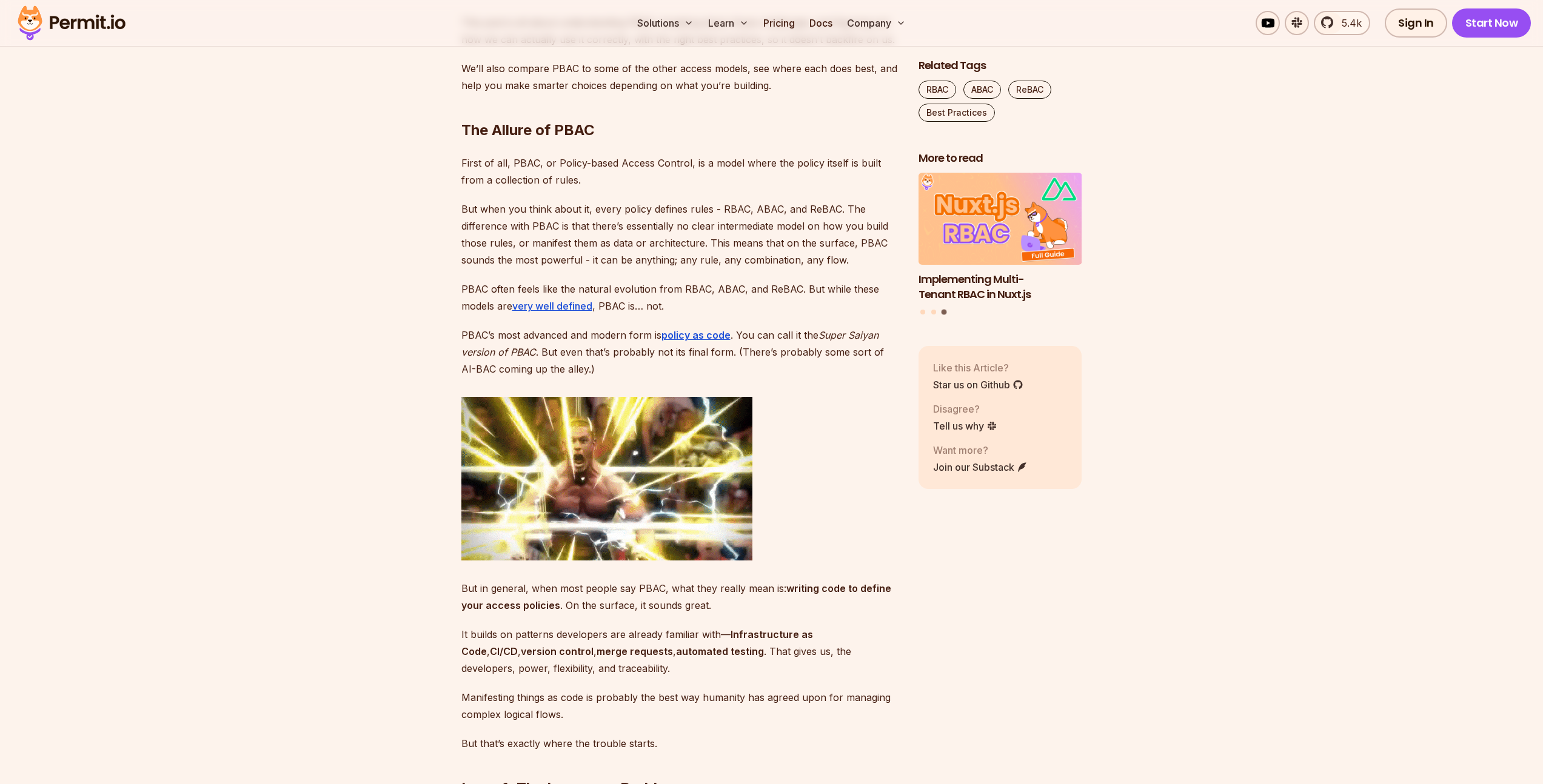
click at [489, 338] on p "PBAC’s most advanced and modern form is policy as code . You can call it the Su…" at bounding box center [680, 352] width 438 height 51
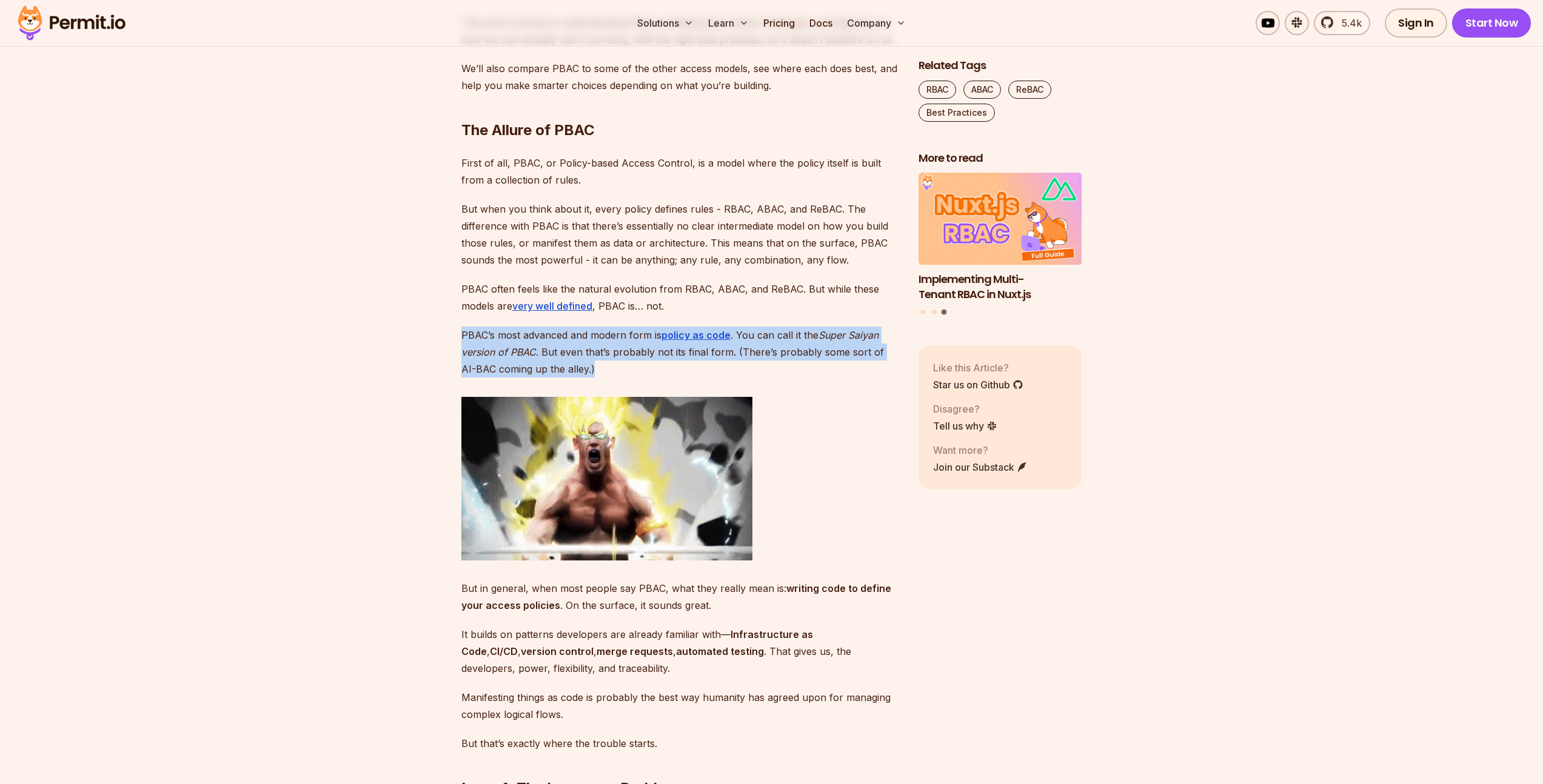
drag, startPoint x: 457, startPoint y: 331, endPoint x: 610, endPoint y: 377, distance: 159.8
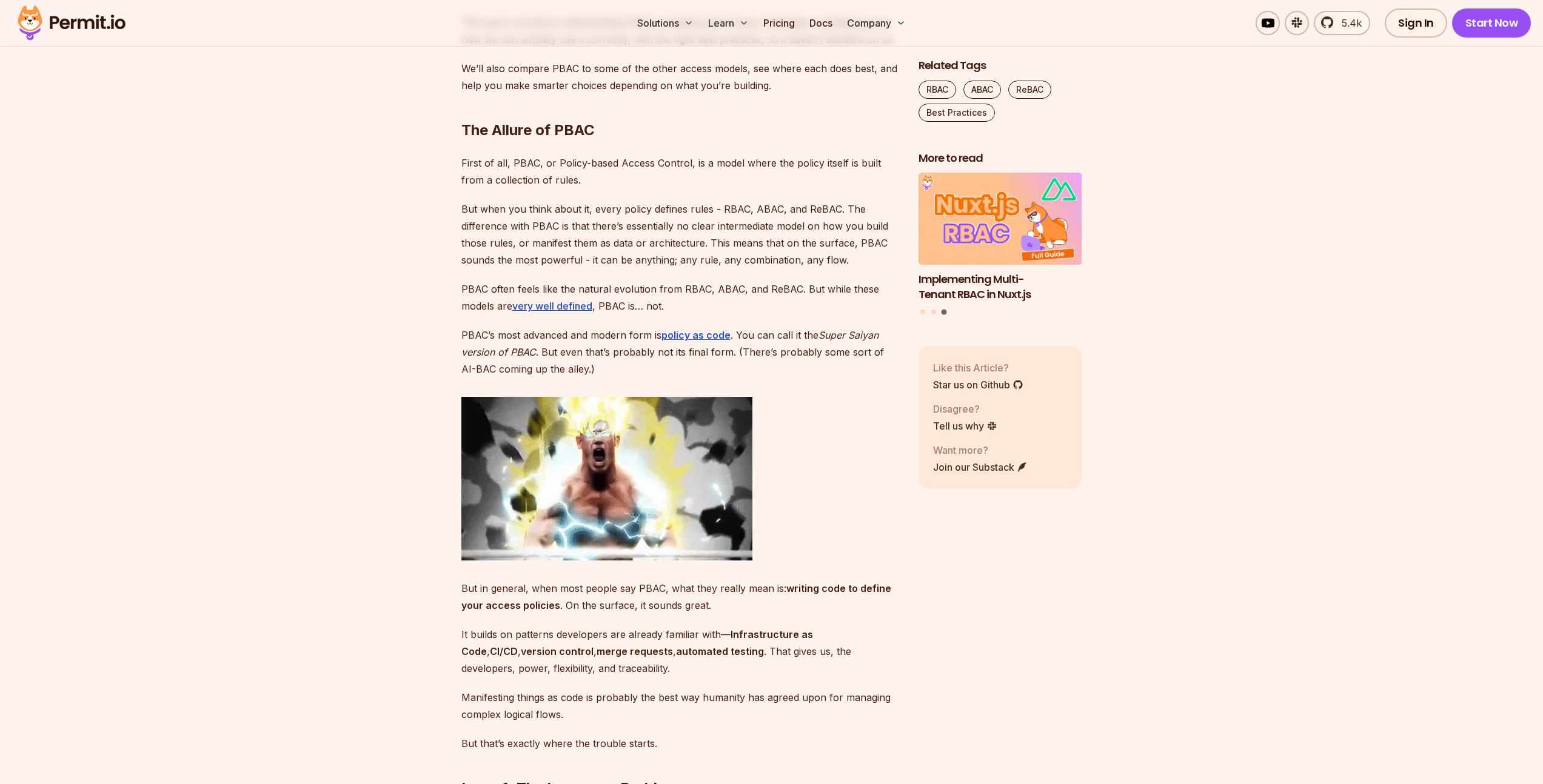
click at [619, 349] on p "PBAC’s most advanced and modern form is policy as code . You can call it the Su…" at bounding box center [680, 352] width 438 height 51
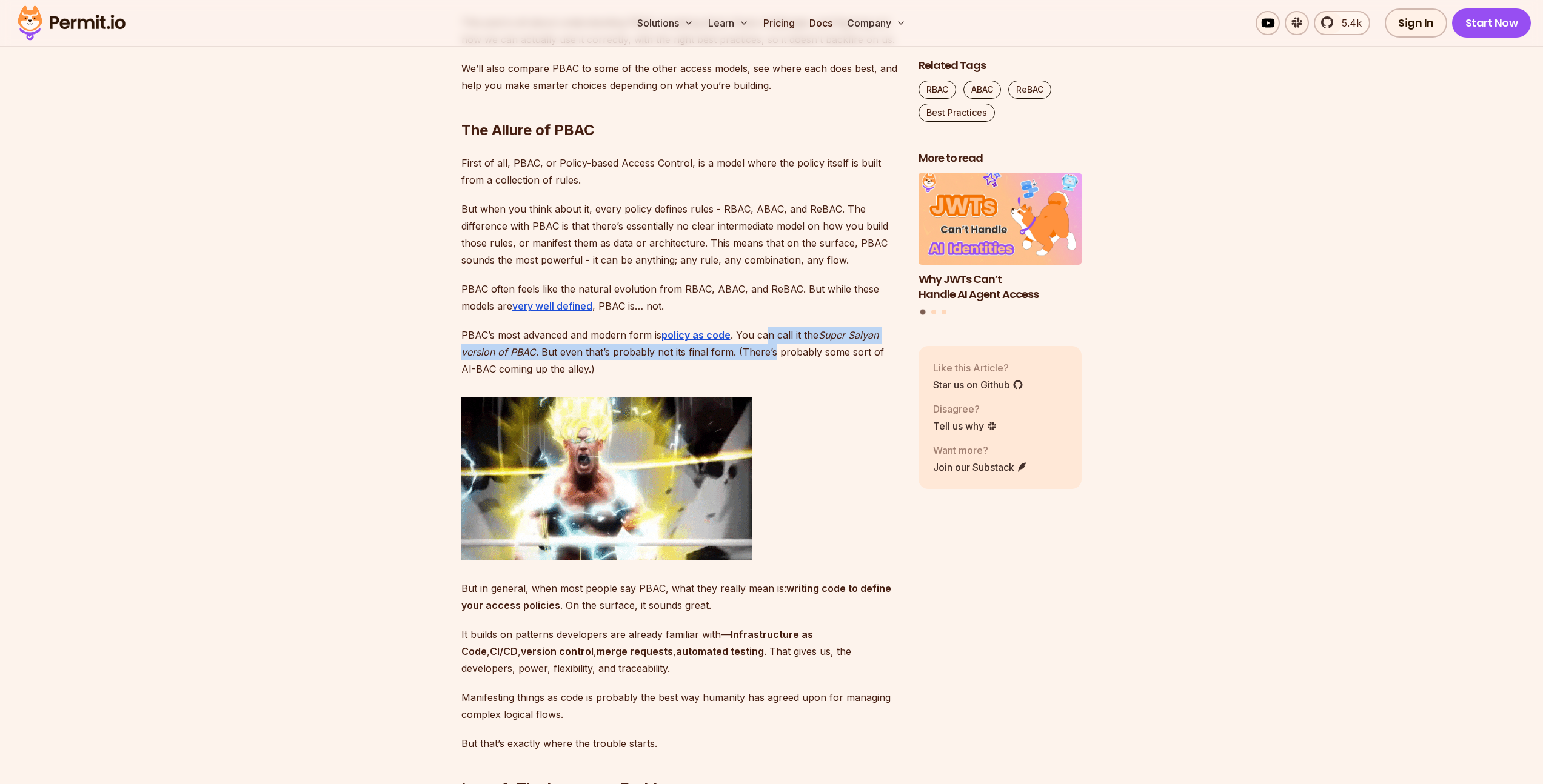
drag, startPoint x: 765, startPoint y: 340, endPoint x: 770, endPoint y: 351, distance: 12.1
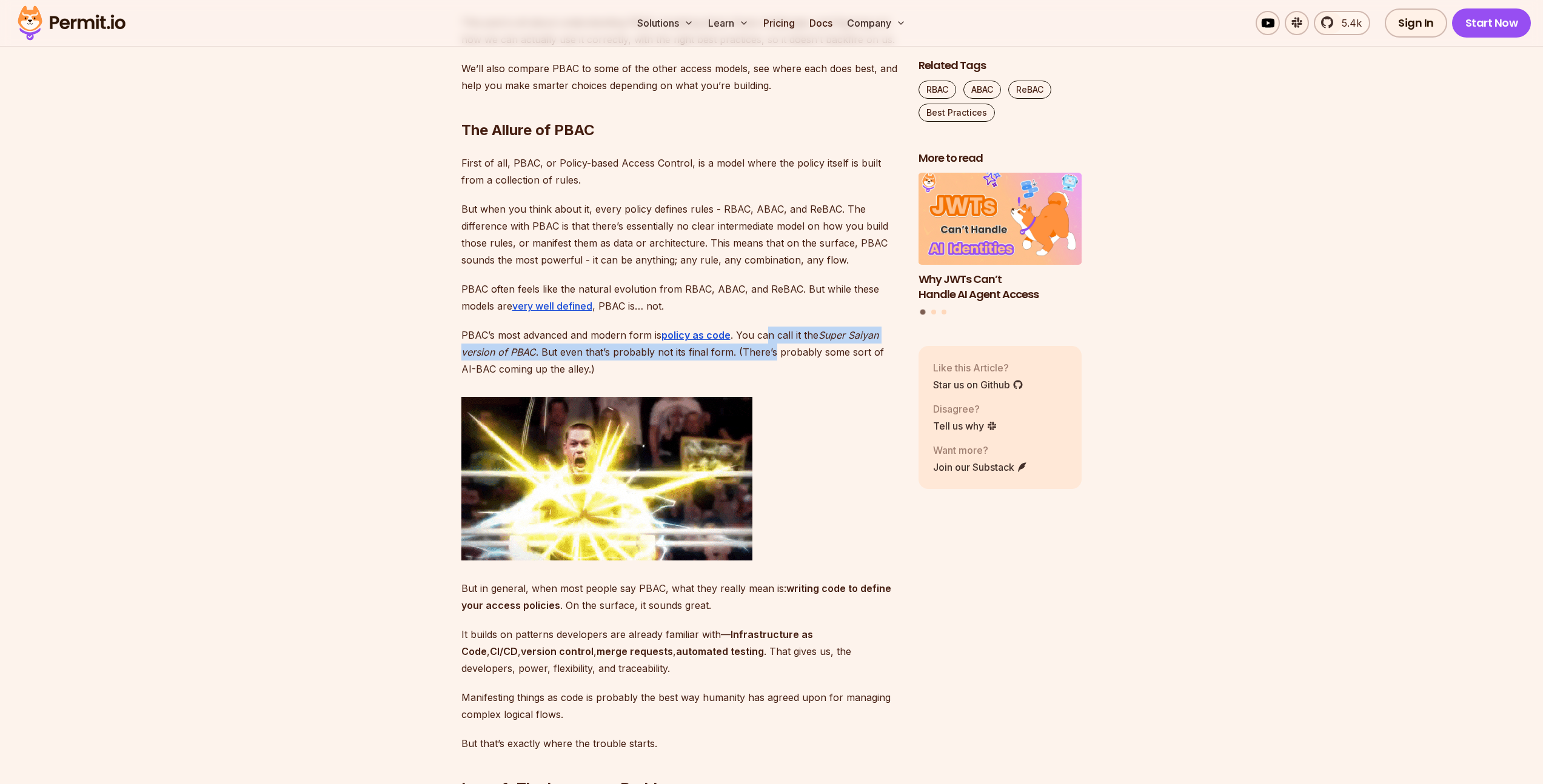
click at [770, 351] on p "PBAC’s most advanced and modern form is policy as code . You can call it the Su…" at bounding box center [680, 352] width 438 height 51
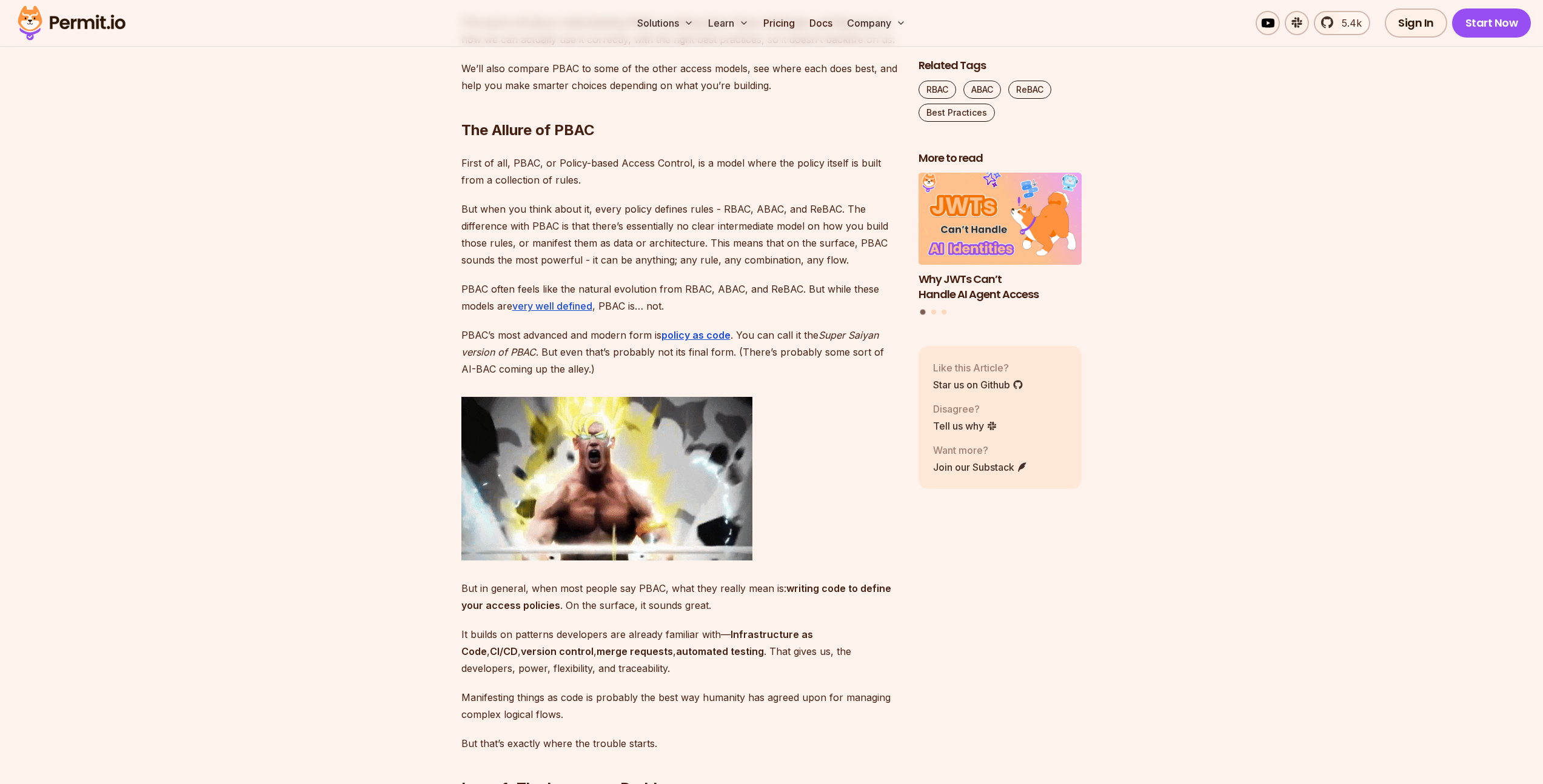
click at [672, 364] on p "PBAC’s most advanced and modern form is policy as code . You can call it the Su…" at bounding box center [680, 352] width 438 height 51
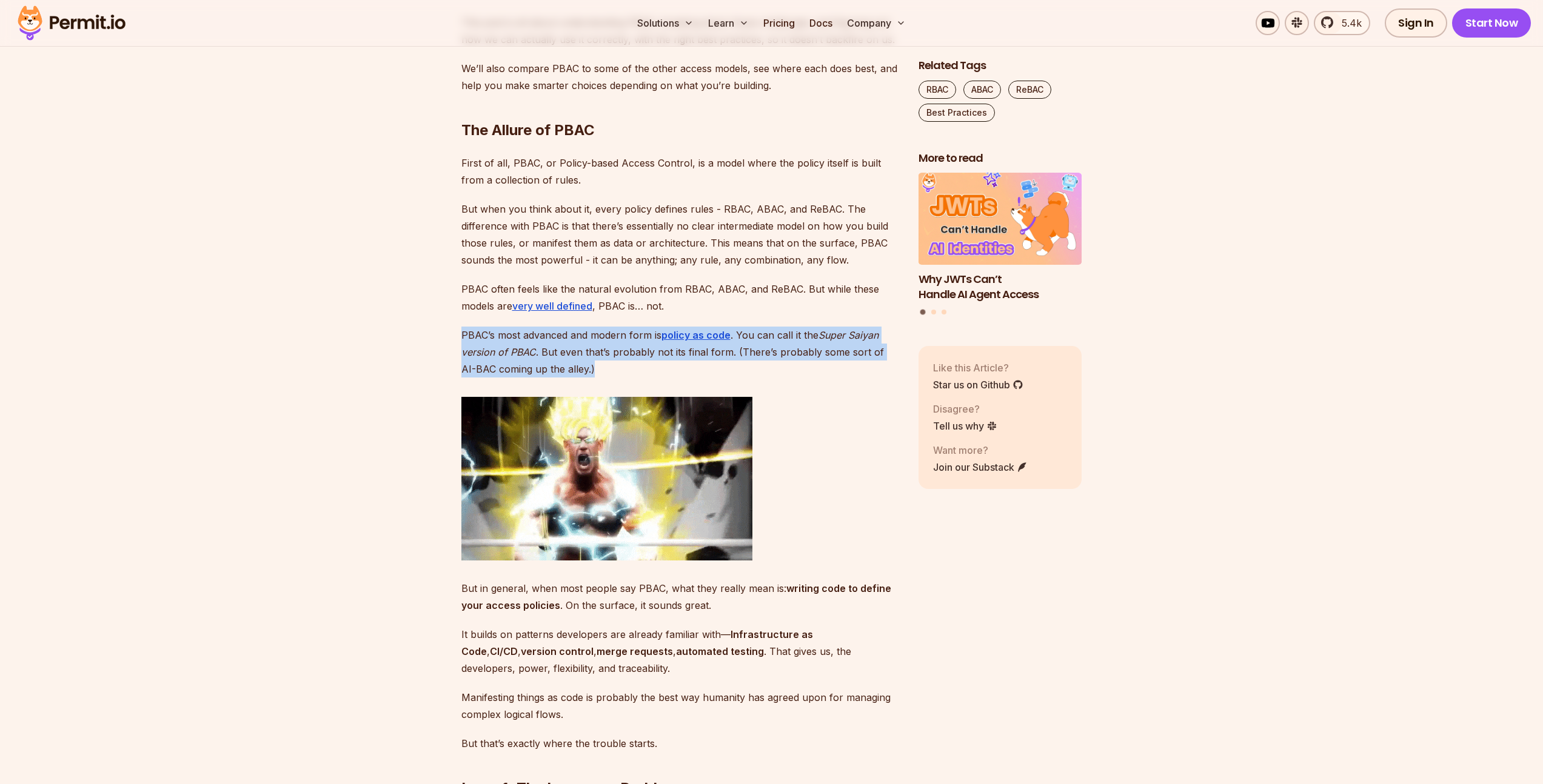
drag, startPoint x: 607, startPoint y: 362, endPoint x: 456, endPoint y: 338, distance: 152.9
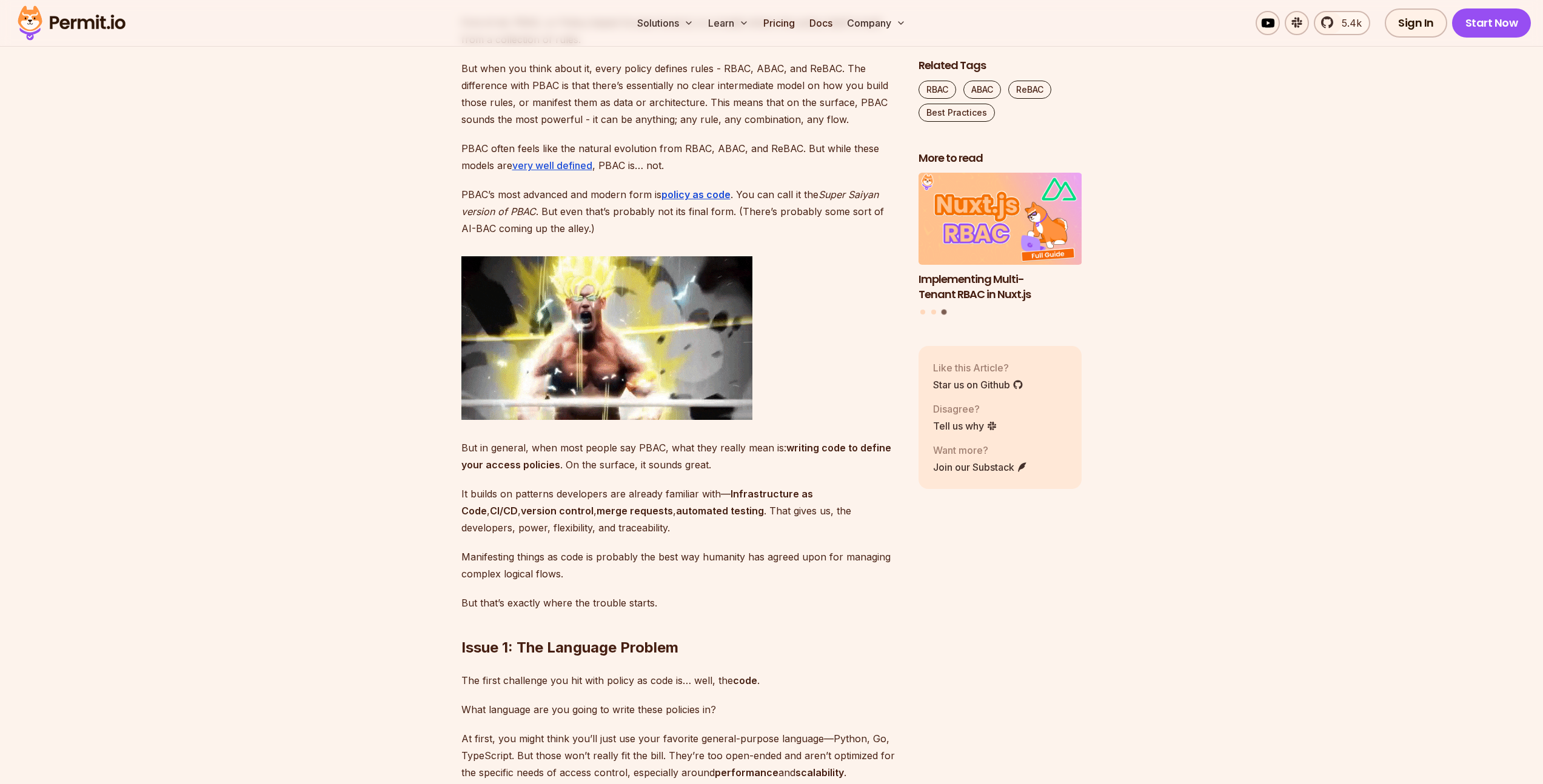
scroll to position [1291, 0]
